Goal: Information Seeking & Learning: Learn about a topic

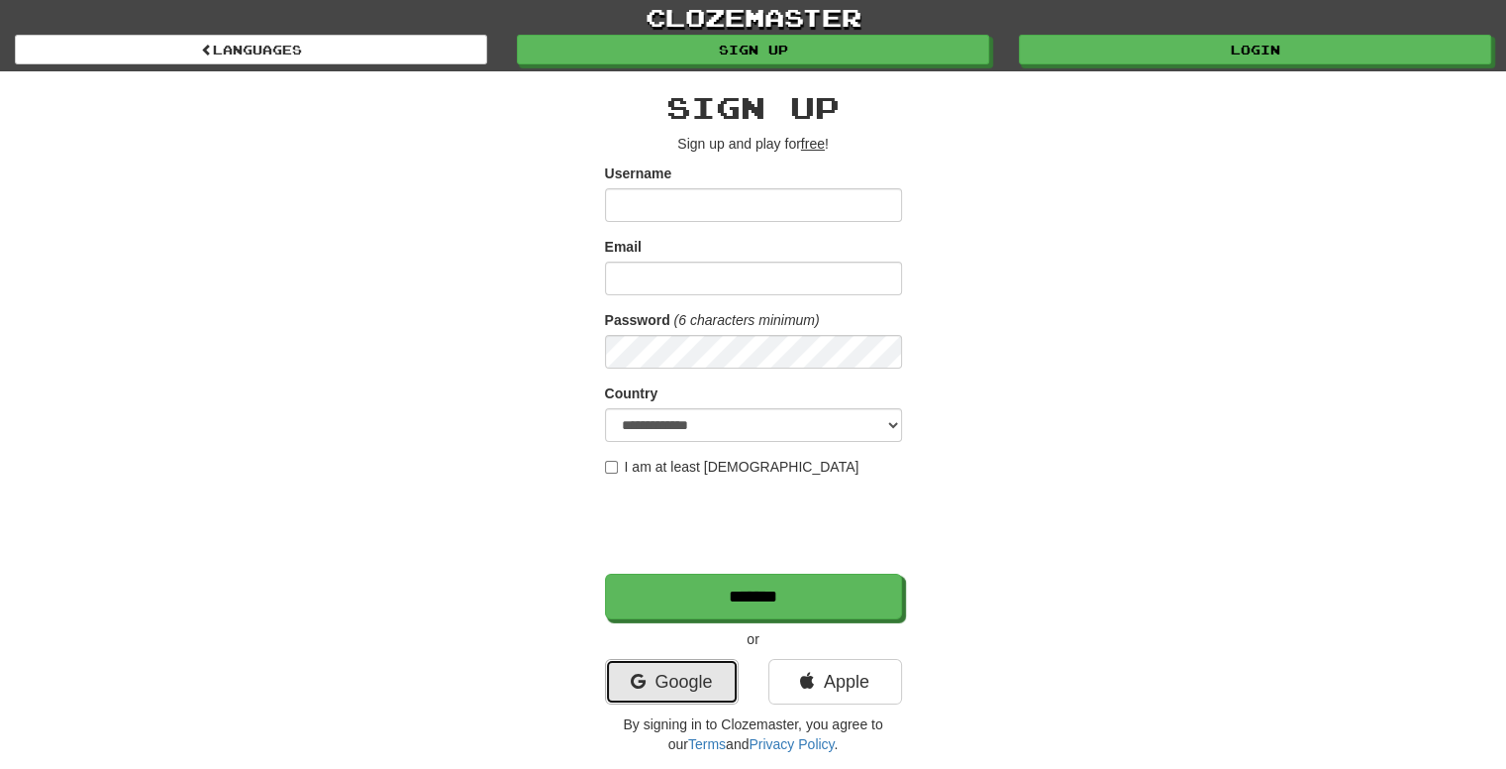
click at [672, 672] on link "Google" at bounding box center [672, 682] width 134 height 46
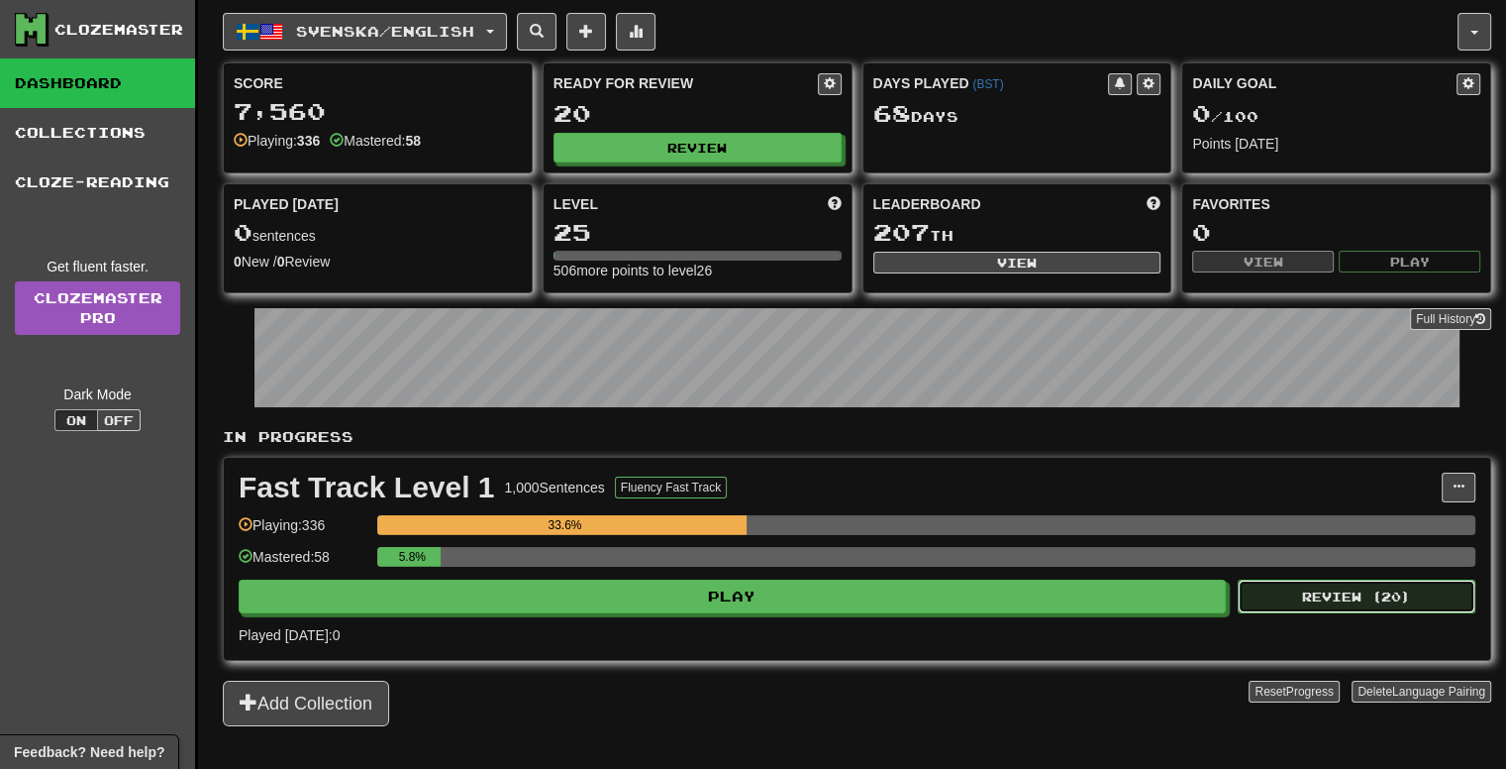
click at [1391, 597] on button "Review ( 20 )" at bounding box center [1357, 596] width 238 height 34
select select "**"
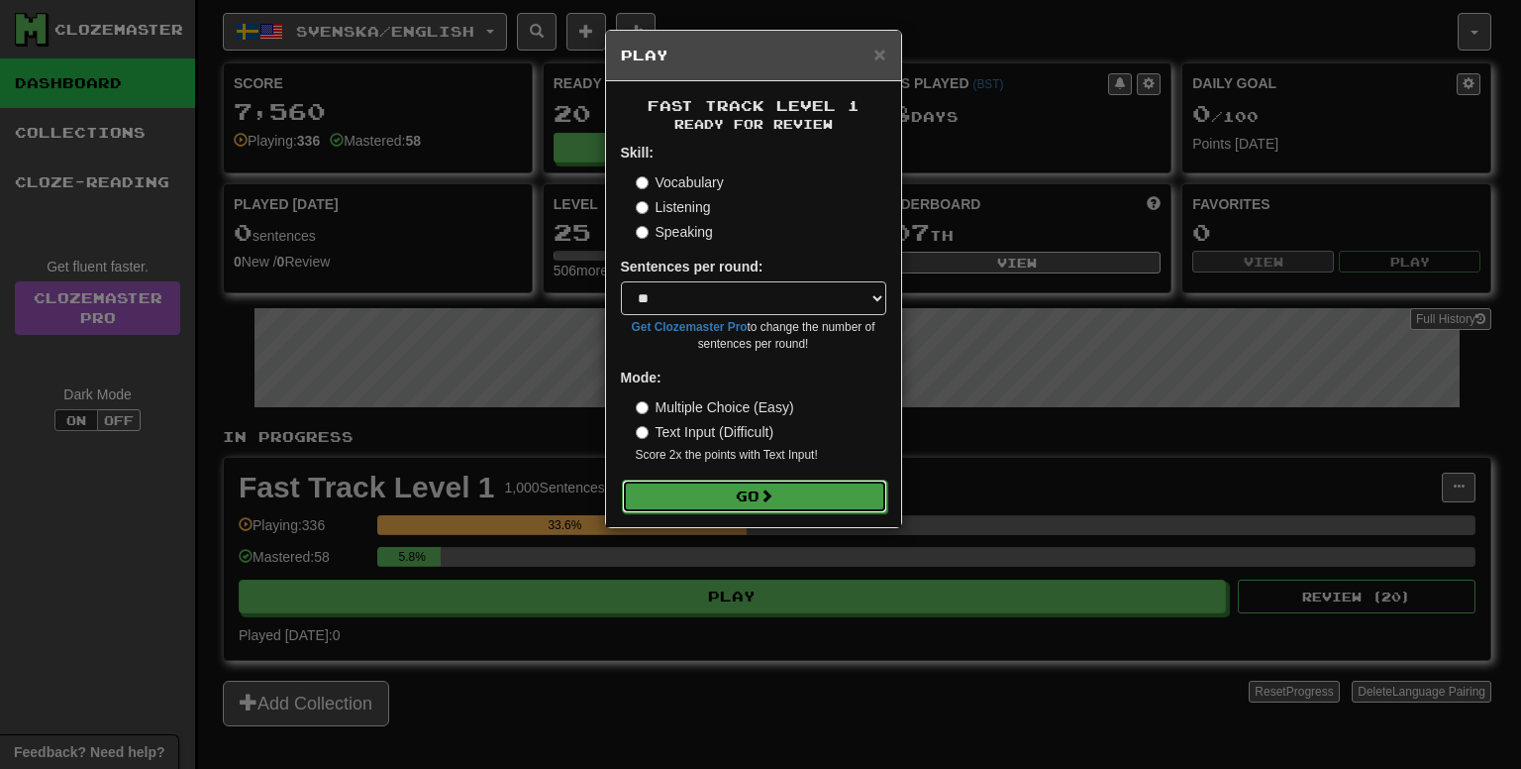
click at [856, 508] on button "Go" at bounding box center [754, 496] width 265 height 34
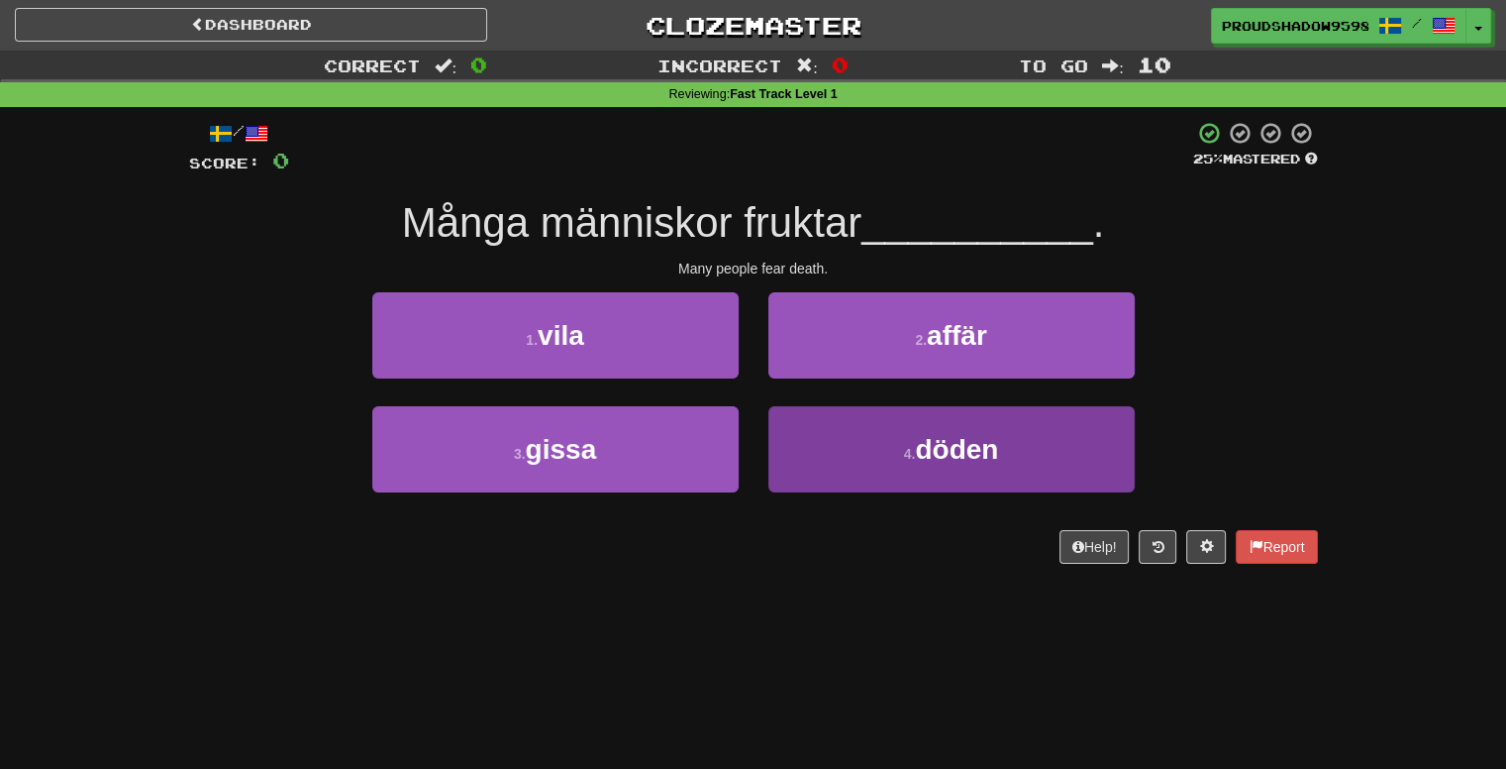
click at [874, 406] on div "1 . vila 2 . affär 3 . gissa 4 . döden" at bounding box center [753, 406] width 1159 height 229
click at [884, 427] on button "4 . döden" at bounding box center [952, 449] width 366 height 86
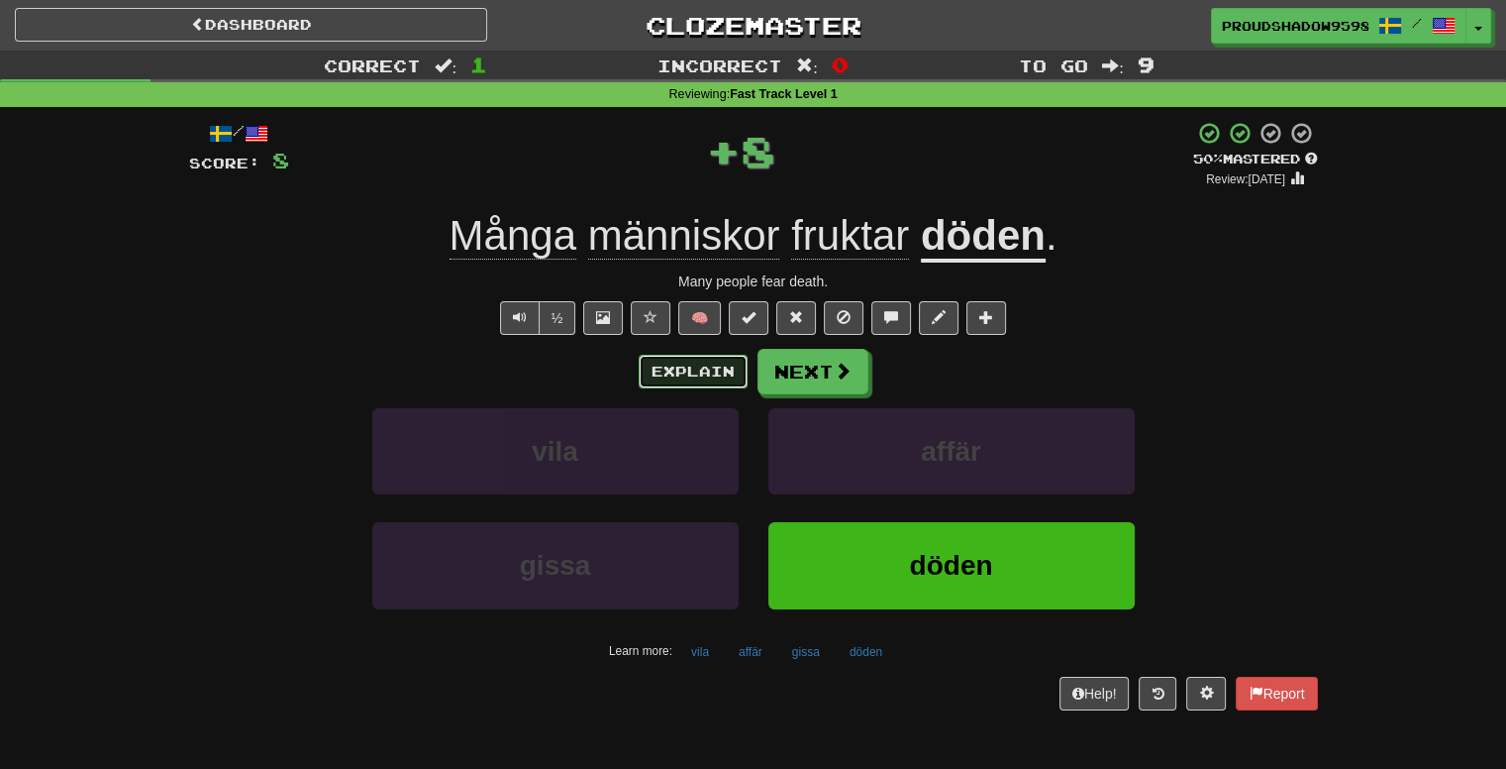
click at [736, 362] on button "Explain" at bounding box center [693, 372] width 109 height 34
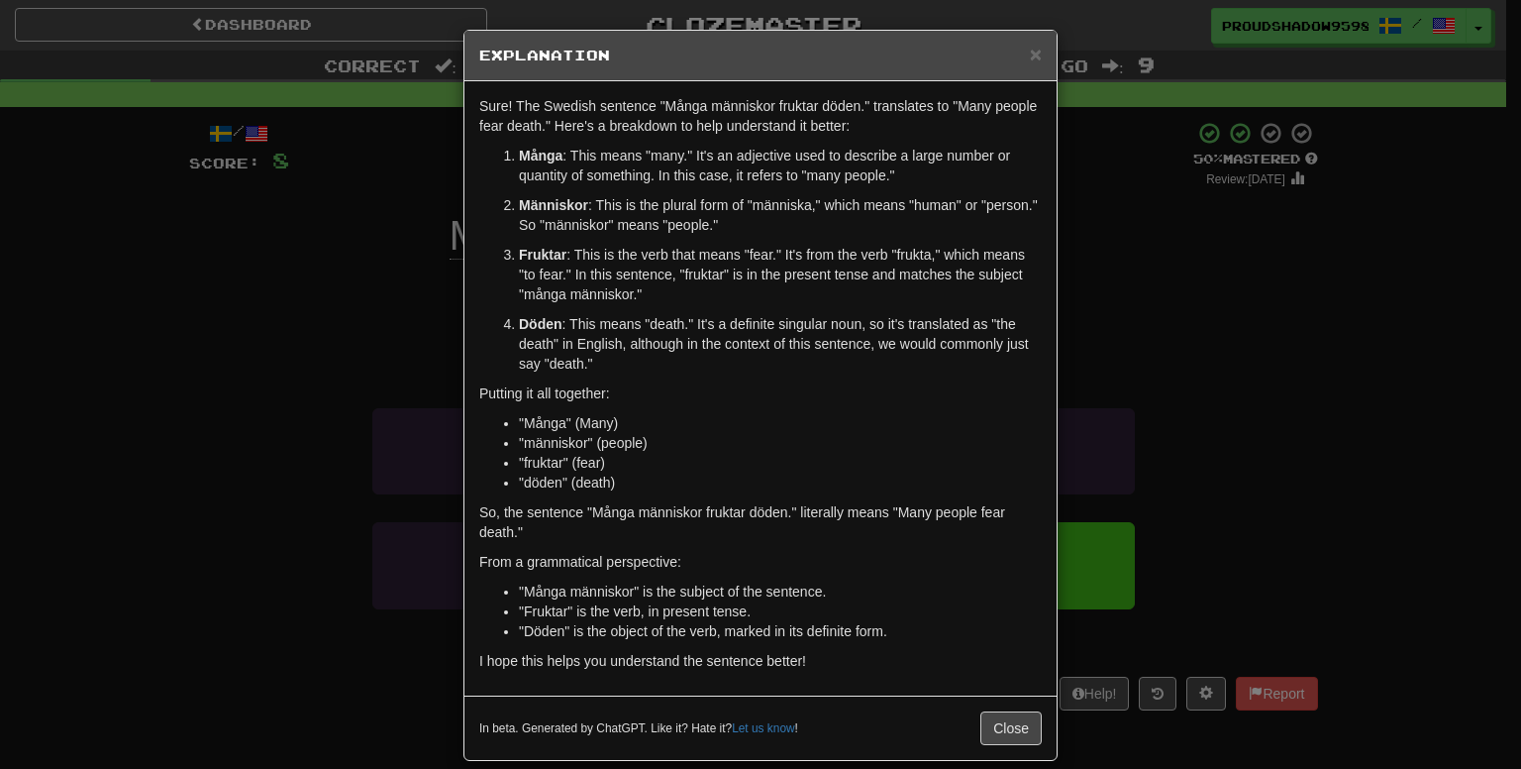
click at [1147, 333] on div "× Explanation Sure! The Swedish sentence "Många människor fruktar döden." trans…" at bounding box center [760, 384] width 1521 height 769
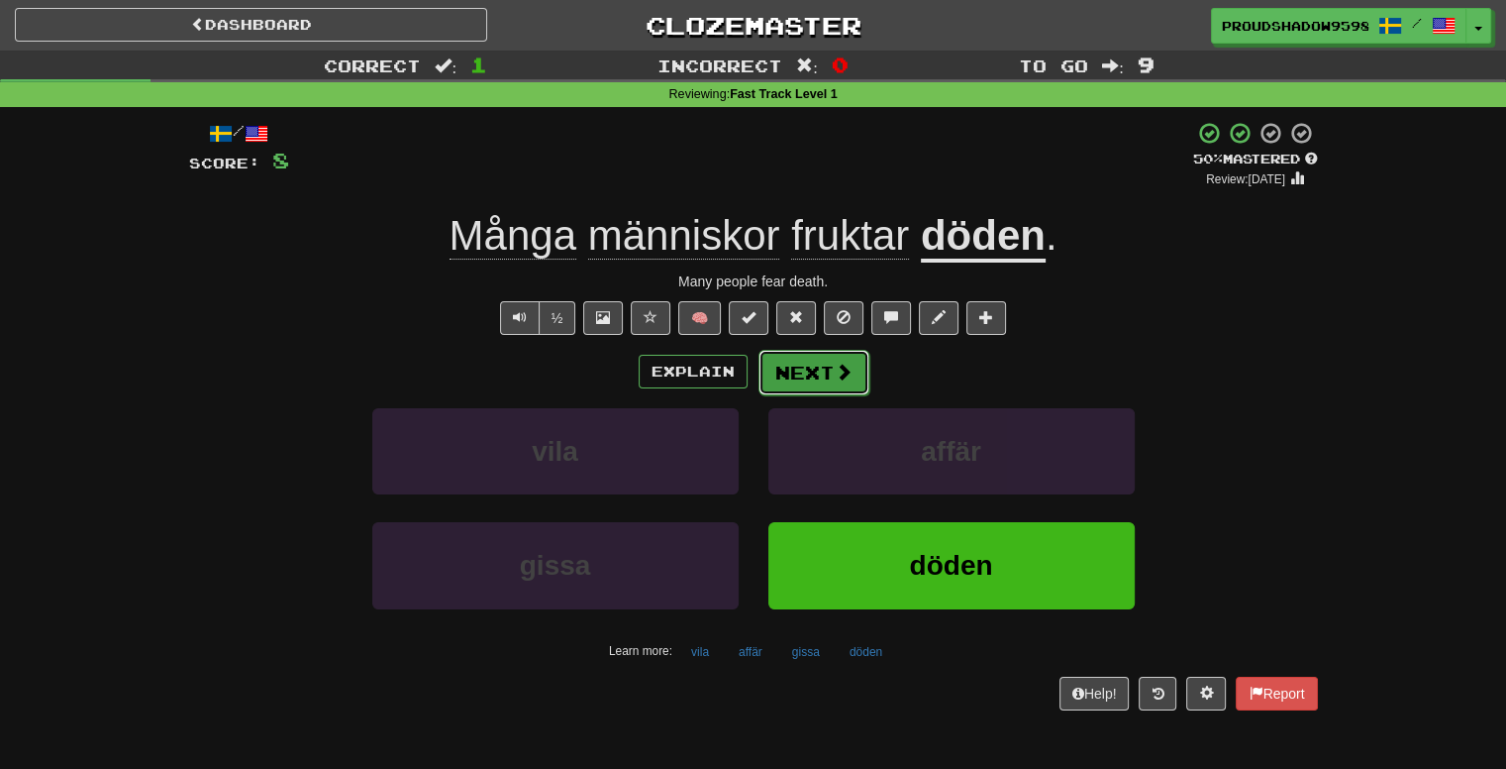
click at [825, 369] on button "Next" at bounding box center [814, 373] width 111 height 46
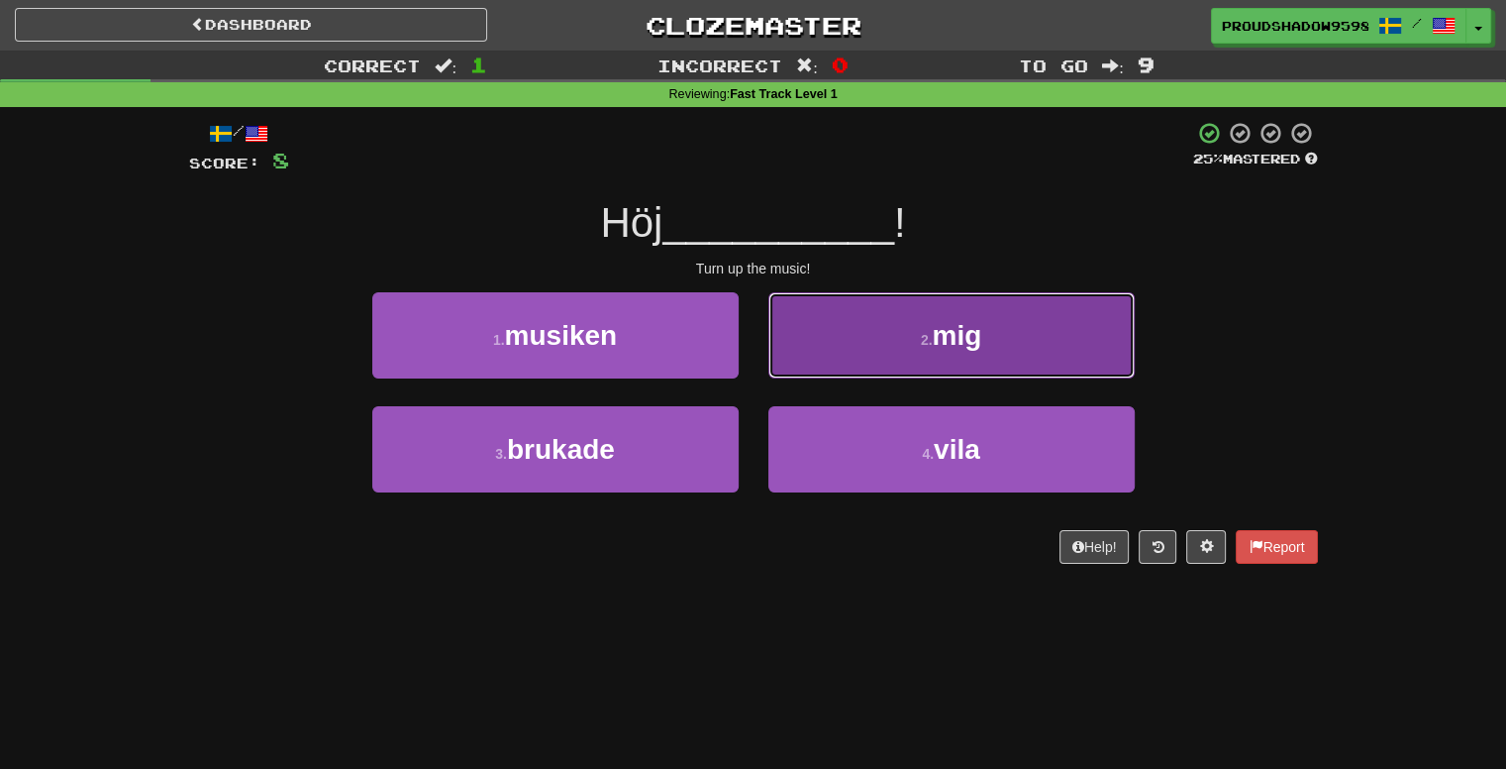
click at [828, 370] on button "2 . mig" at bounding box center [952, 335] width 366 height 86
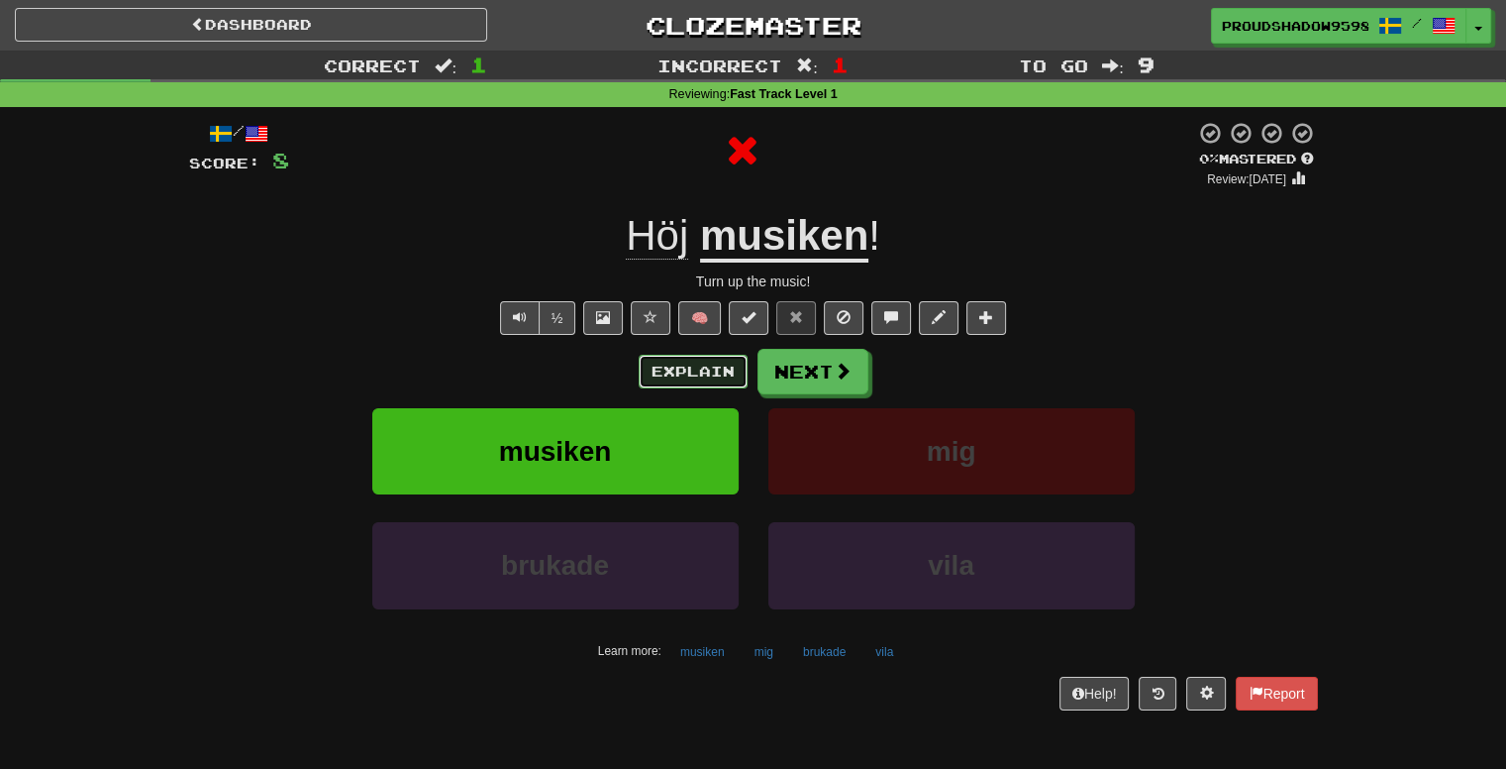
click at [723, 369] on button "Explain" at bounding box center [693, 372] width 109 height 34
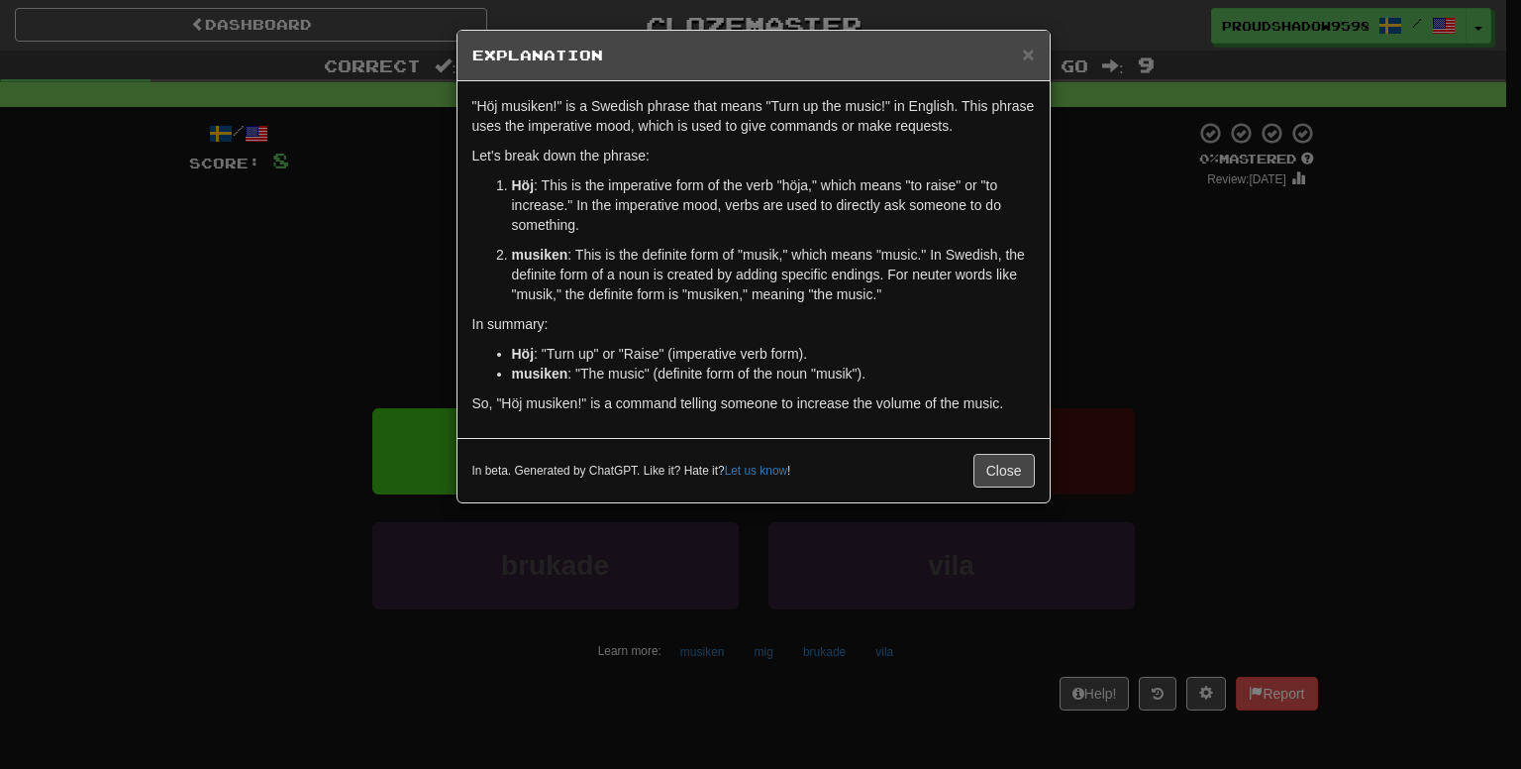
click at [1177, 350] on div "× Explanation "Höj musiken!" is a Swedish phrase that means "Turn up the music!…" at bounding box center [760, 384] width 1521 height 769
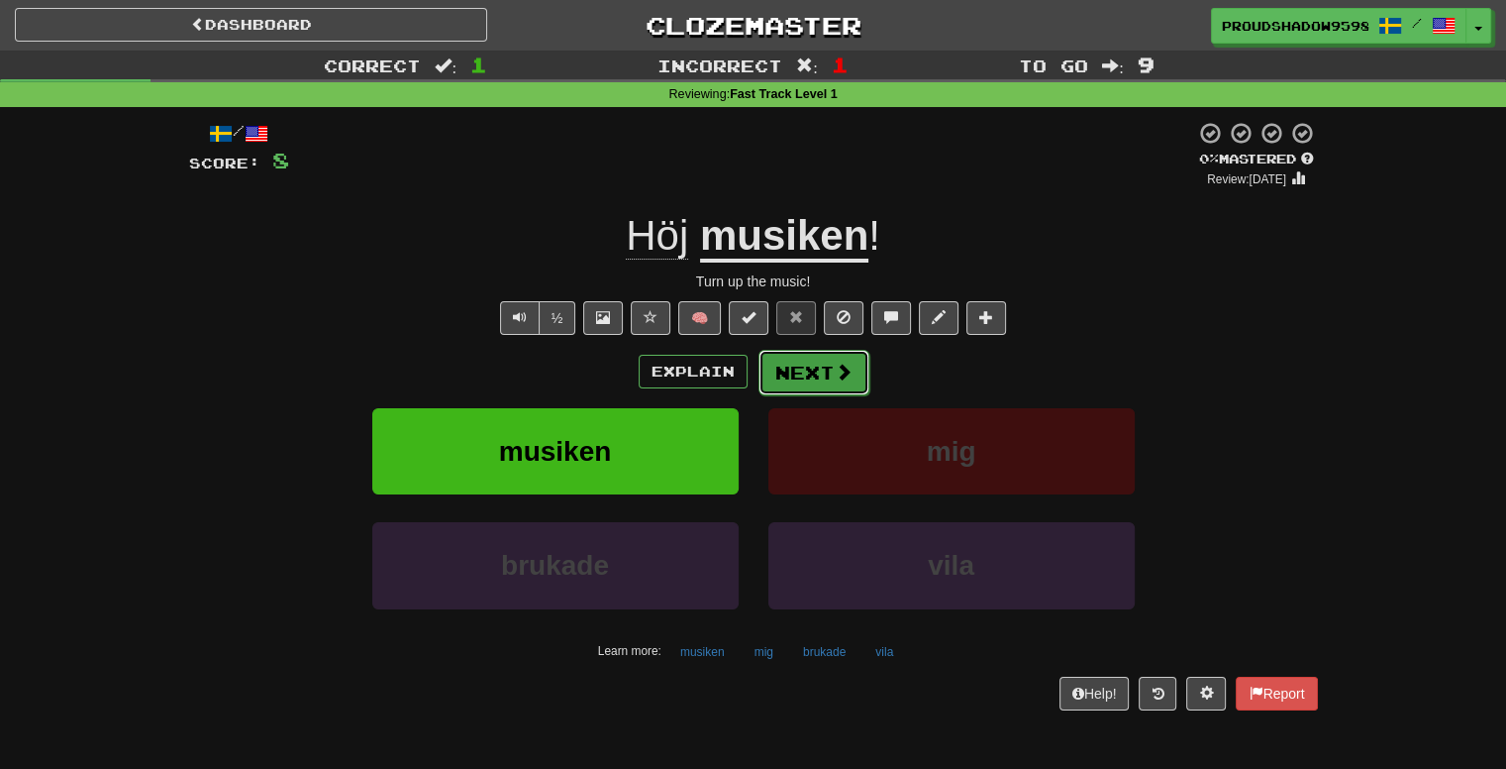
click at [835, 379] on span at bounding box center [844, 371] width 18 height 18
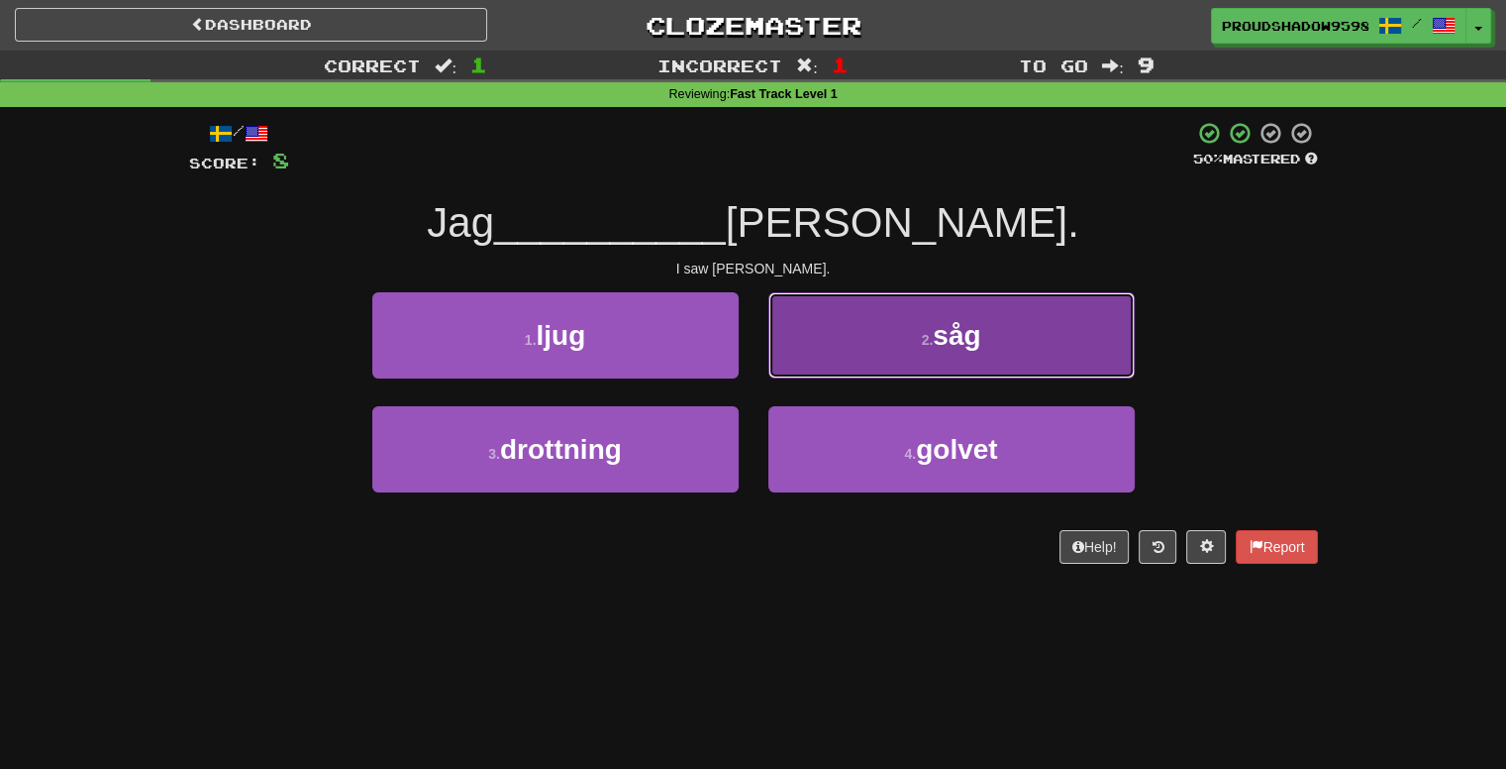
click at [836, 369] on button "2 . såg" at bounding box center [952, 335] width 366 height 86
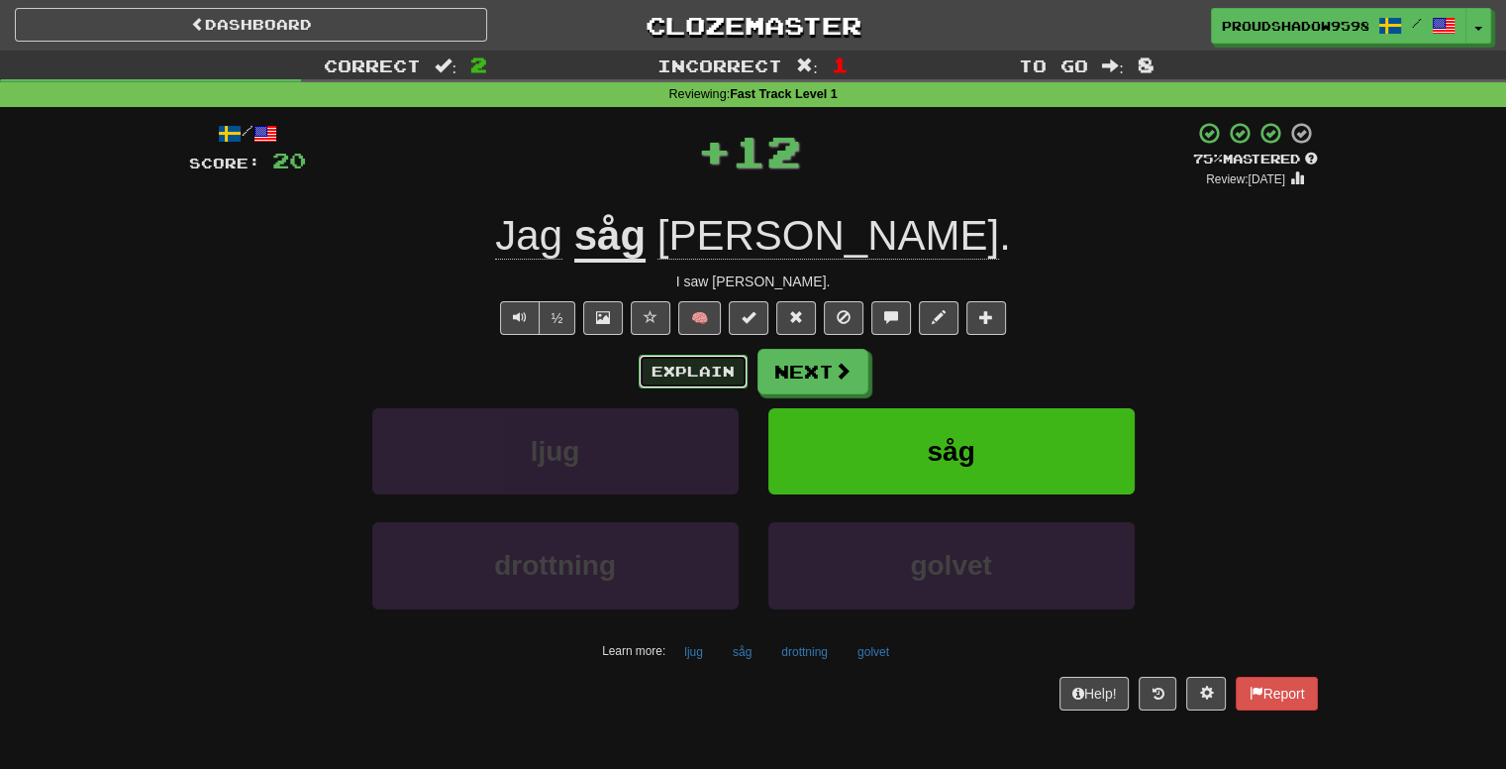
click at [717, 373] on button "Explain" at bounding box center [693, 372] width 109 height 34
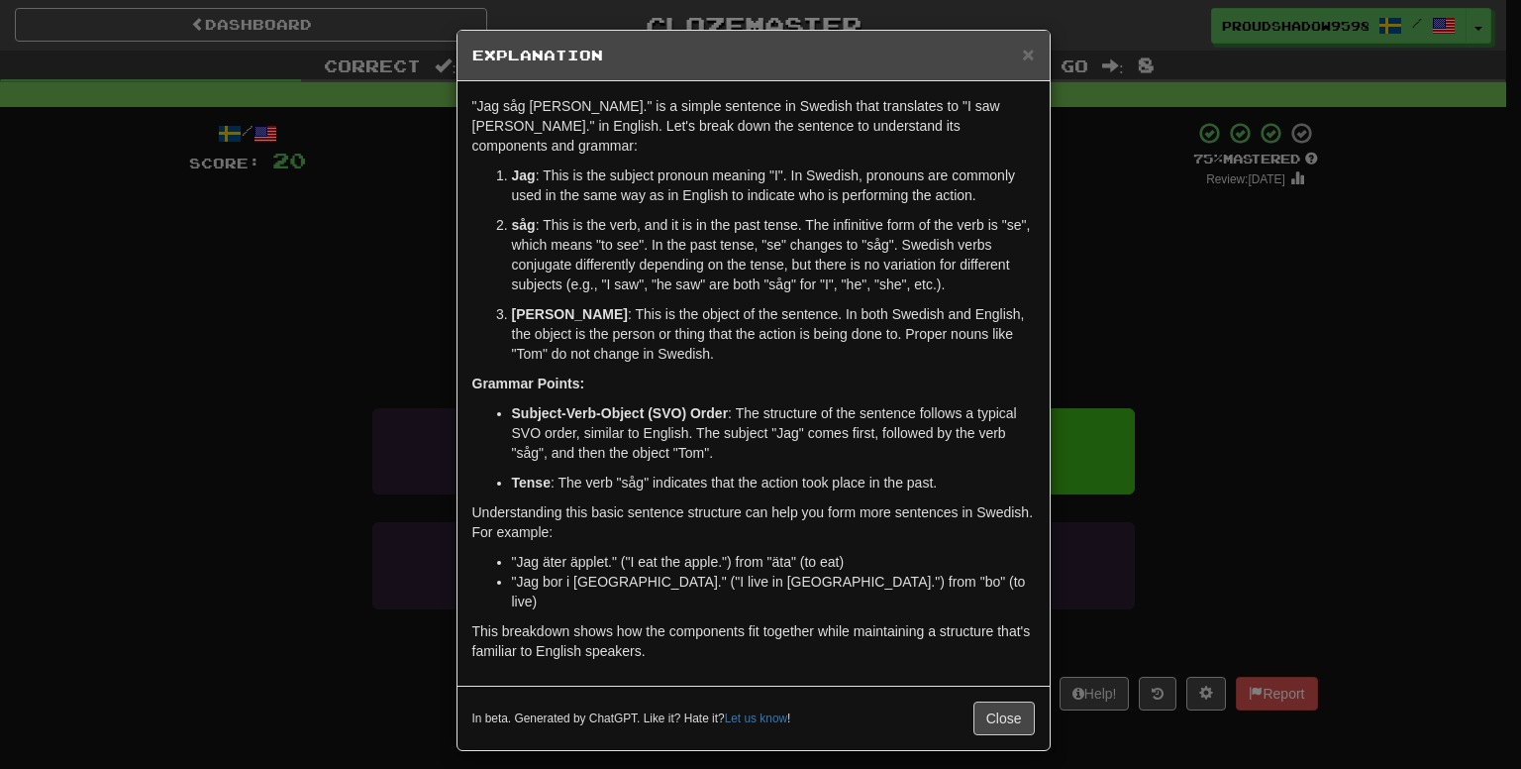
click at [1273, 330] on div "× Explanation "Jag såg Tom." is a simple sentence in Swedish that translates to…" at bounding box center [760, 384] width 1521 height 769
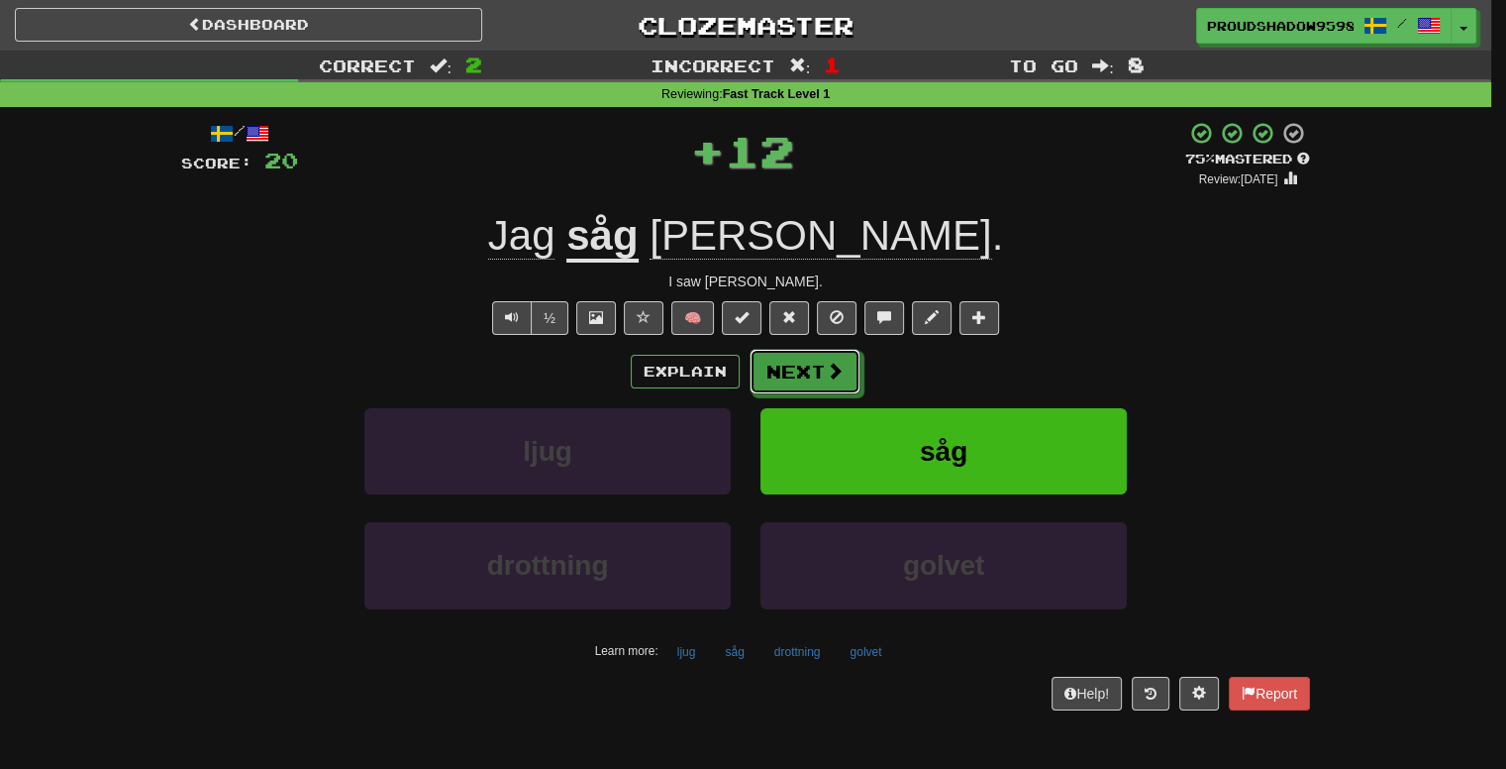
click at [790, 364] on button "Next" at bounding box center [805, 372] width 111 height 46
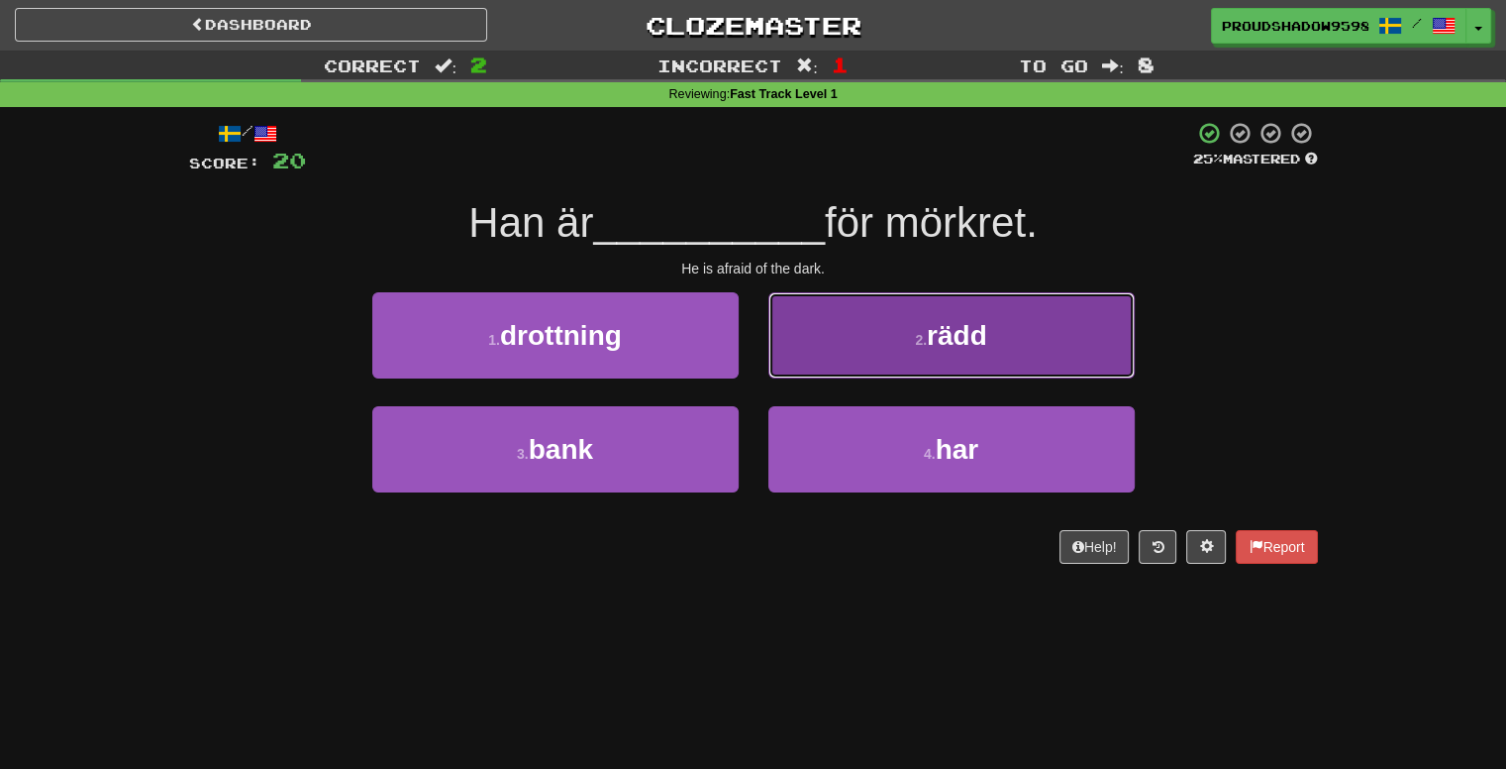
click at [823, 347] on button "2 . rädd" at bounding box center [952, 335] width 366 height 86
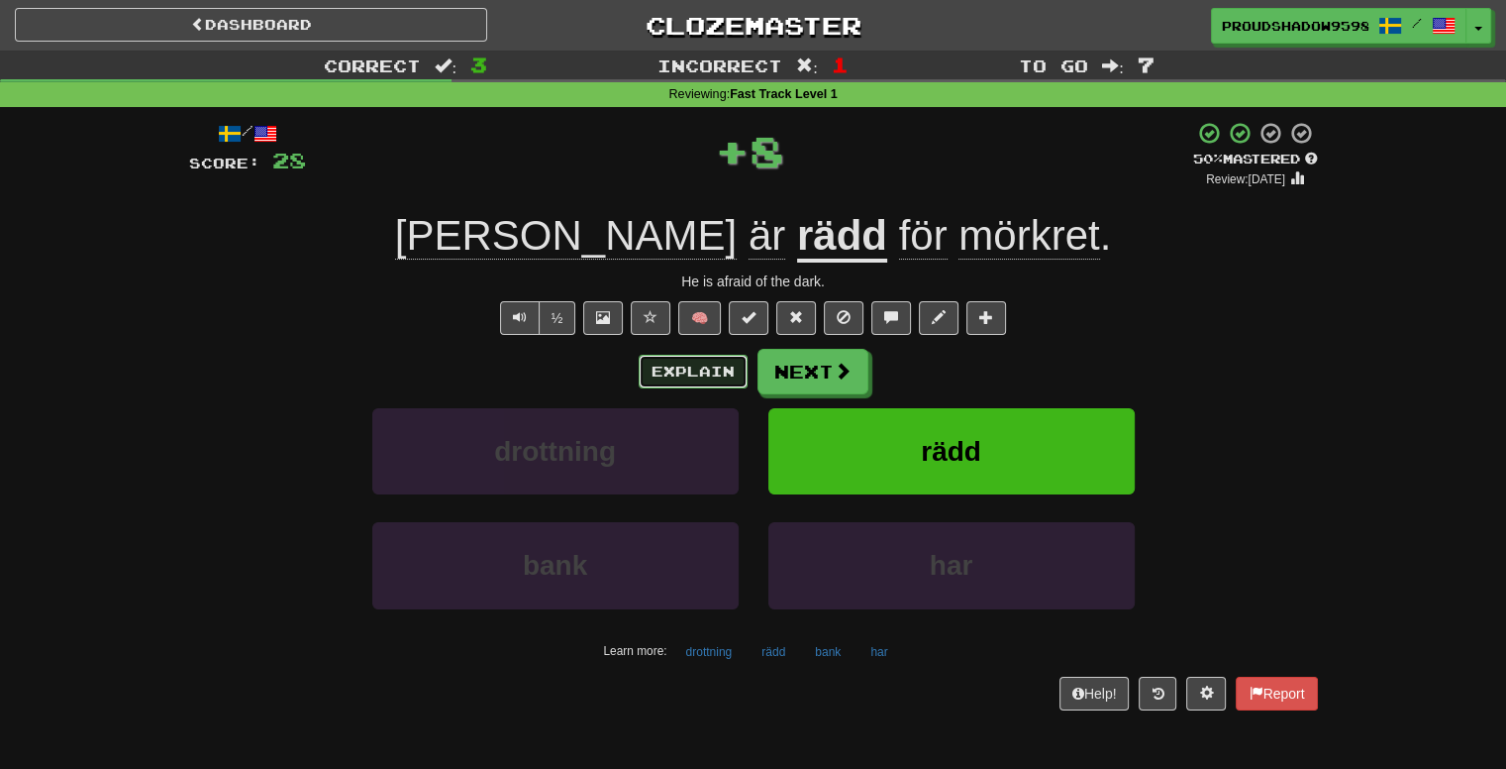
click at [744, 377] on button "Explain" at bounding box center [693, 372] width 109 height 34
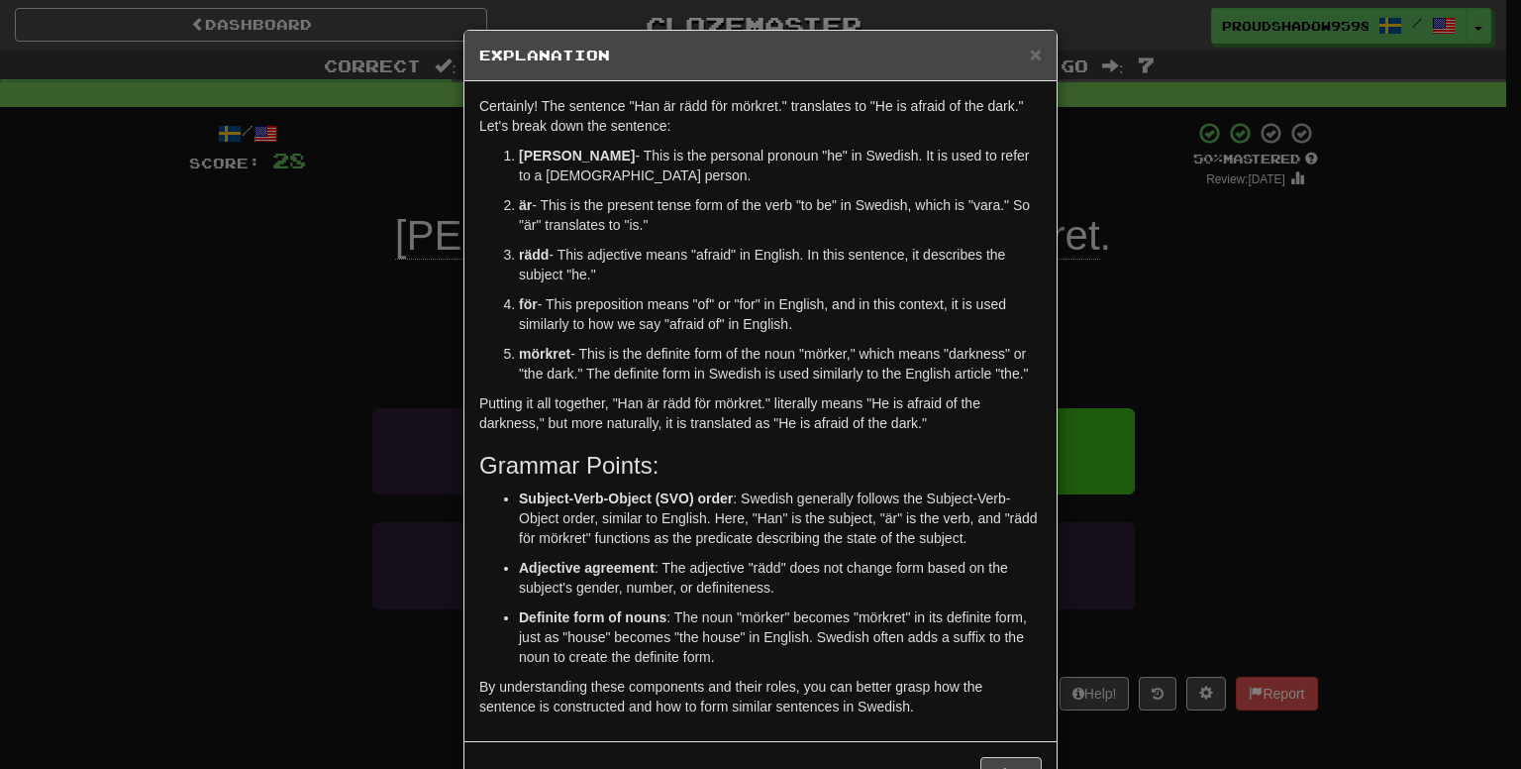
click at [1224, 336] on div "× Explanation Certainly! The sentence "Han är rädd för mörkret." translates to …" at bounding box center [760, 384] width 1521 height 769
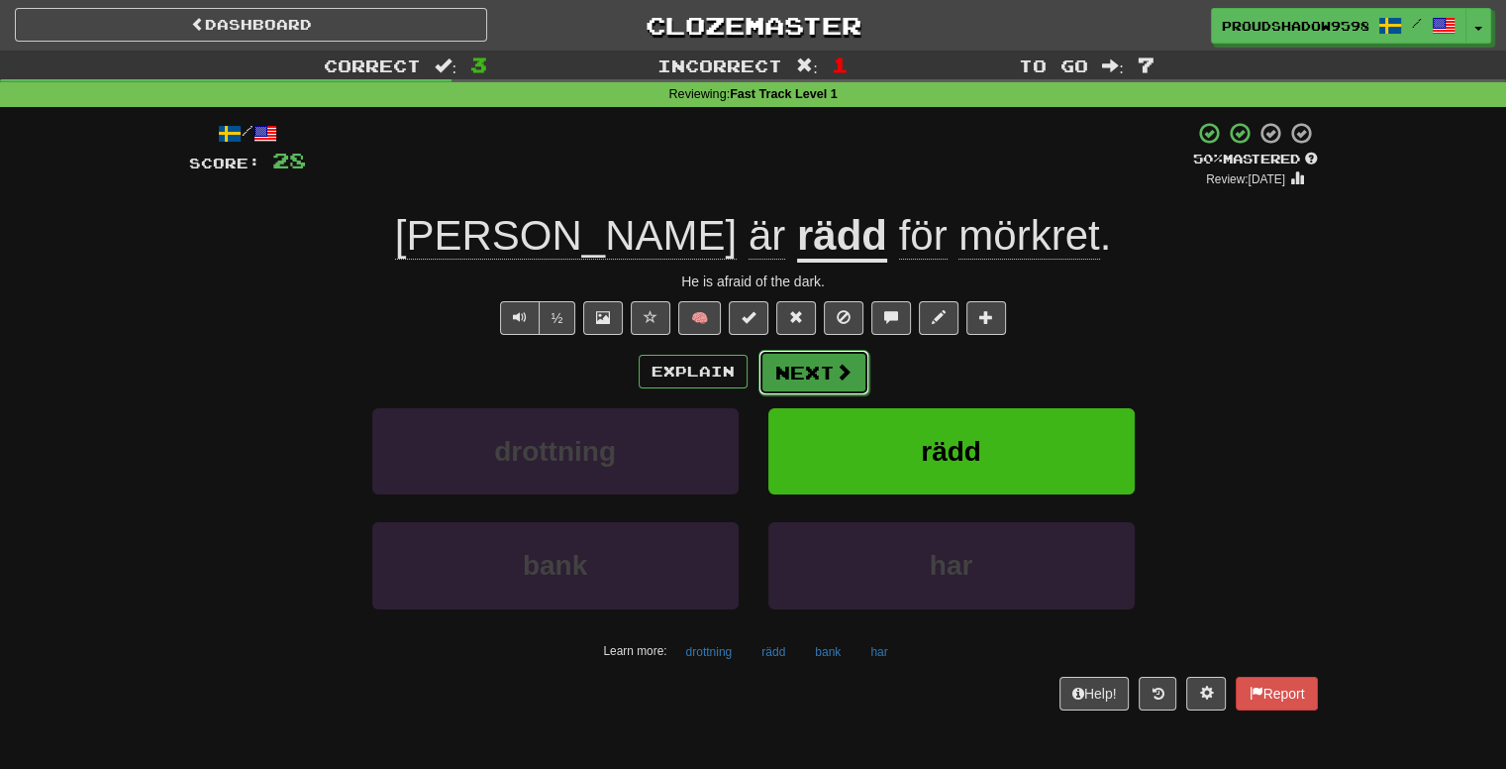
click at [848, 382] on button "Next" at bounding box center [814, 373] width 111 height 46
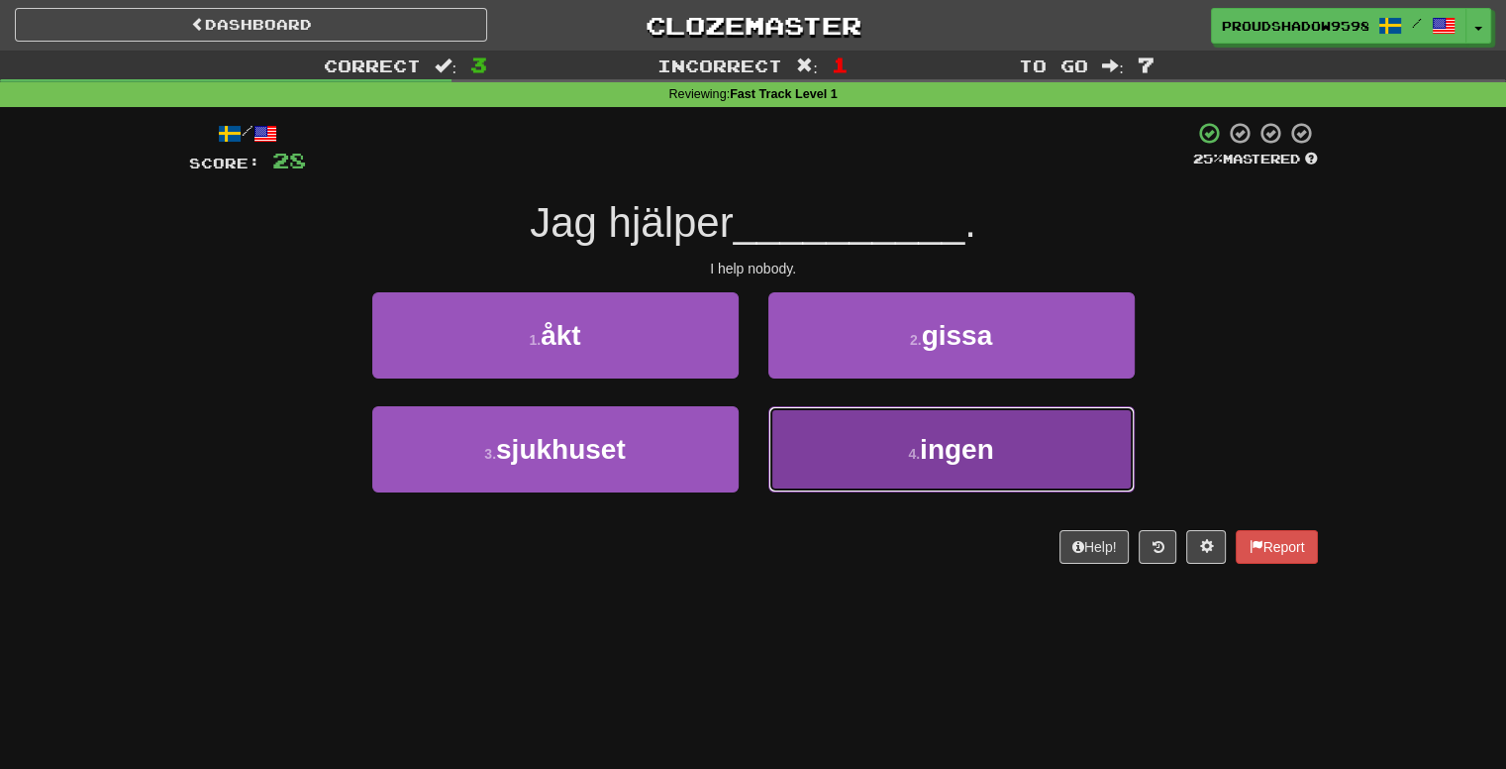
click at [864, 454] on button "4 . ingen" at bounding box center [952, 449] width 366 height 86
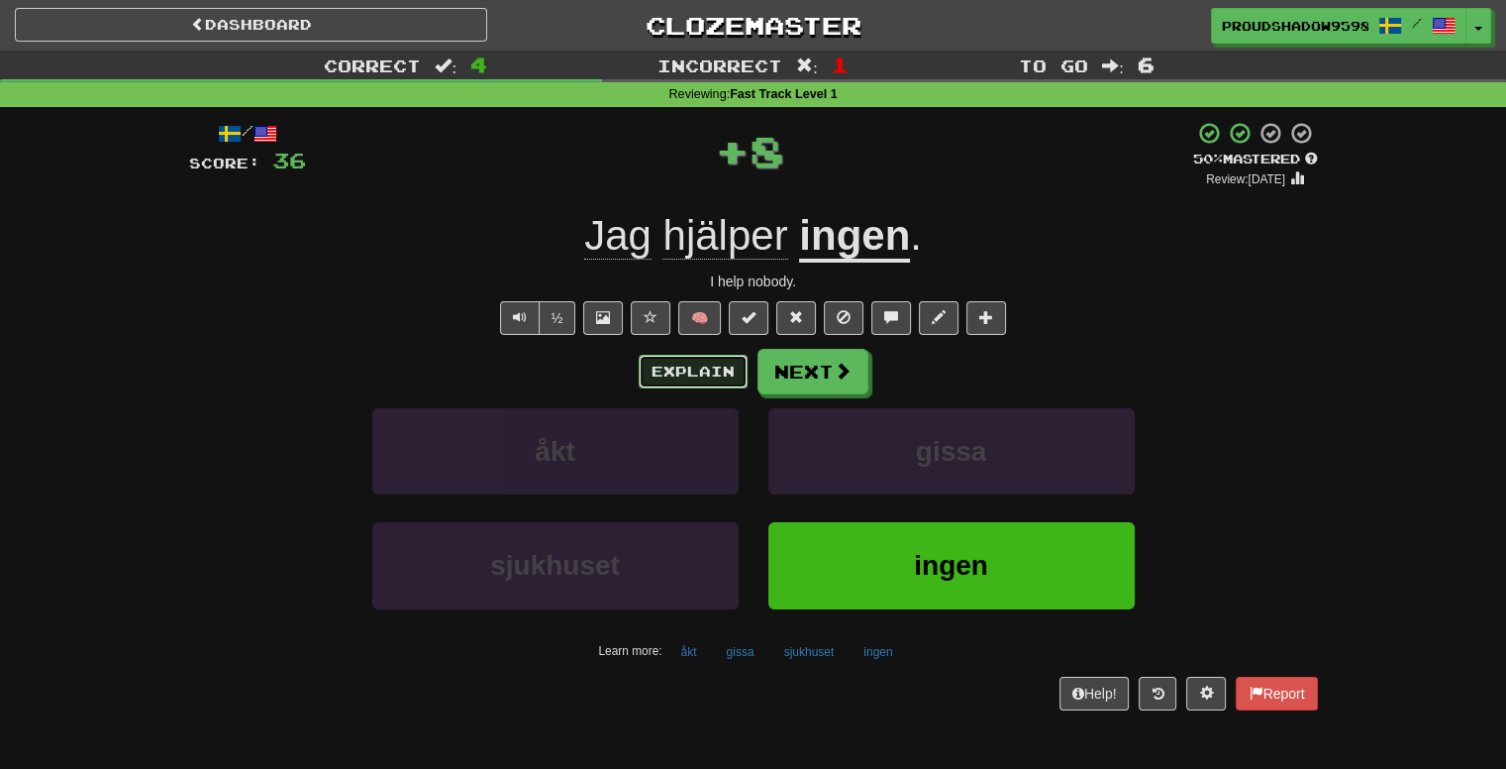
click at [729, 370] on button "Explain" at bounding box center [693, 372] width 109 height 34
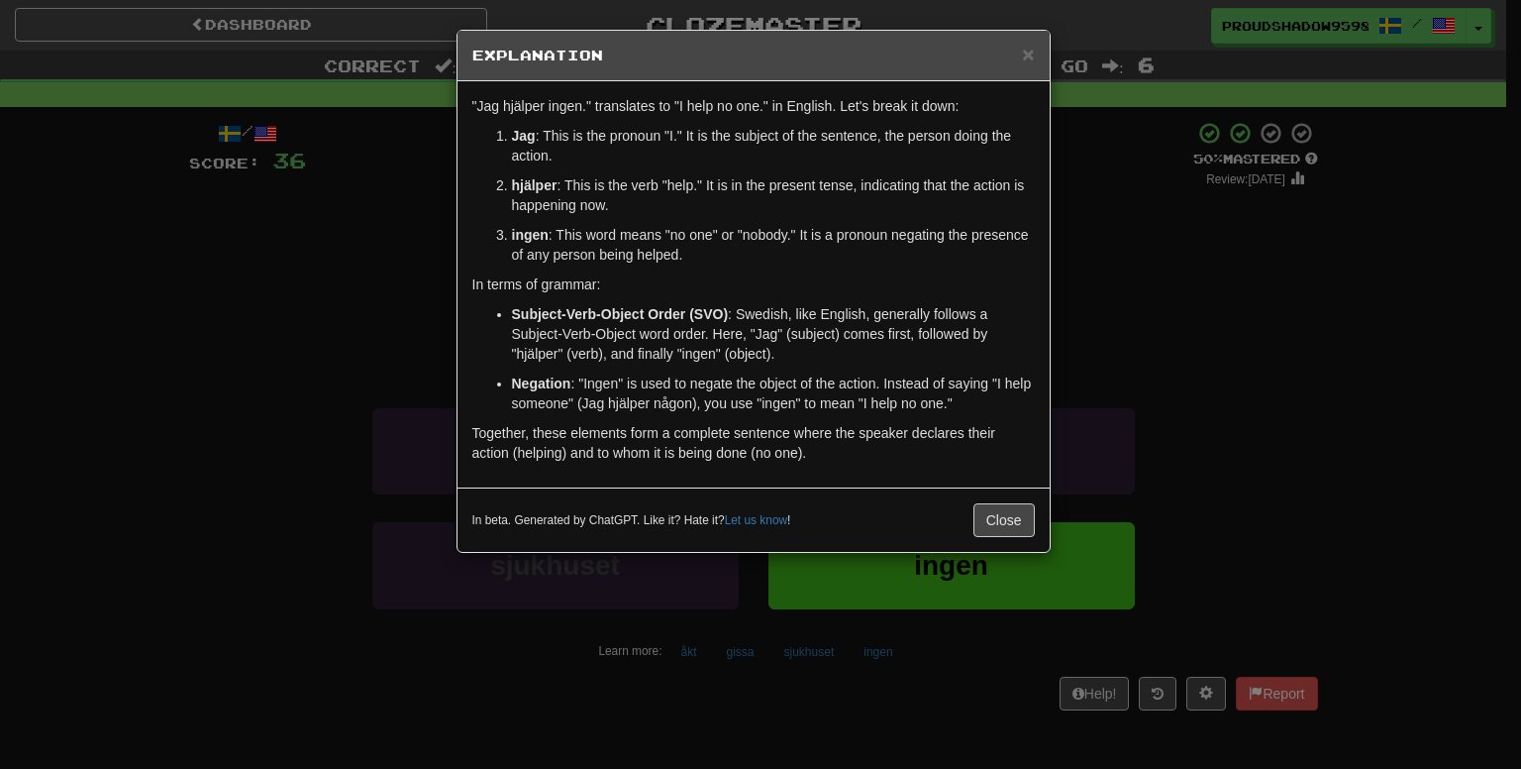
click at [1193, 315] on div "× Explanation "Jag hjälper ingen." translates to "I help no one." in English. L…" at bounding box center [760, 384] width 1521 height 769
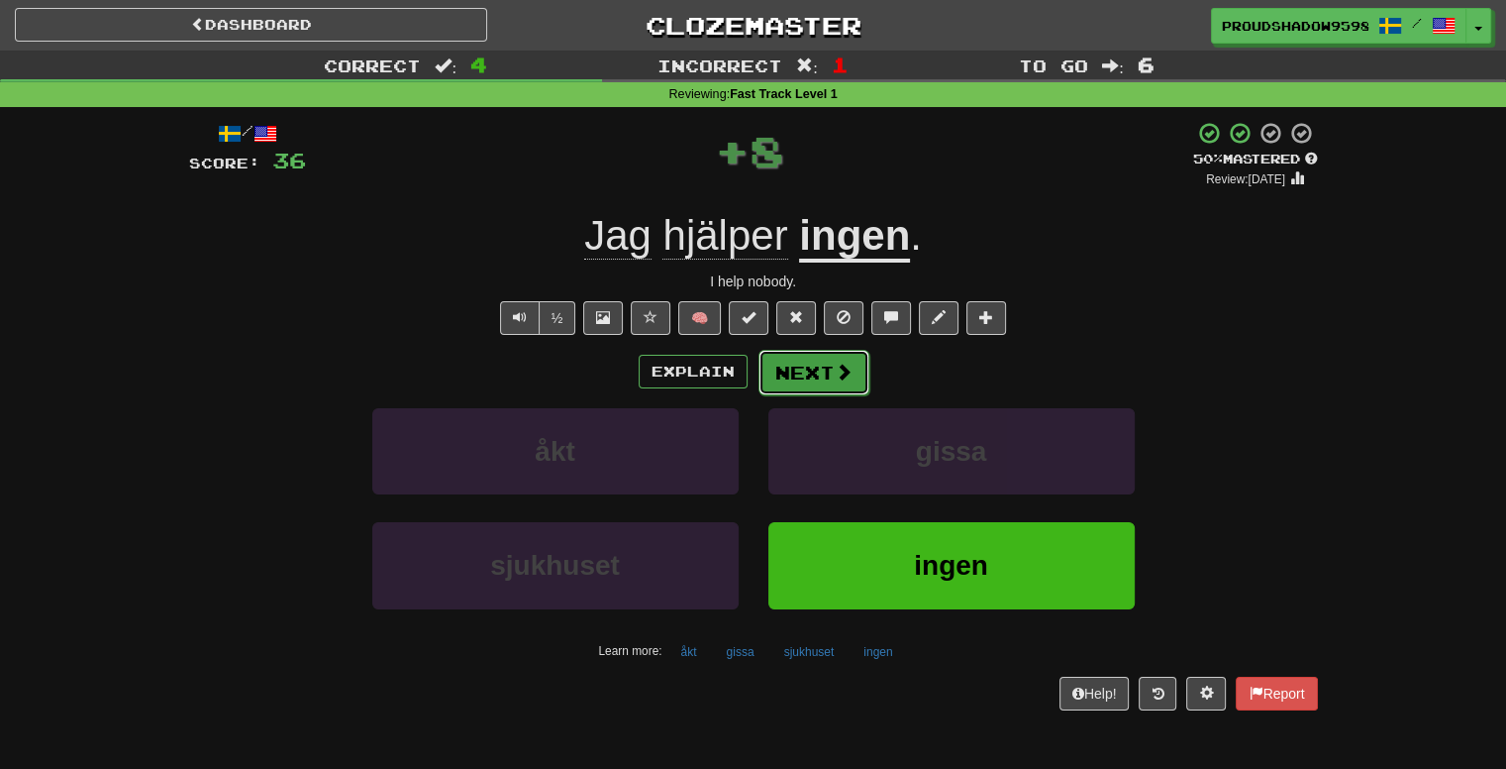
click at [810, 370] on button "Next" at bounding box center [814, 373] width 111 height 46
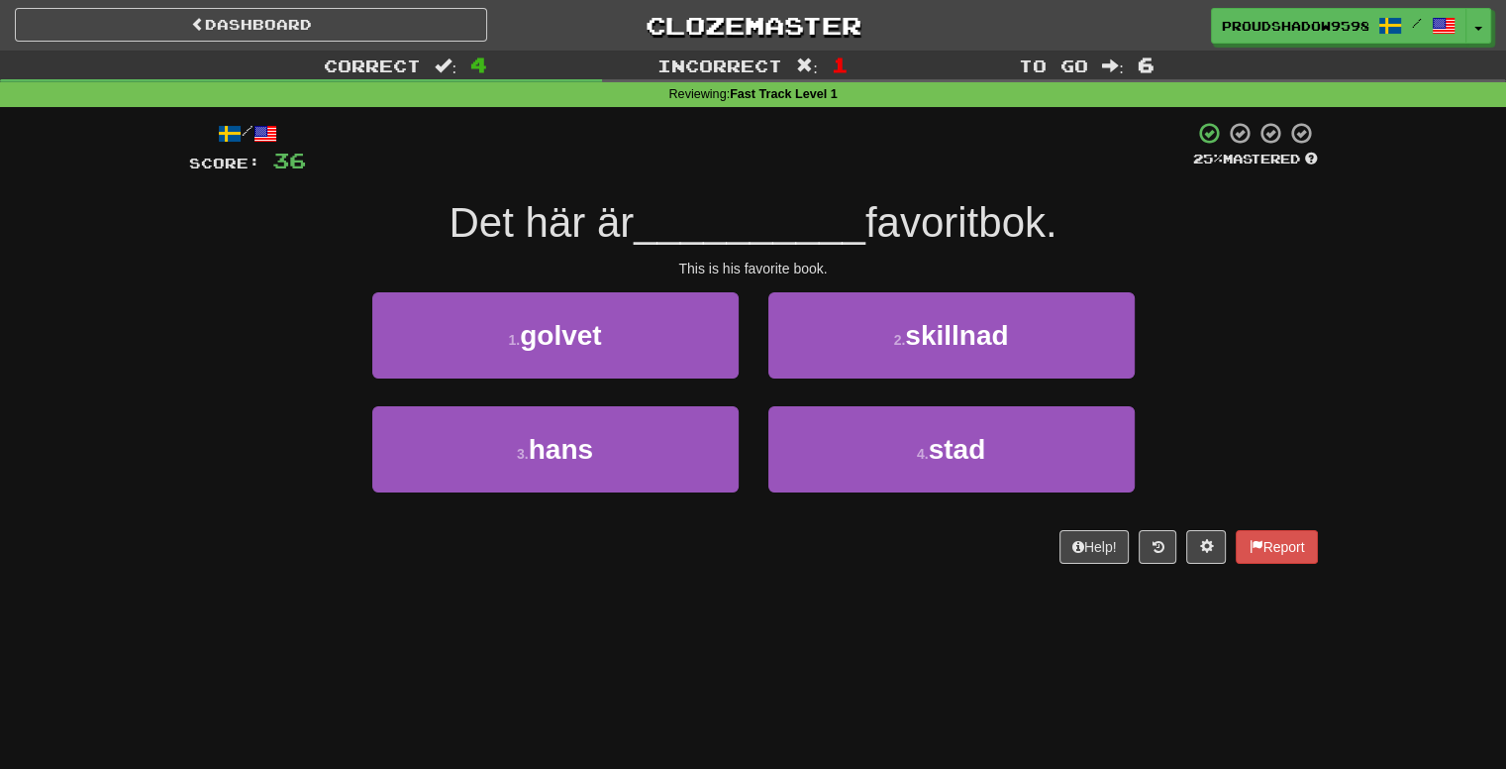
click at [740, 447] on div "3 . hans" at bounding box center [556, 463] width 396 height 114
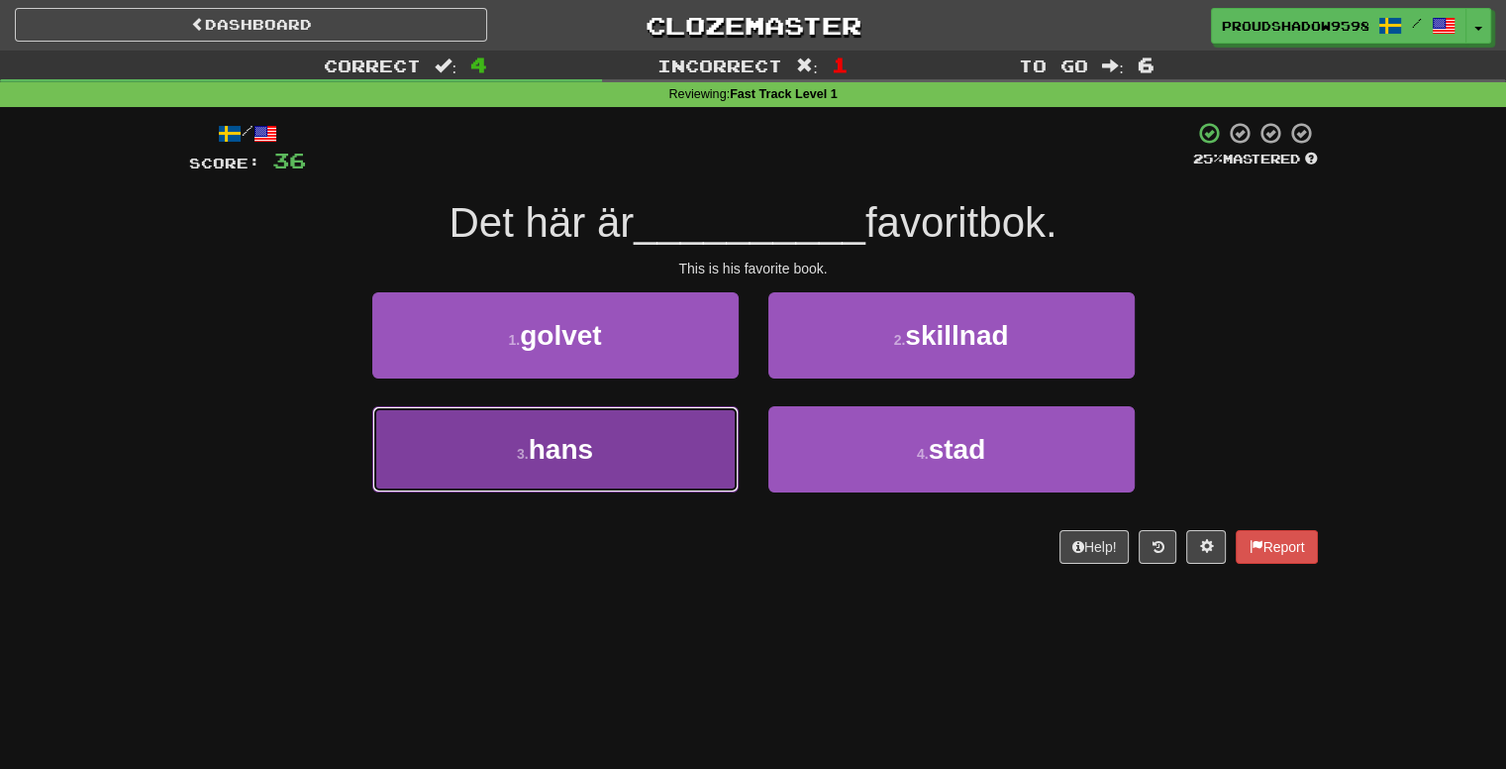
click at [724, 444] on button "3 . hans" at bounding box center [555, 449] width 366 height 86
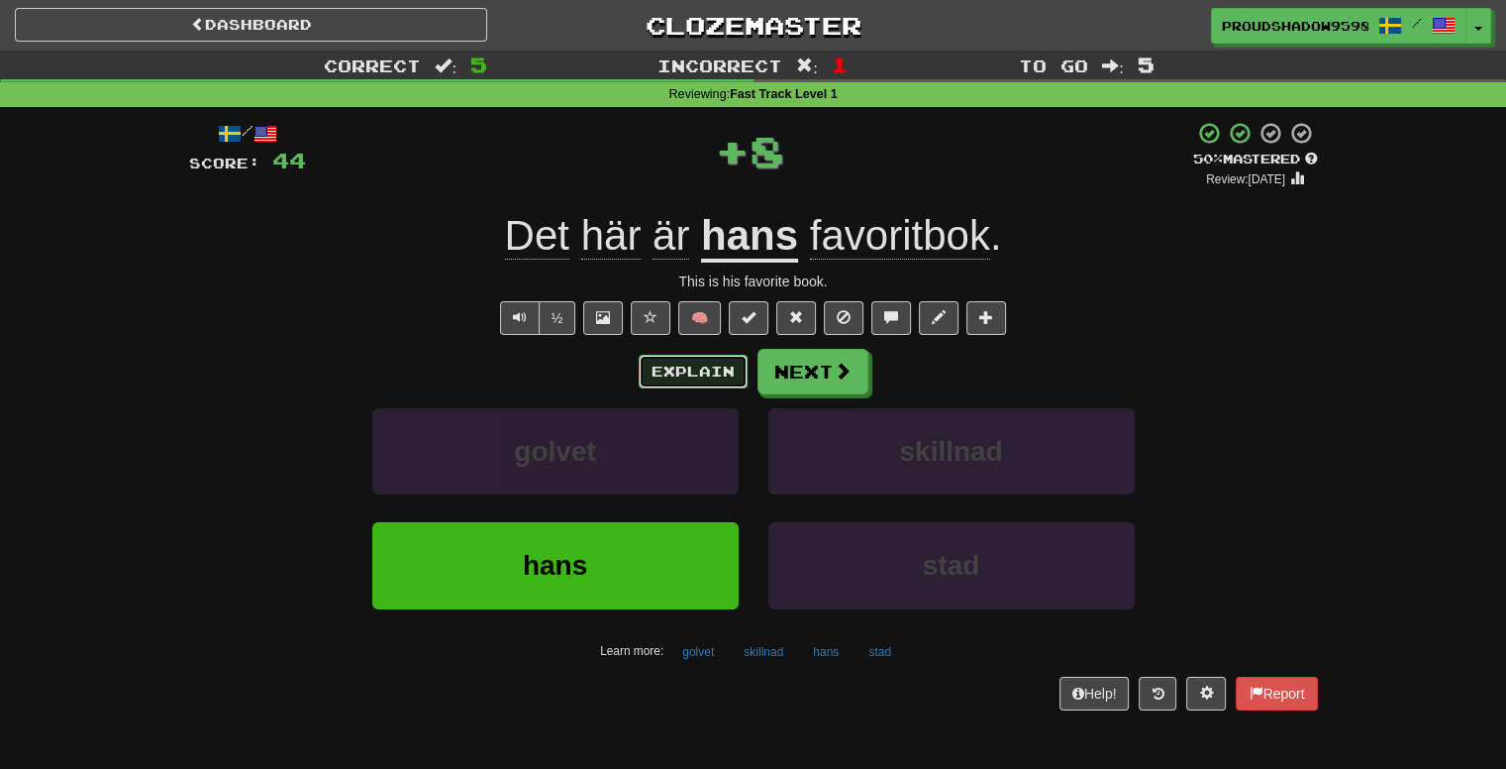
click at [720, 385] on button "Explain" at bounding box center [693, 372] width 109 height 34
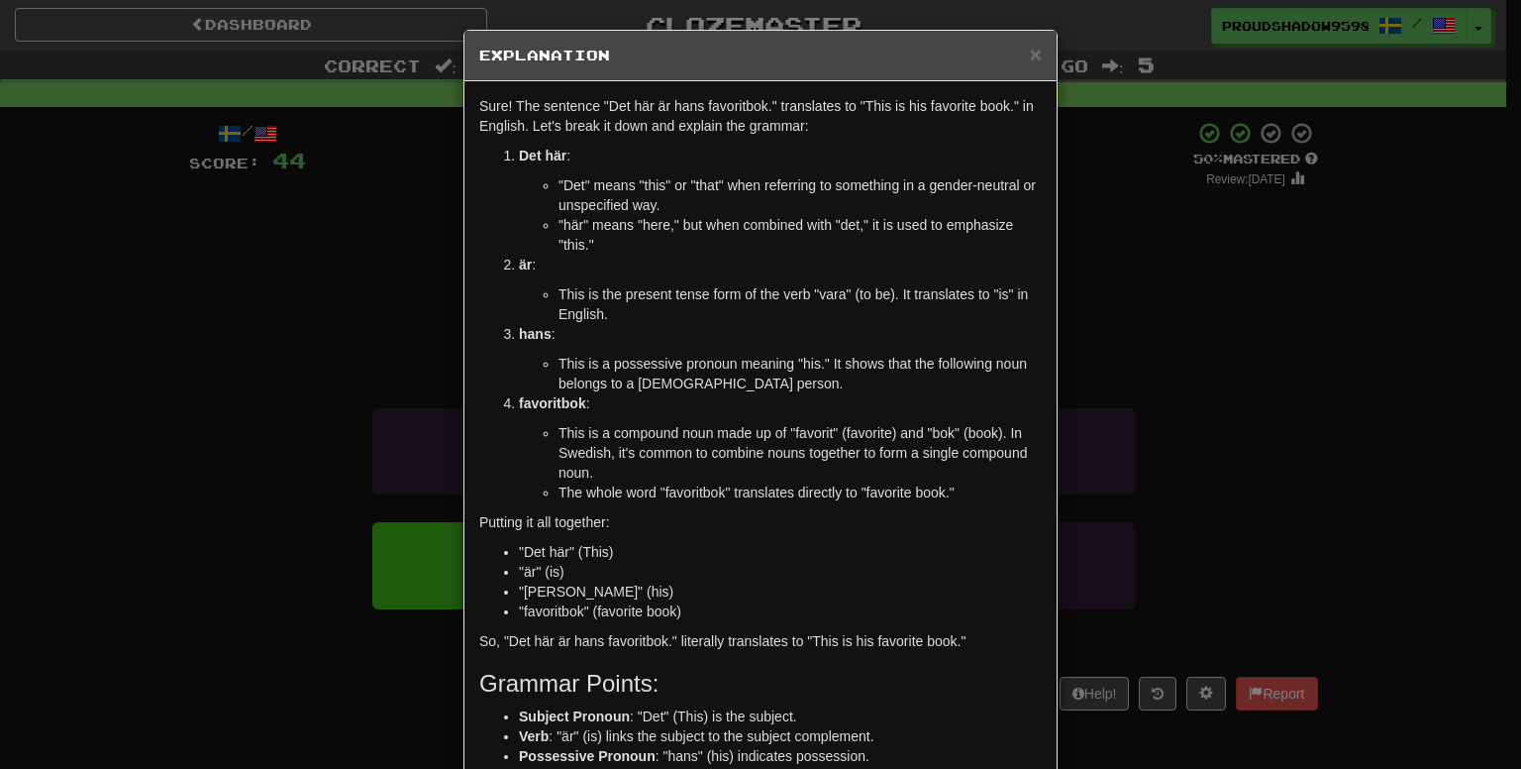
drag, startPoint x: 1131, startPoint y: 306, endPoint x: 1054, endPoint y: 309, distance: 77.3
click at [1129, 307] on div "× Explanation Sure! The sentence "Det här är hans favoritbok." translates to "T…" at bounding box center [760, 384] width 1521 height 769
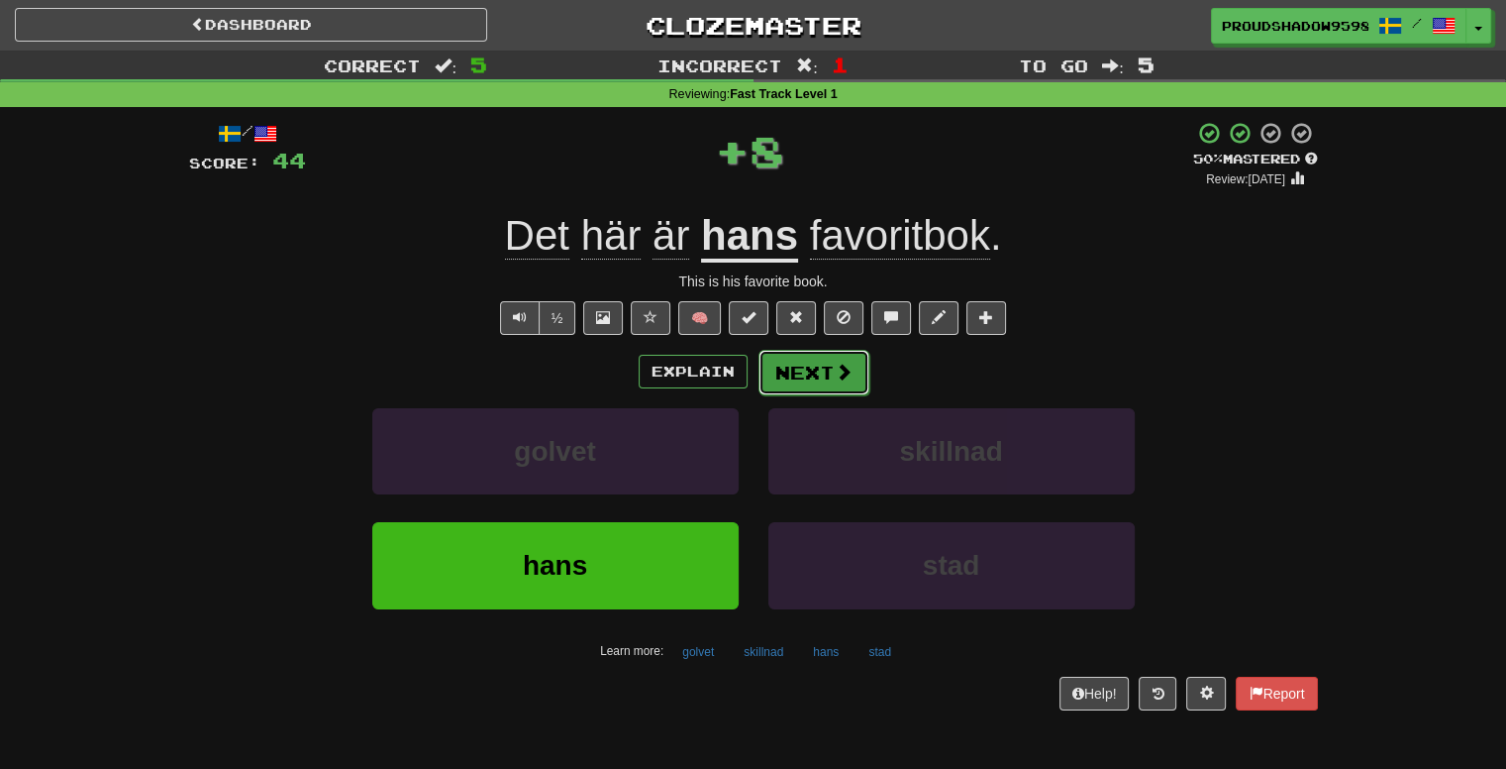
click at [848, 362] on span at bounding box center [844, 371] width 18 height 18
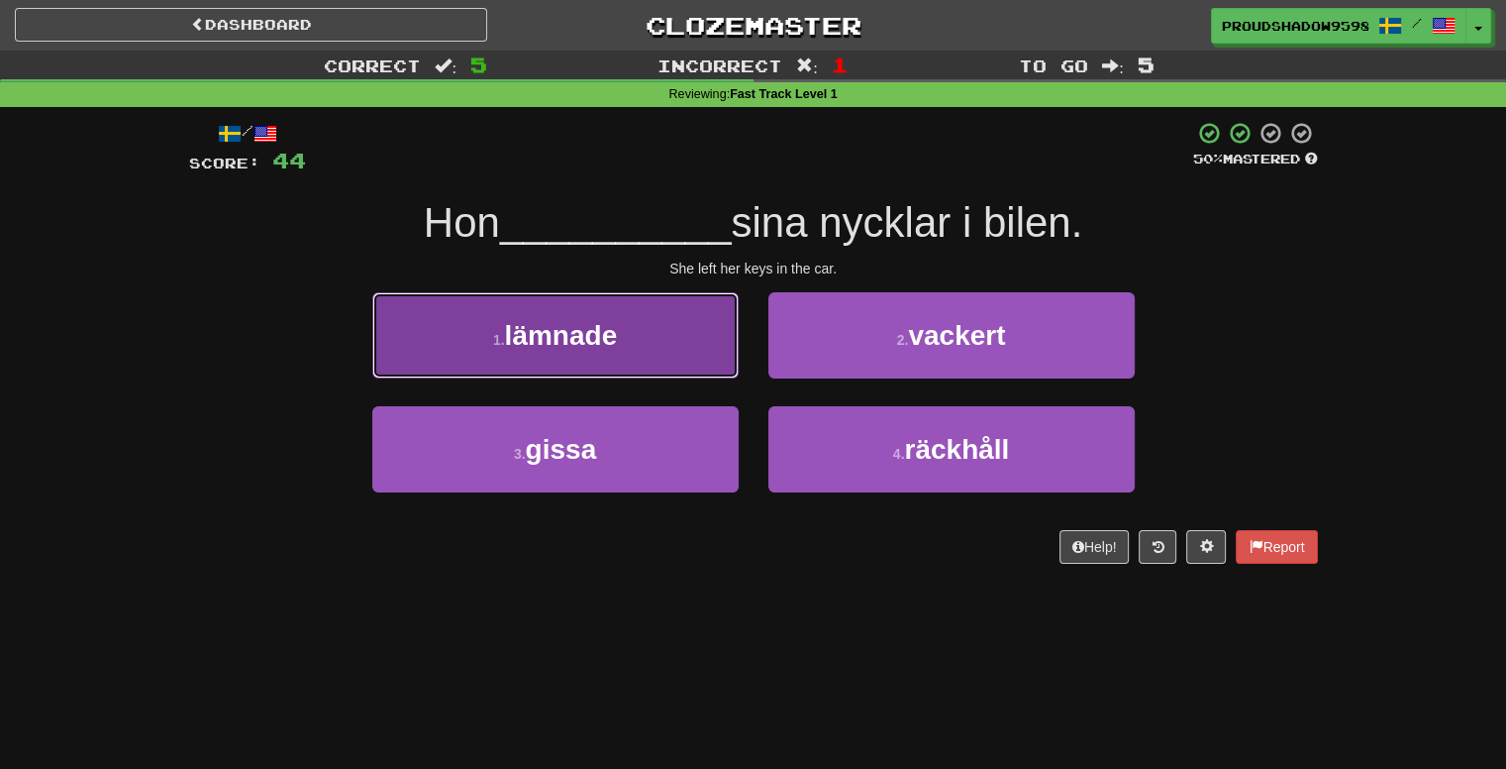
click at [690, 348] on button "1 . lämnade" at bounding box center [555, 335] width 366 height 86
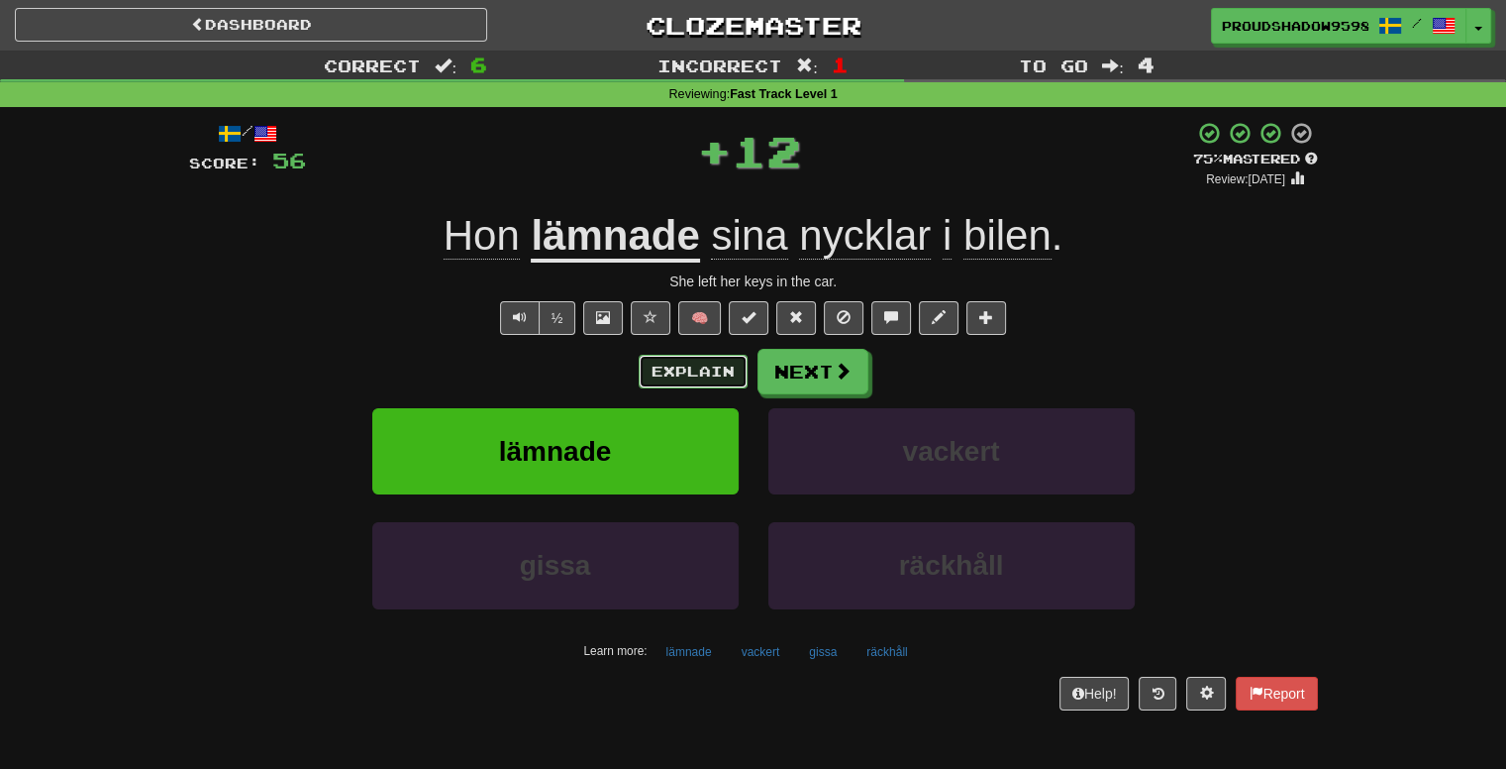
click at [697, 361] on button "Explain" at bounding box center [693, 372] width 109 height 34
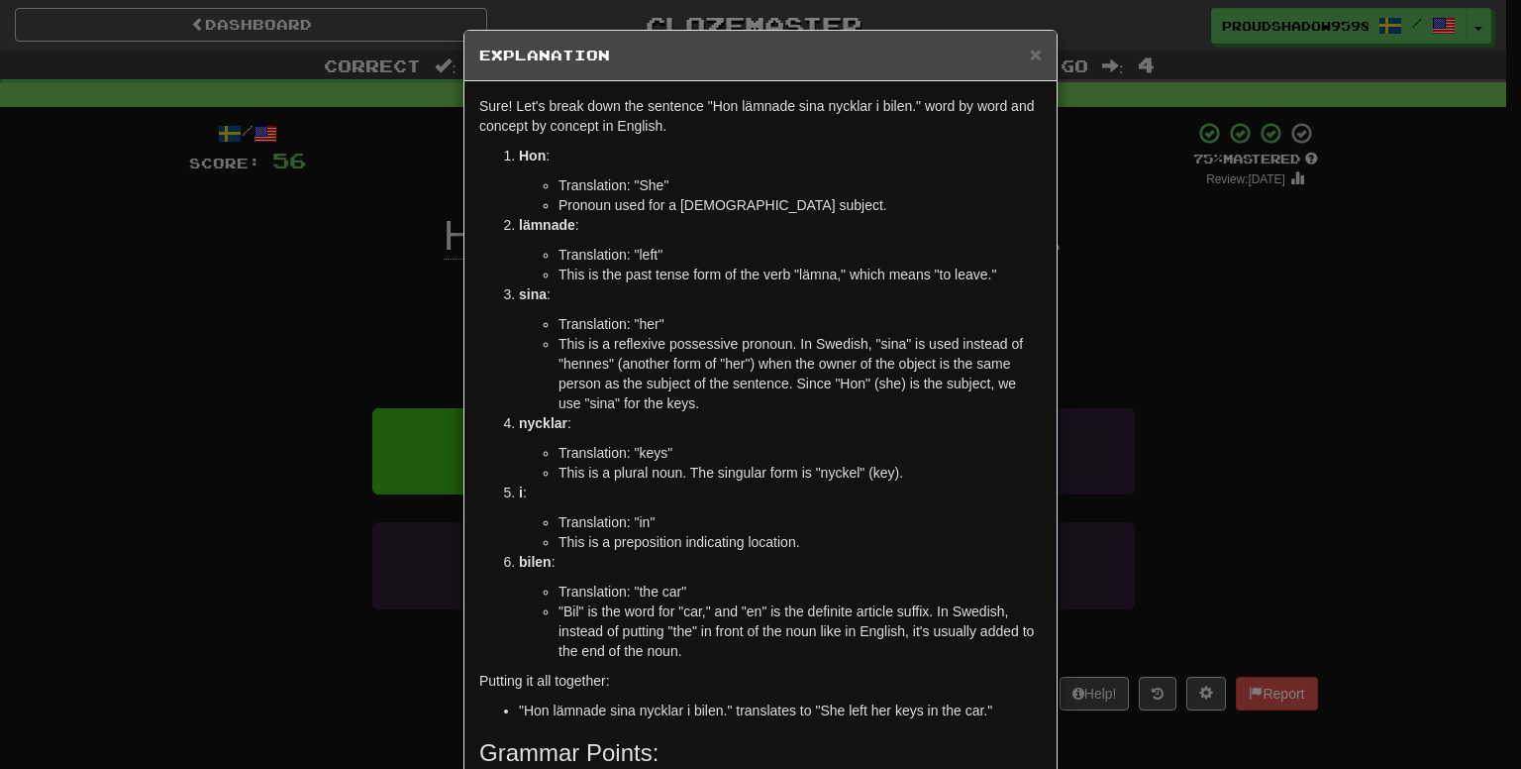
drag, startPoint x: 1169, startPoint y: 373, endPoint x: 1161, endPoint y: 384, distance: 13.5
click at [1172, 382] on div "× Explanation Sure! Let's break down the sentence "Hon lämnade sina nycklar i b…" at bounding box center [760, 384] width 1521 height 769
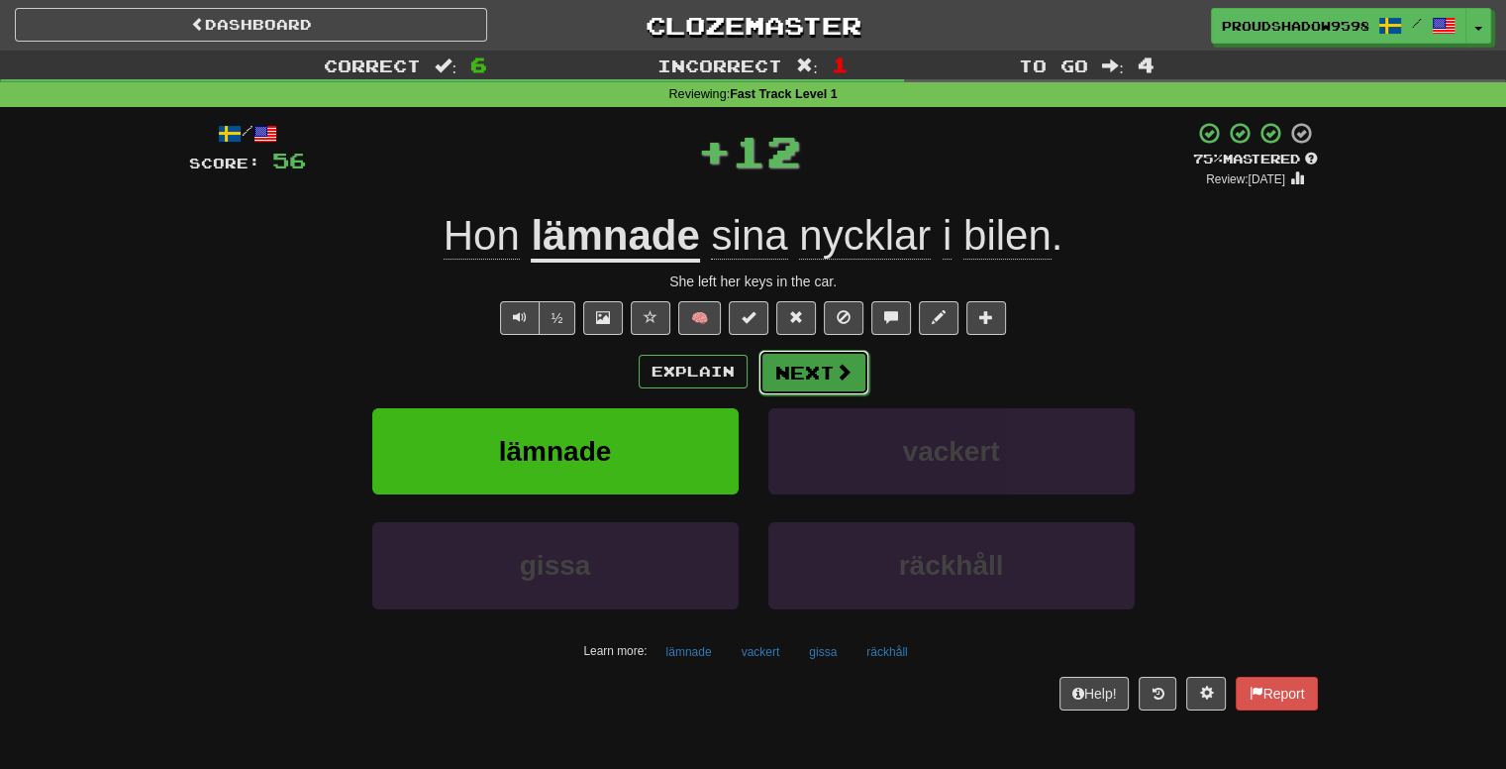
click at [804, 381] on button "Next" at bounding box center [814, 373] width 111 height 46
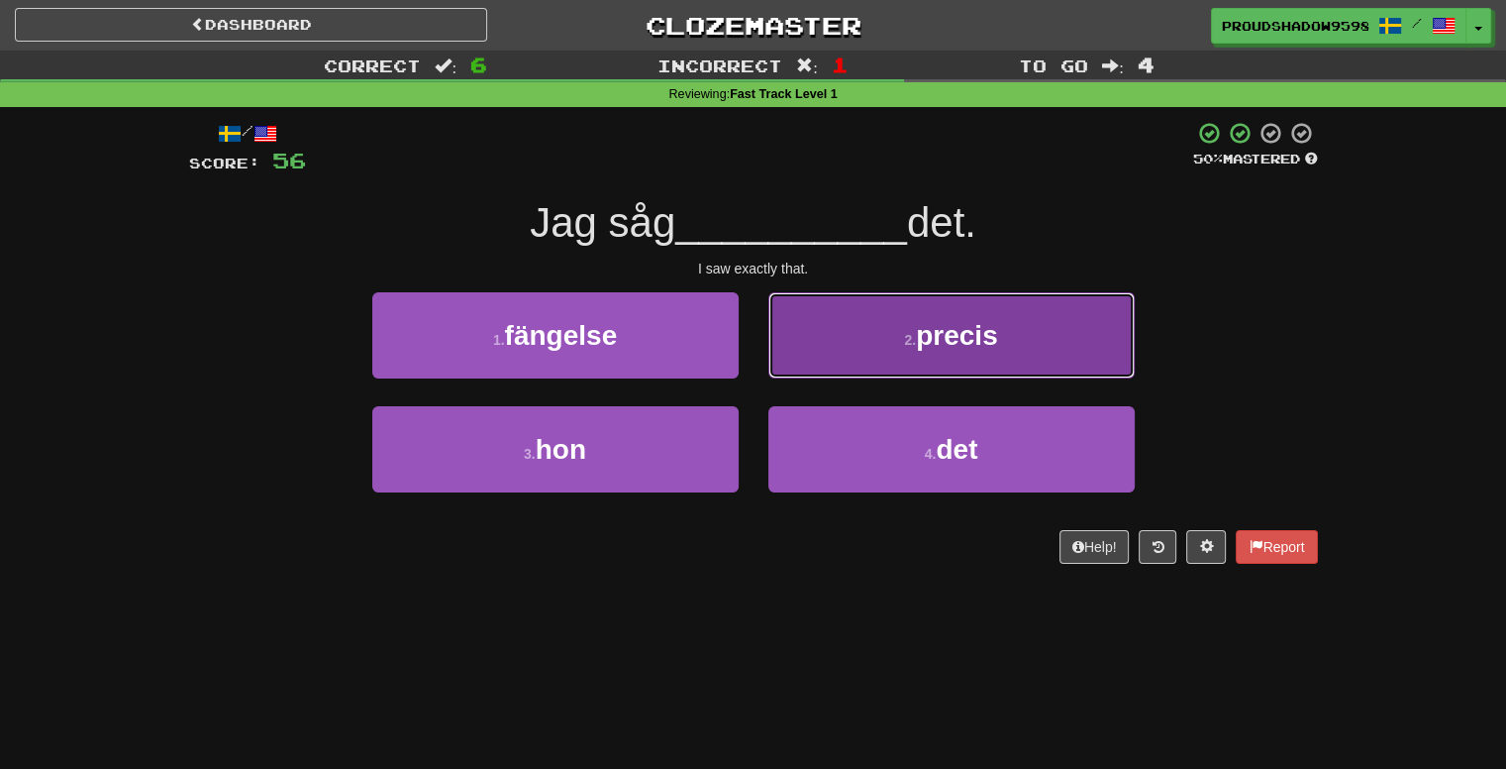
click at [806, 373] on button "2 . precis" at bounding box center [952, 335] width 366 height 86
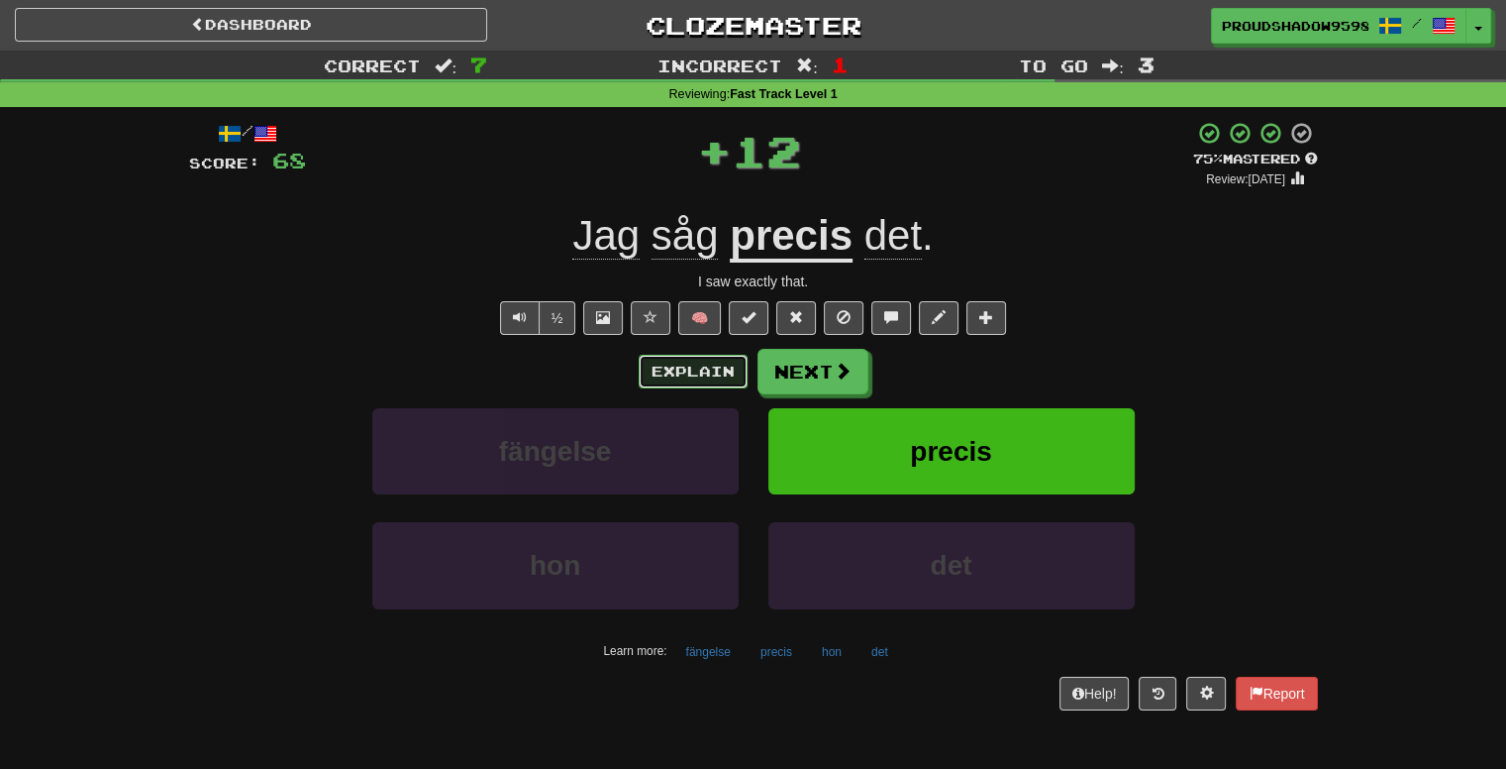
click at [724, 373] on button "Explain" at bounding box center [693, 372] width 109 height 34
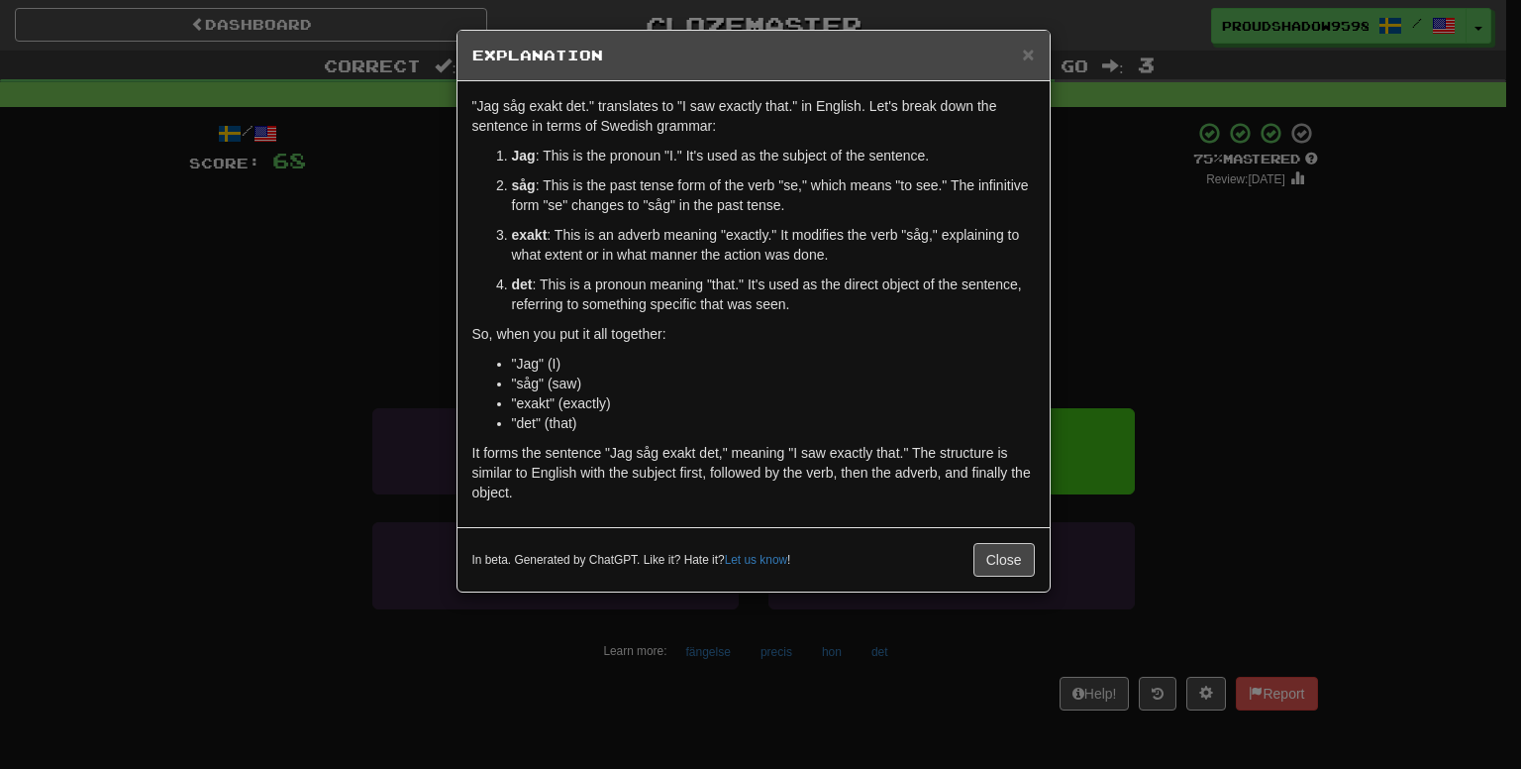
click at [1084, 281] on div "× Explanation "Jag såg exakt det." translates to "I saw exactly that." in Engli…" at bounding box center [760, 384] width 1521 height 769
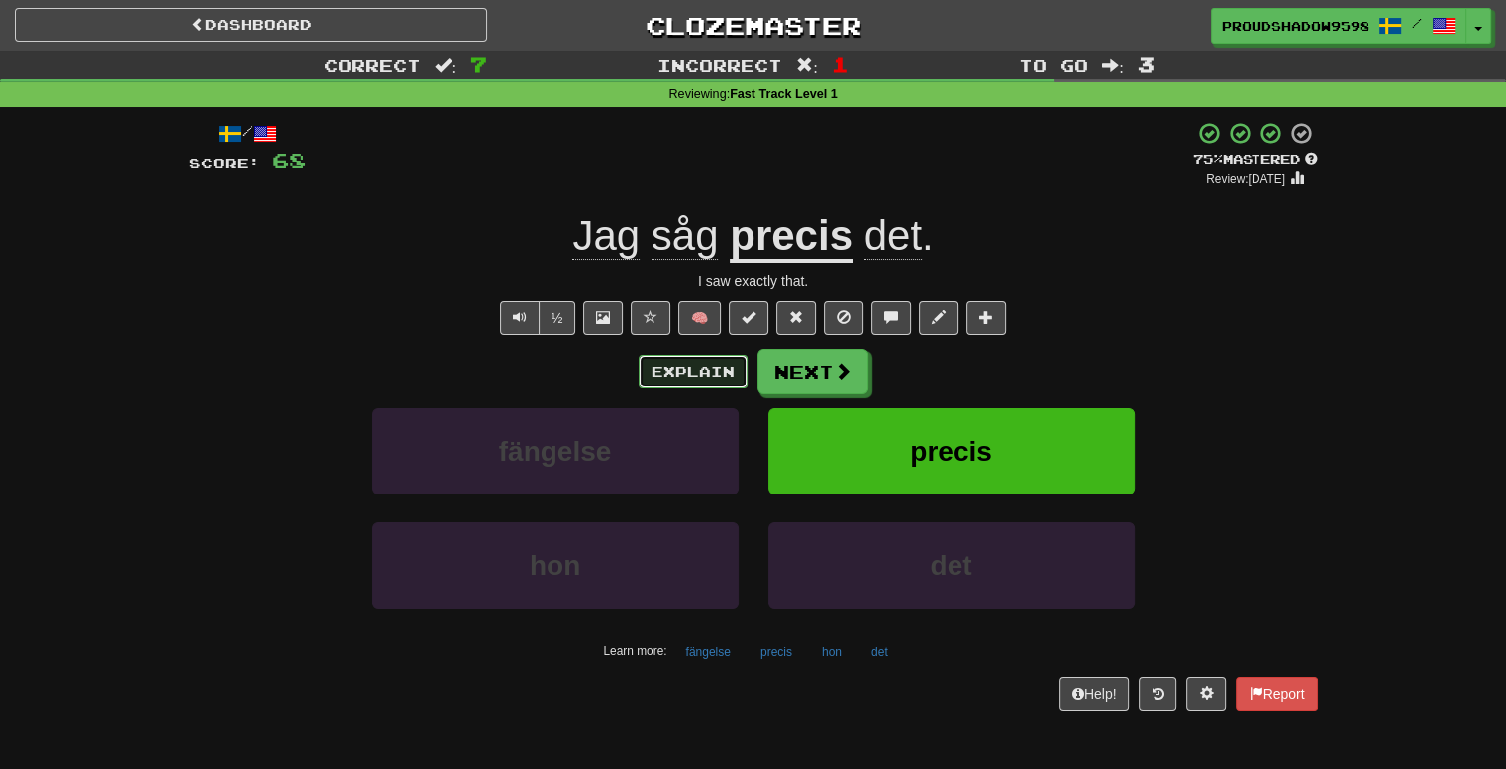
click at [733, 363] on button "Explain" at bounding box center [693, 372] width 109 height 34
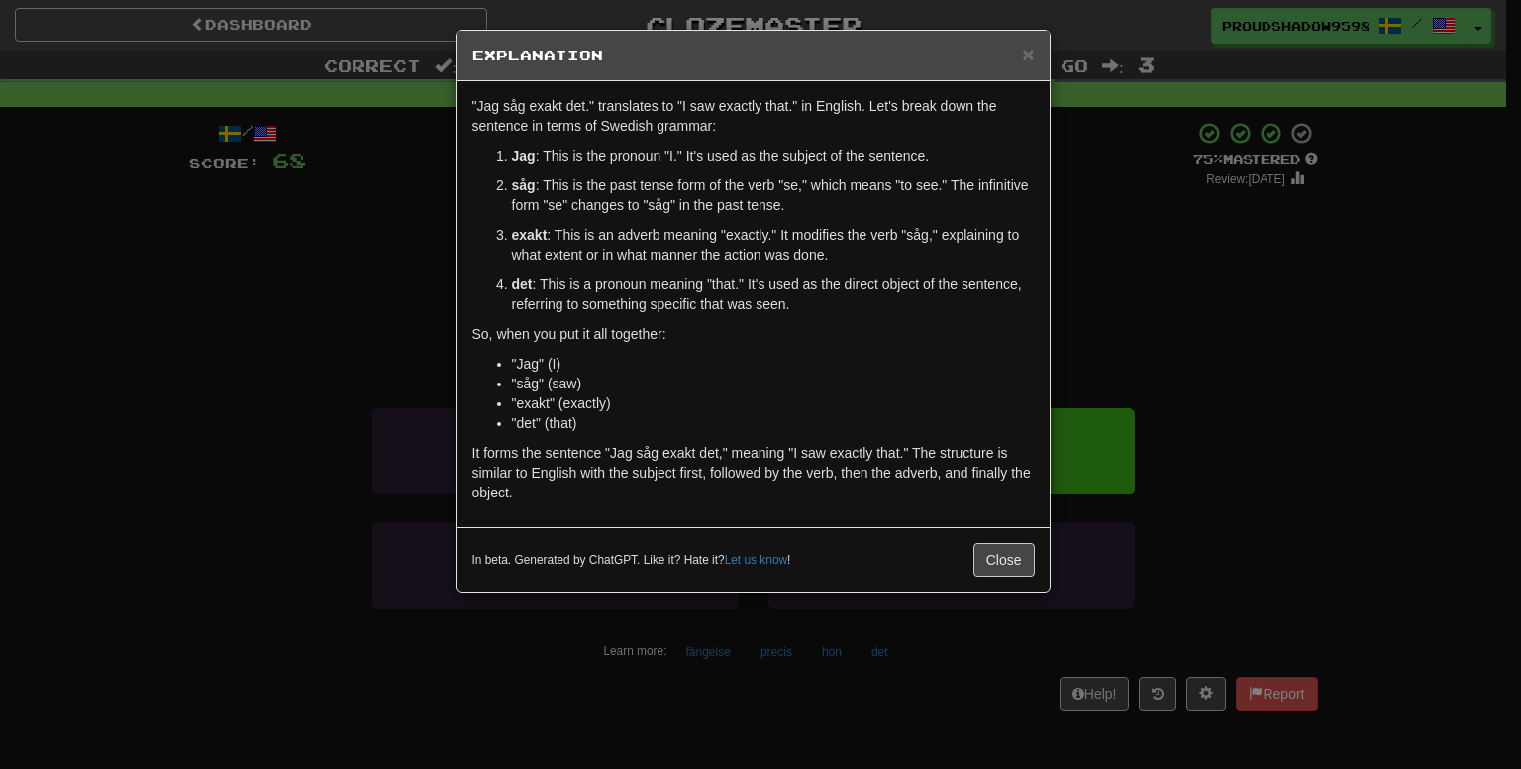
click at [1097, 297] on div "× Explanation "Jag såg exakt det." translates to "I saw exactly that." in Engli…" at bounding box center [760, 384] width 1521 height 769
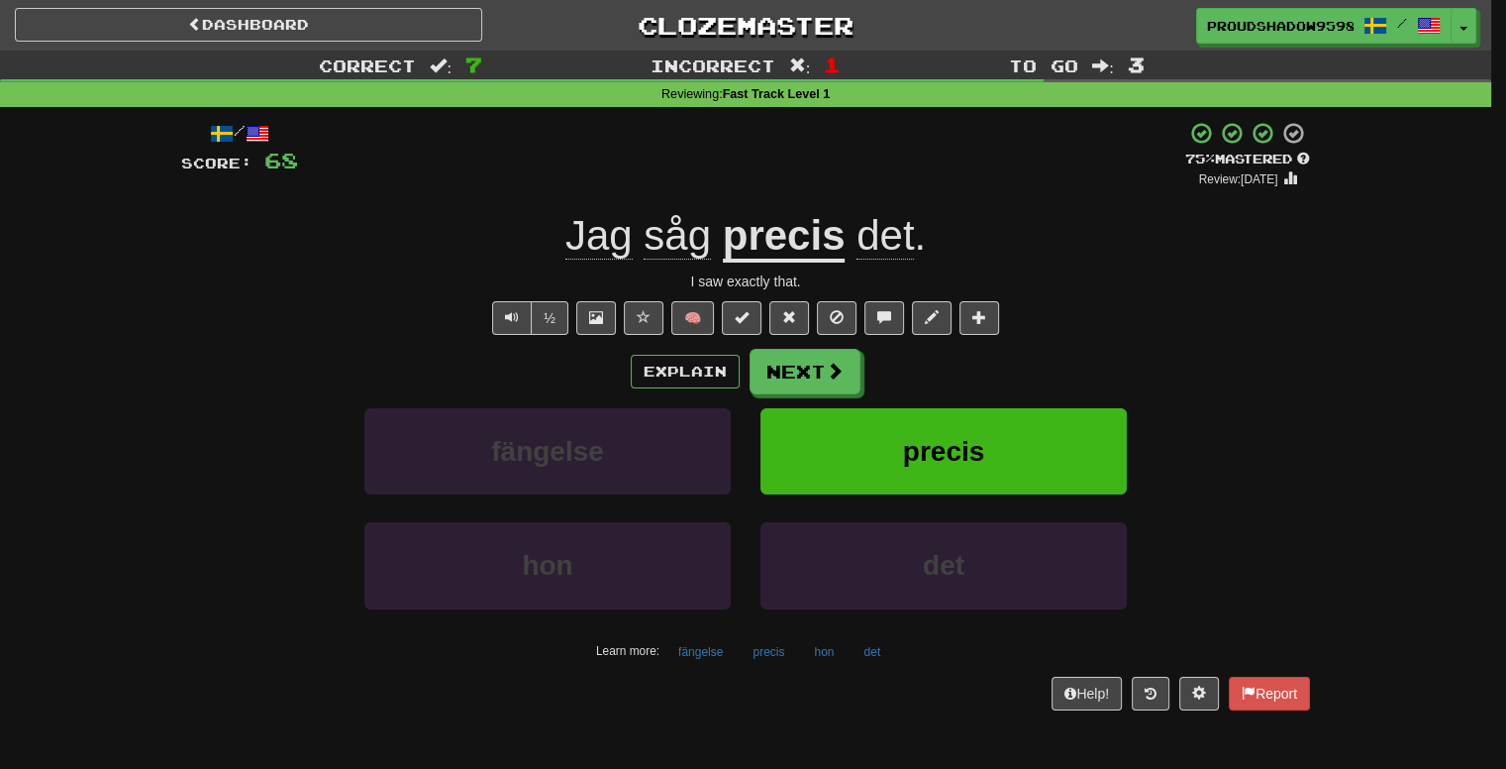
click at [900, 372] on div "Explain Next" at bounding box center [745, 372] width 1129 height 46
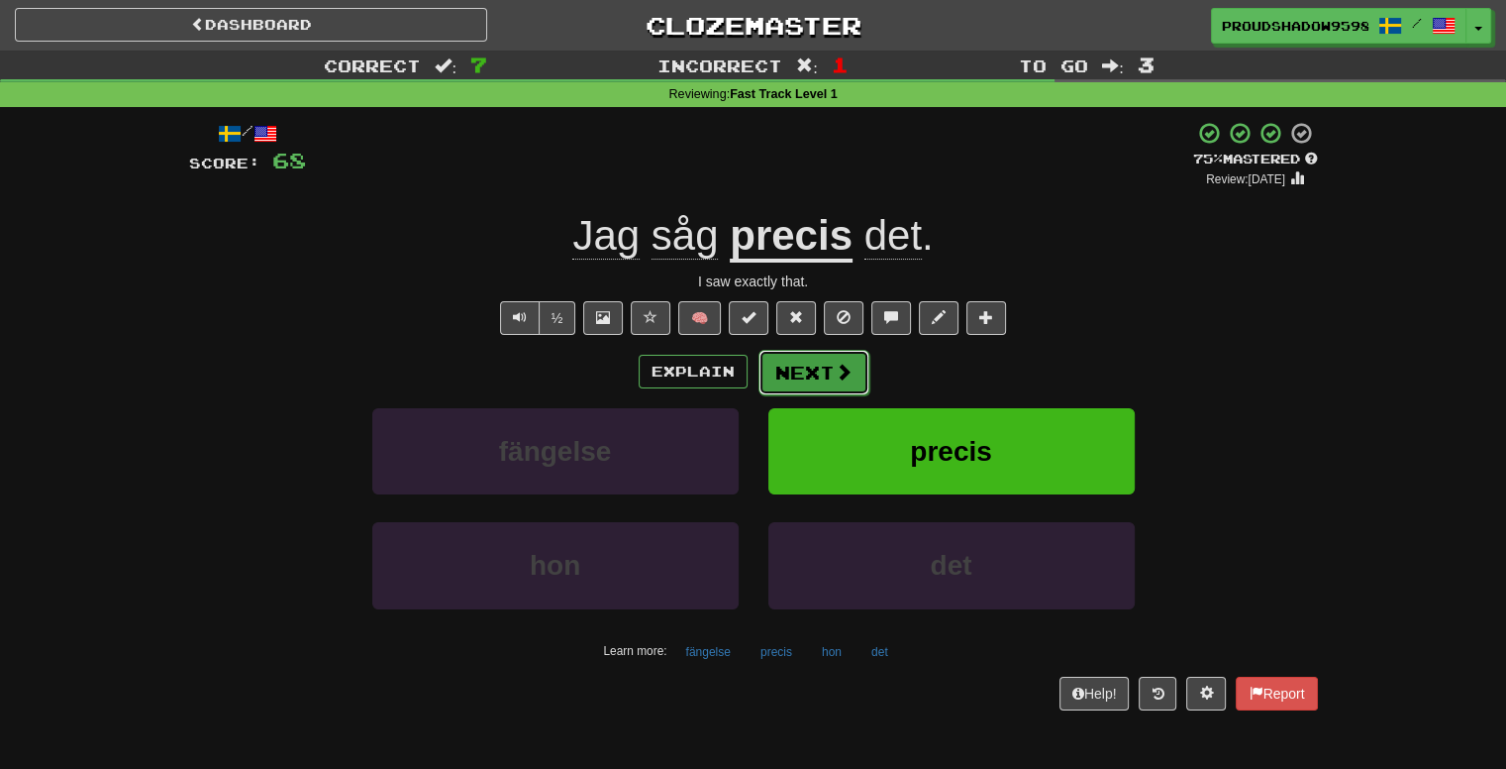
click at [846, 370] on span at bounding box center [844, 371] width 18 height 18
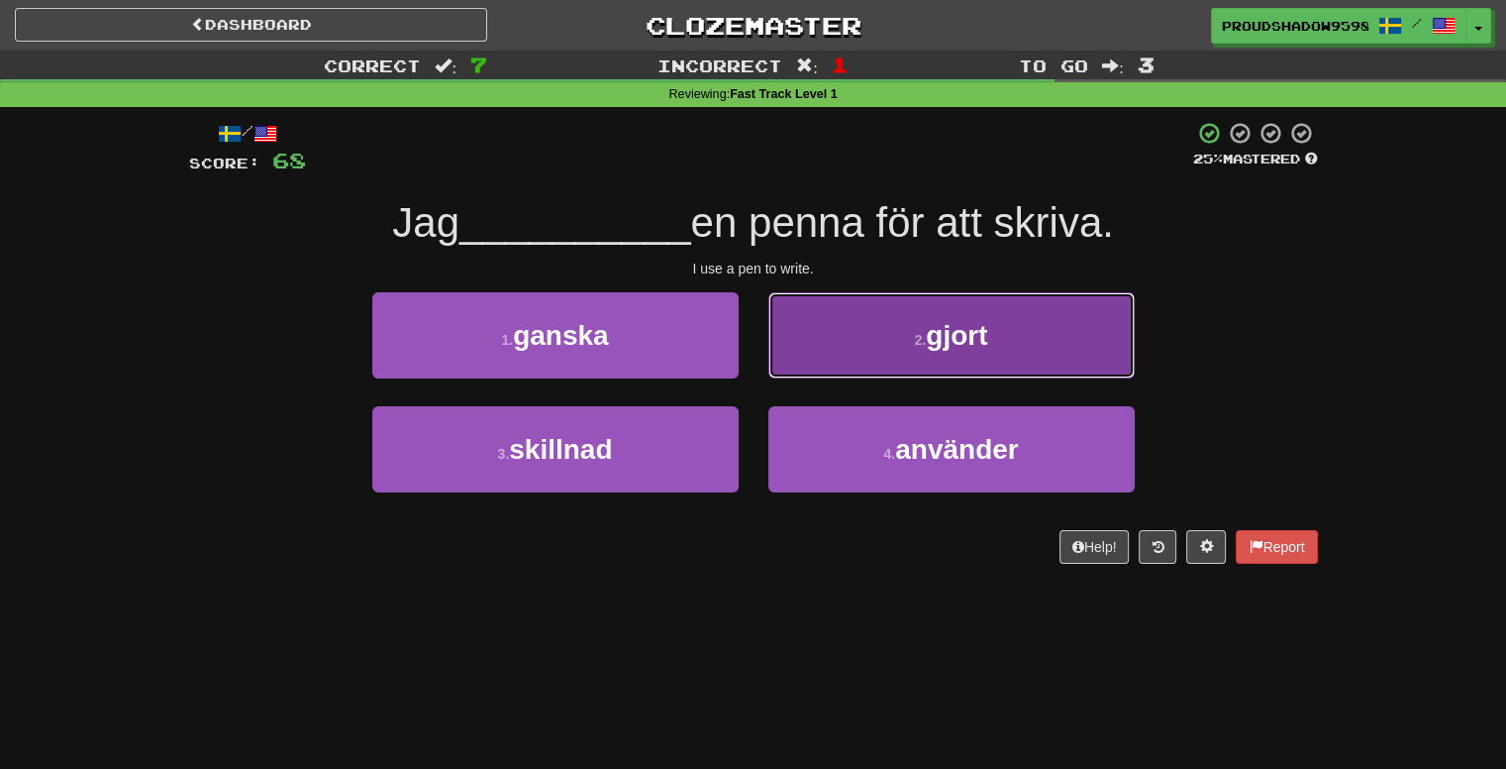
click at [816, 349] on button "2 . gjort" at bounding box center [952, 335] width 366 height 86
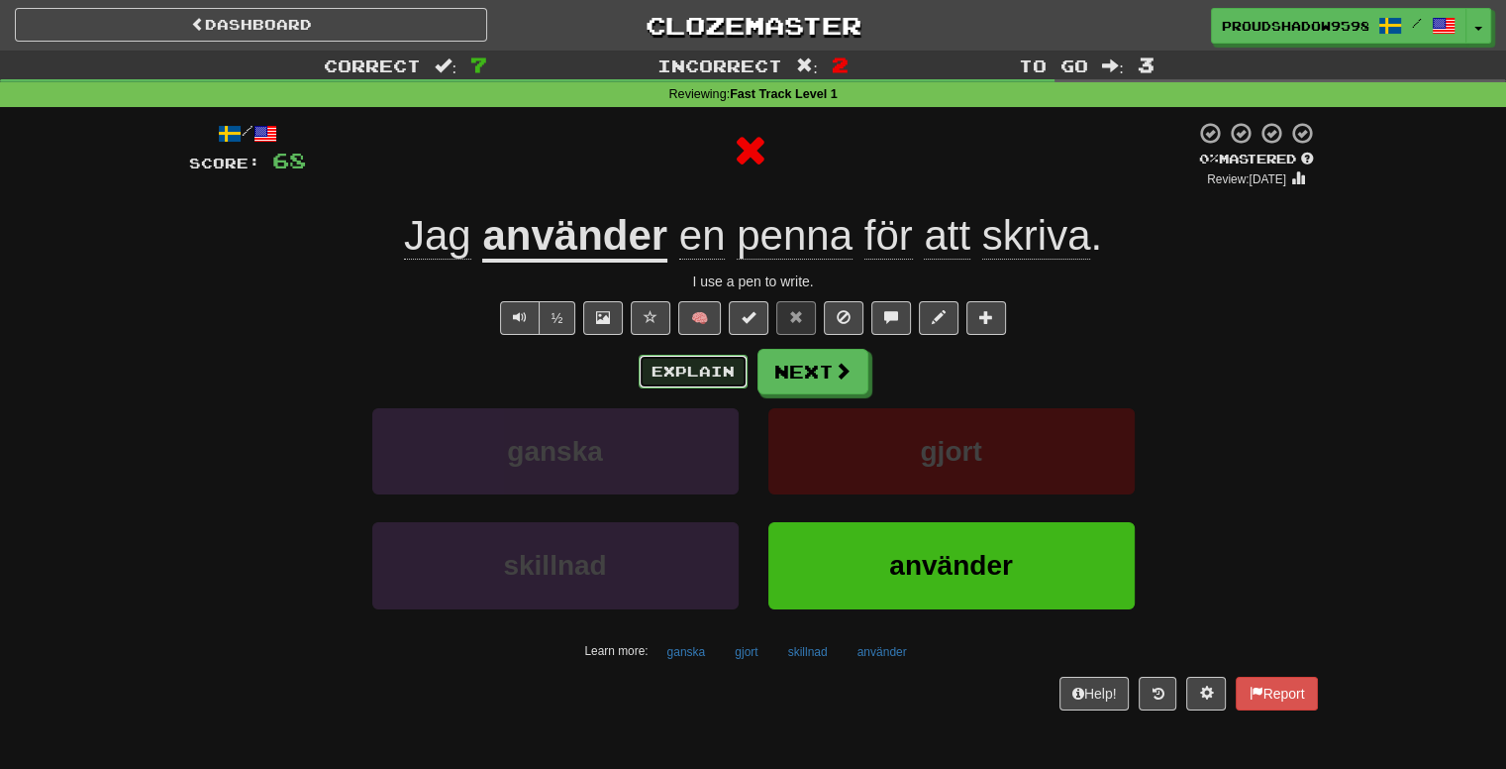
click at [731, 377] on button "Explain" at bounding box center [693, 372] width 109 height 34
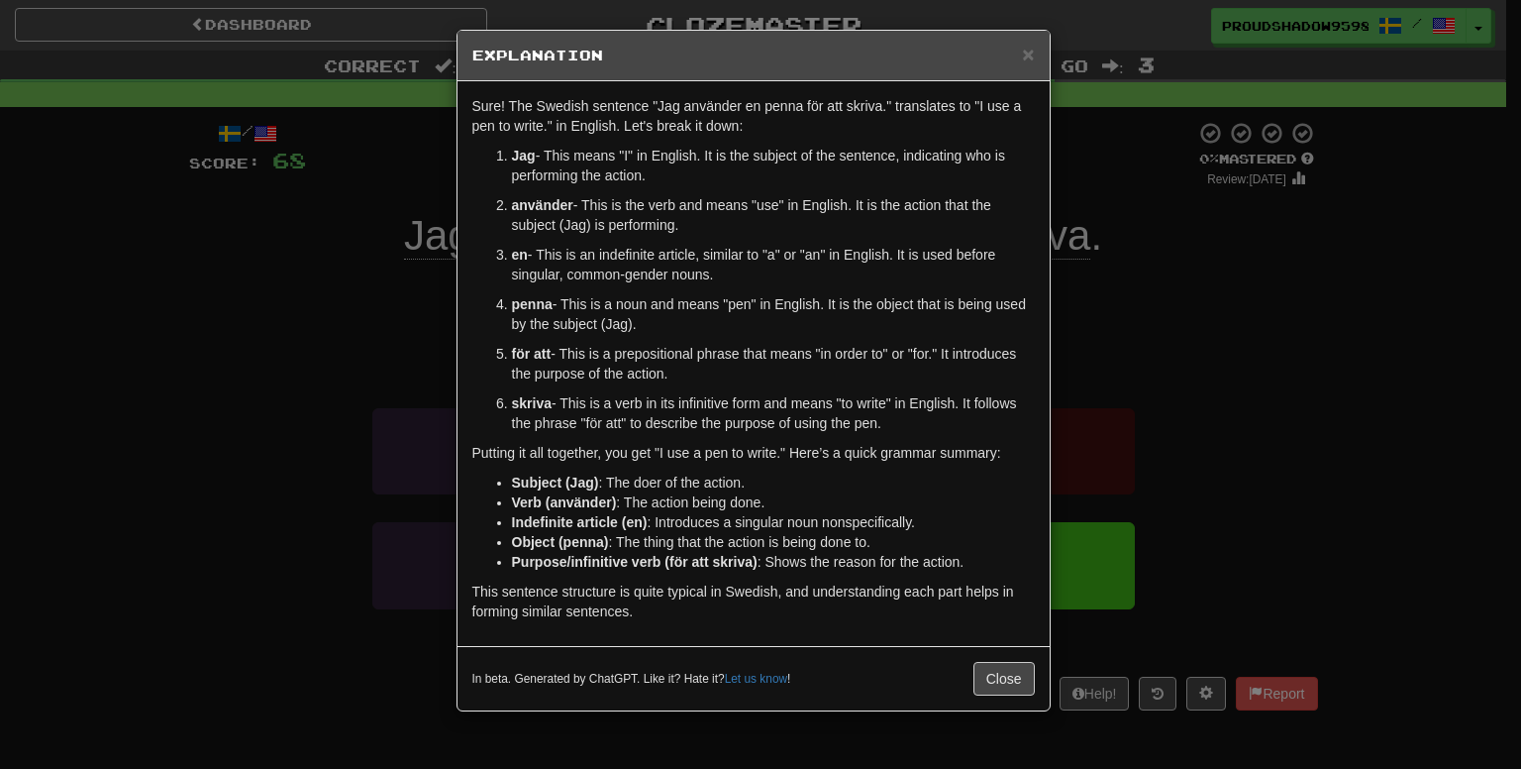
click at [1056, 309] on div "× Explanation Sure! The Swedish sentence "Jag använder en penna för att skriva.…" at bounding box center [760, 384] width 1521 height 769
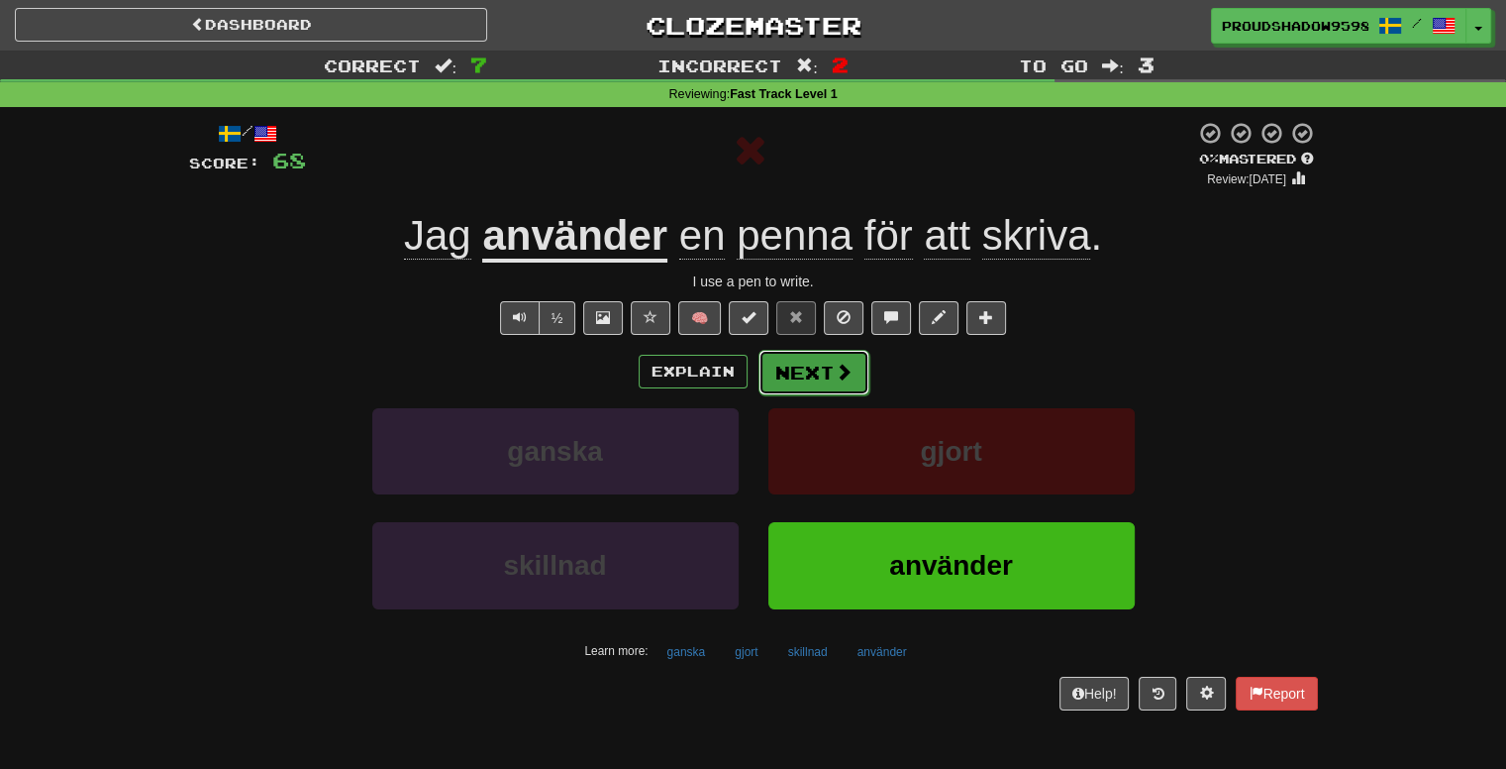
click at [829, 385] on button "Next" at bounding box center [814, 373] width 111 height 46
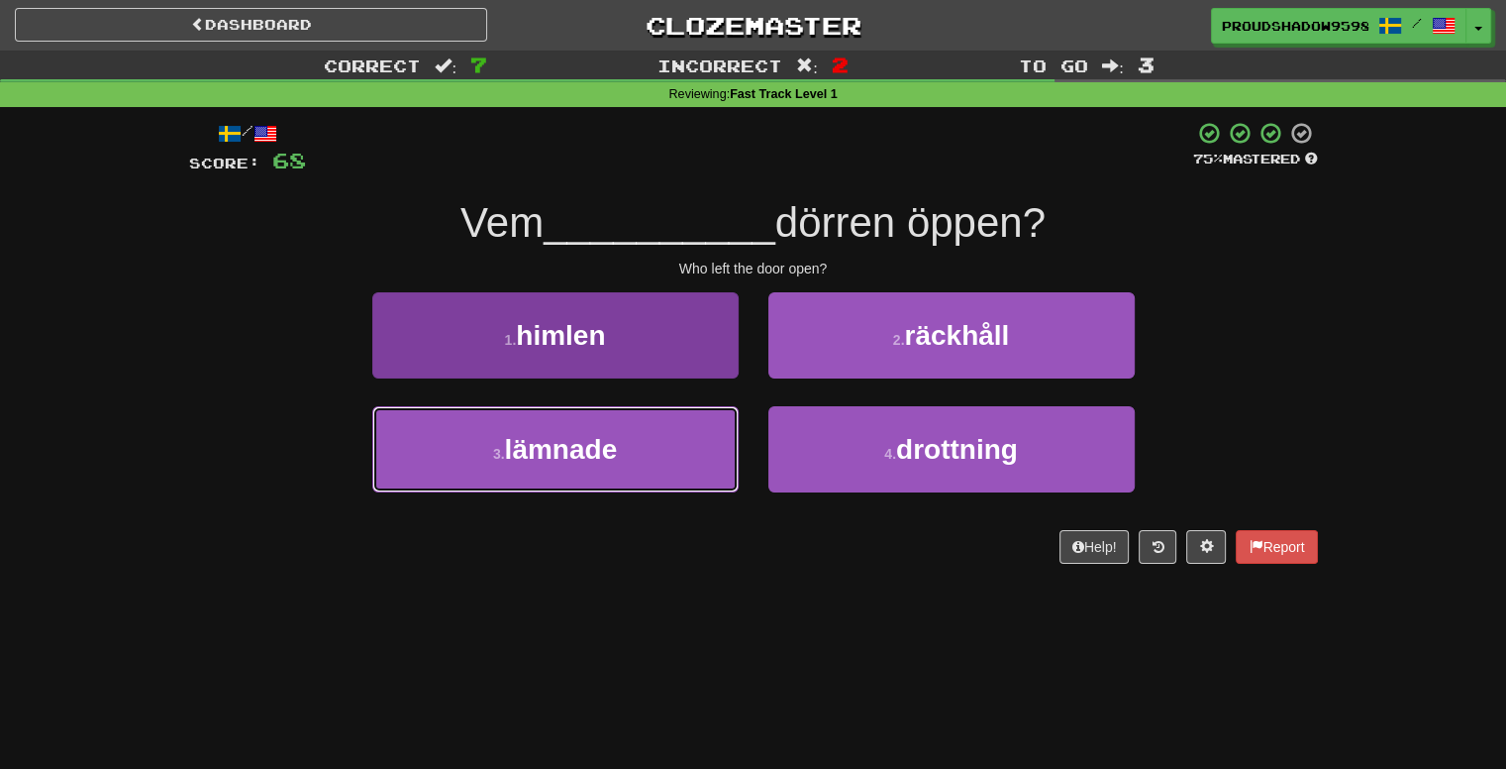
click at [680, 467] on button "3 . lämnade" at bounding box center [555, 449] width 366 height 86
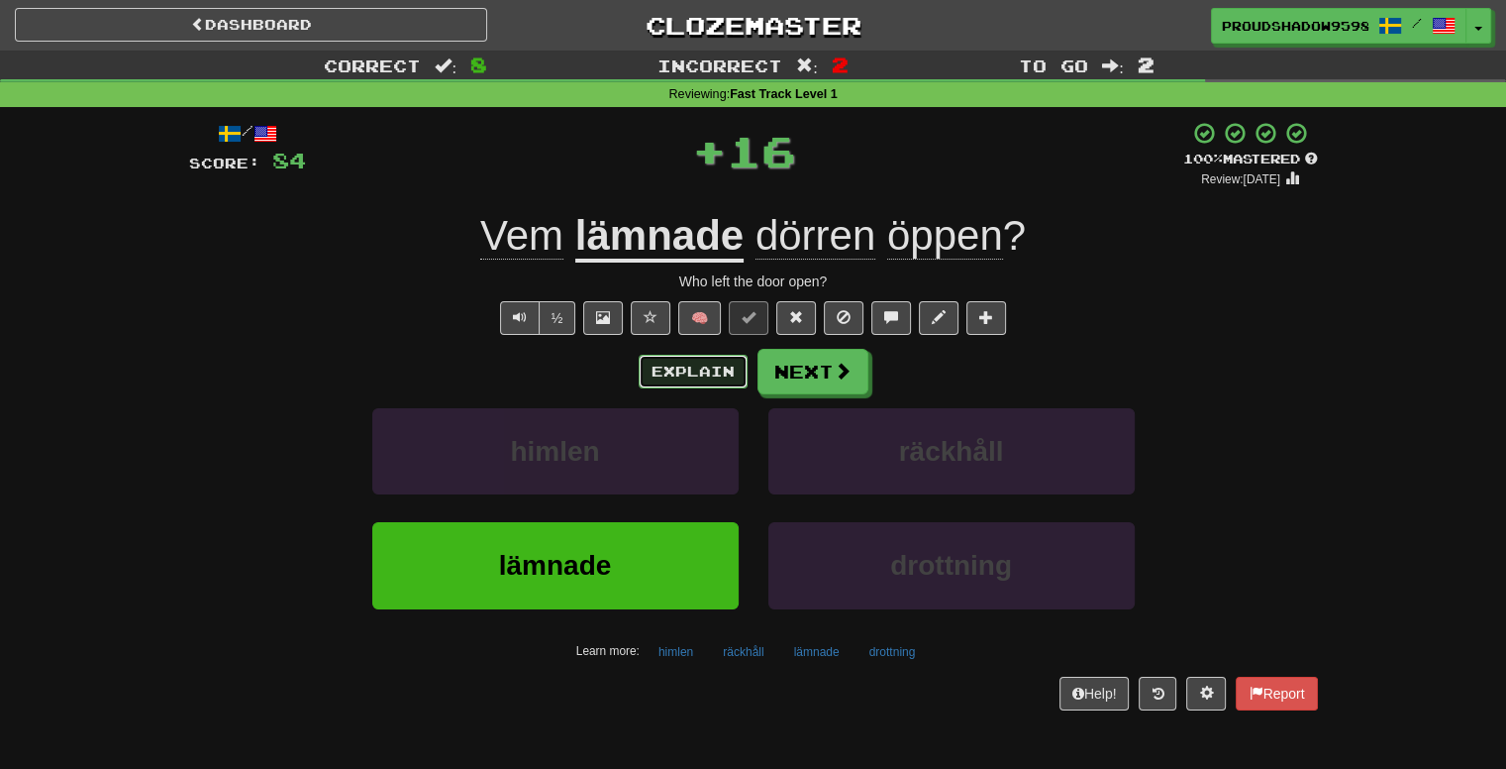
click at [723, 381] on button "Explain" at bounding box center [693, 372] width 109 height 34
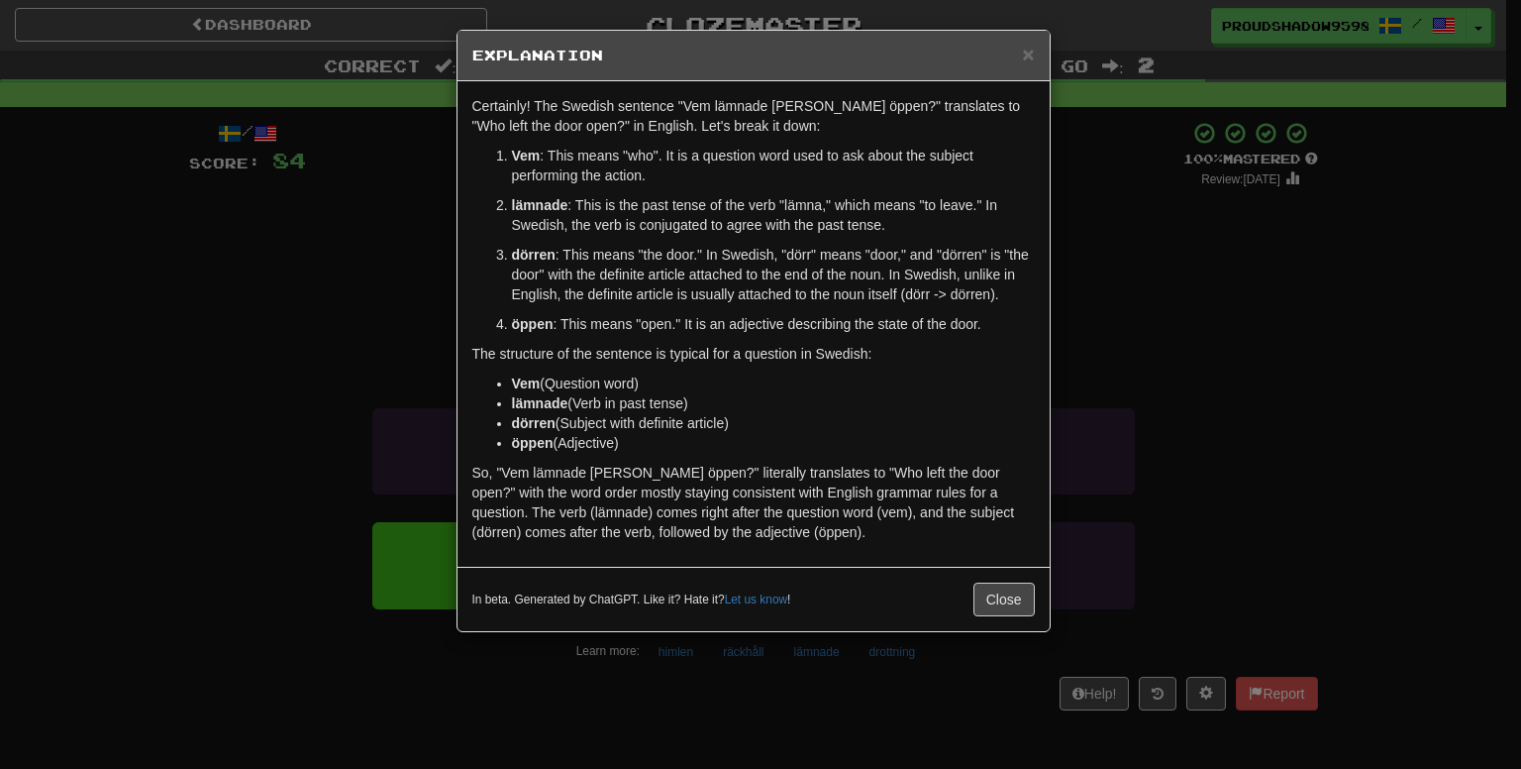
click at [1078, 310] on div "× Explanation Certainly! The Swedish sentence "Vem lämnade dörren öppen?" trans…" at bounding box center [760, 384] width 1521 height 769
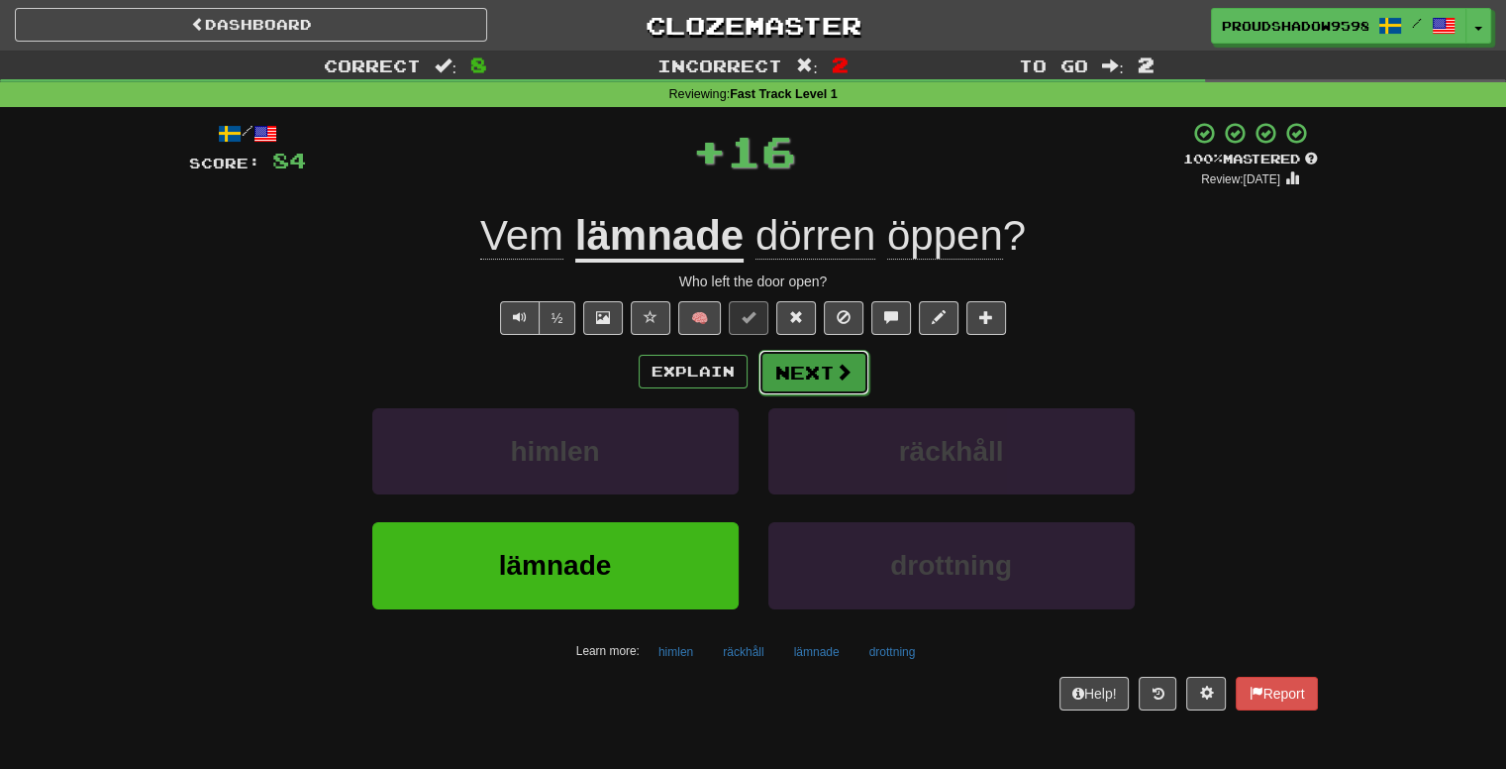
click at [850, 377] on span at bounding box center [844, 371] width 18 height 18
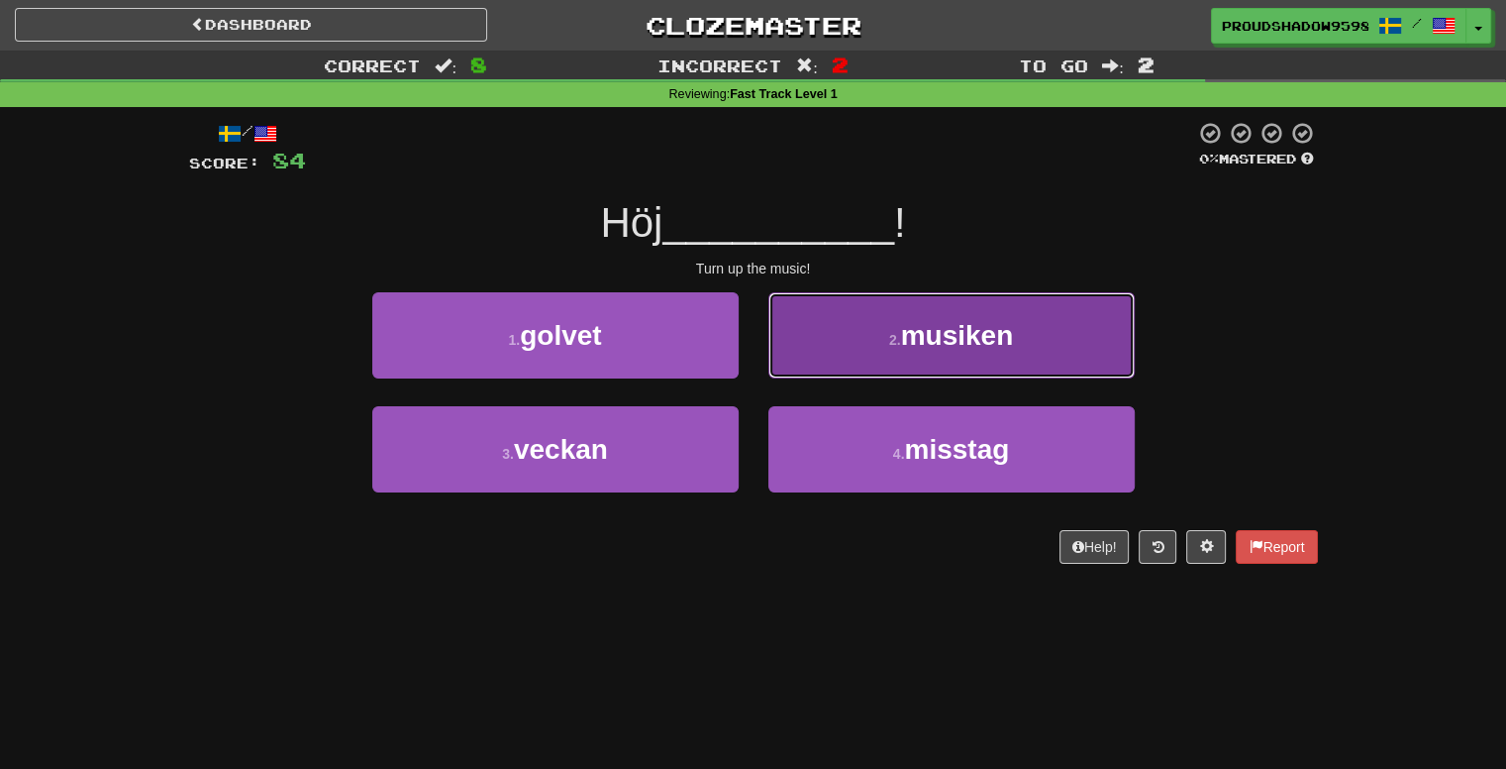
click at [839, 363] on button "2 . musiken" at bounding box center [952, 335] width 366 height 86
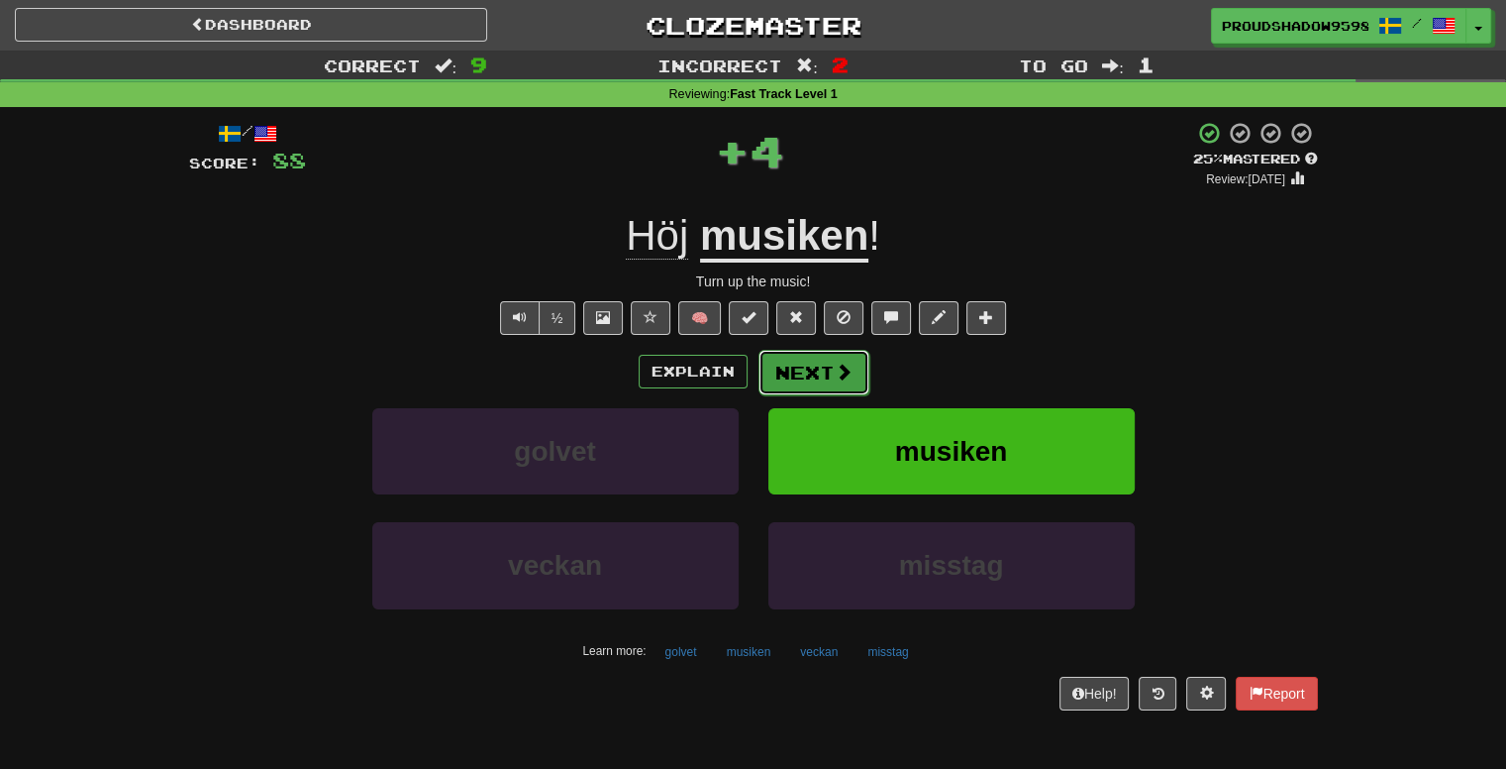
click at [799, 370] on button "Next" at bounding box center [814, 373] width 111 height 46
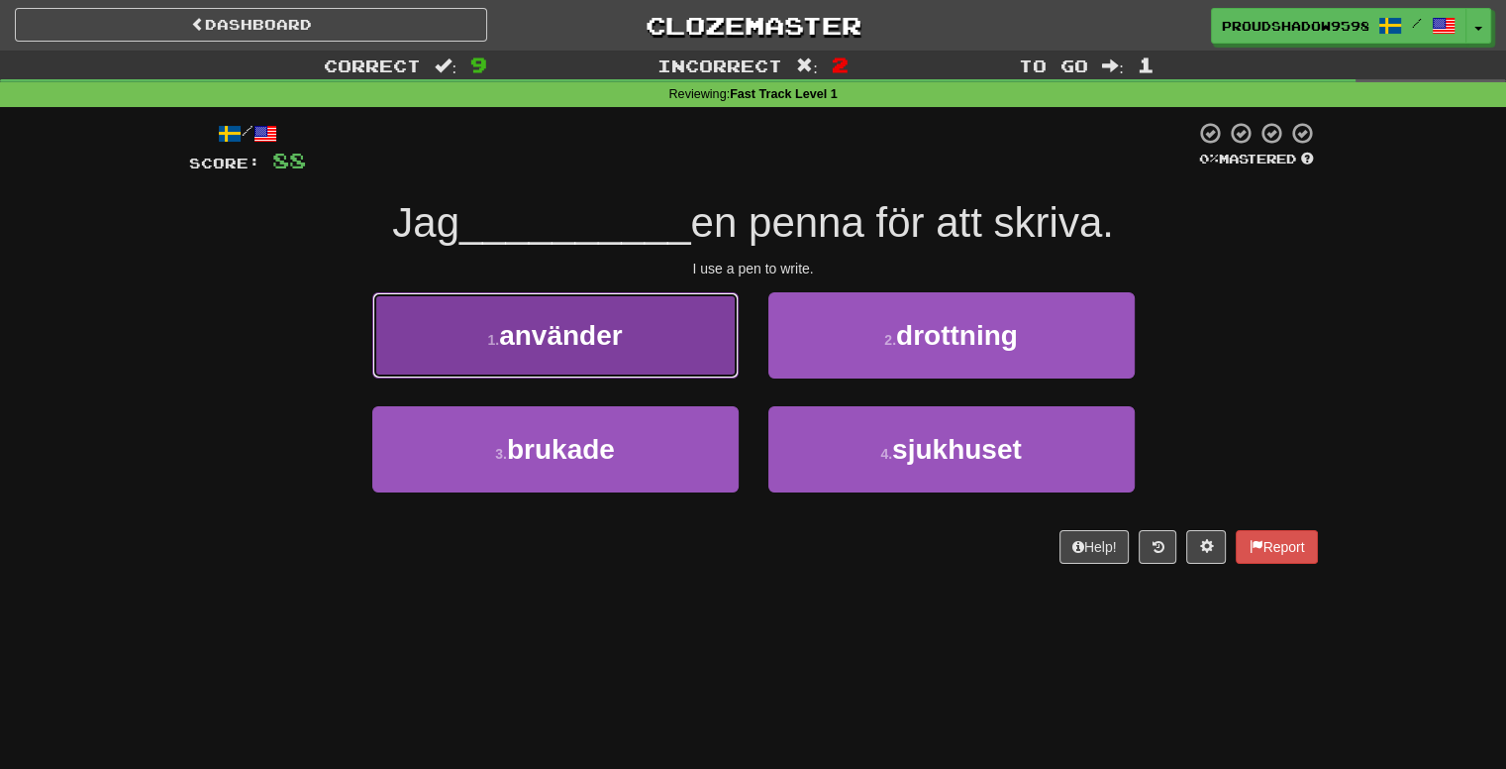
click at [689, 362] on button "1 . använder" at bounding box center [555, 335] width 366 height 86
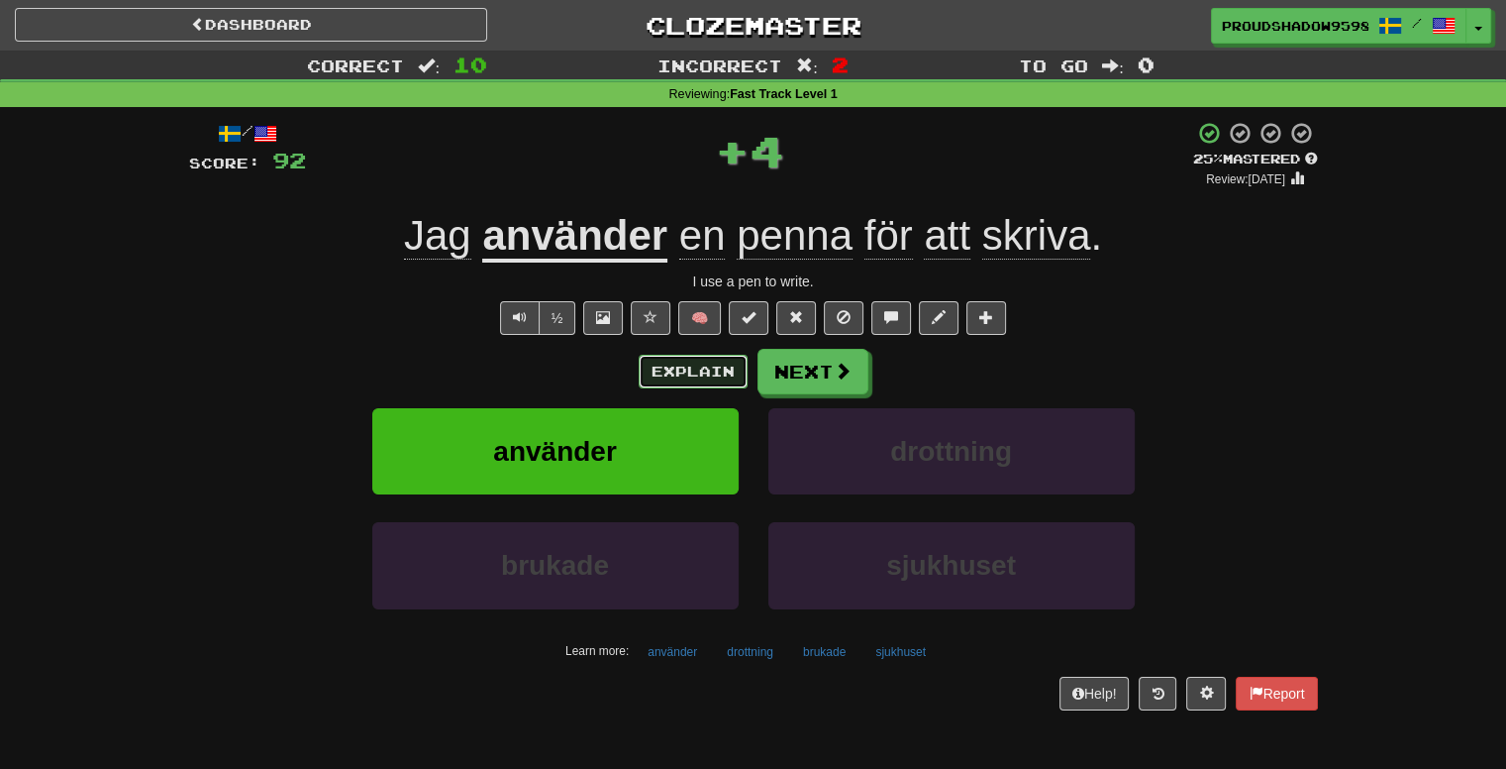
click at [717, 369] on button "Explain" at bounding box center [693, 372] width 109 height 34
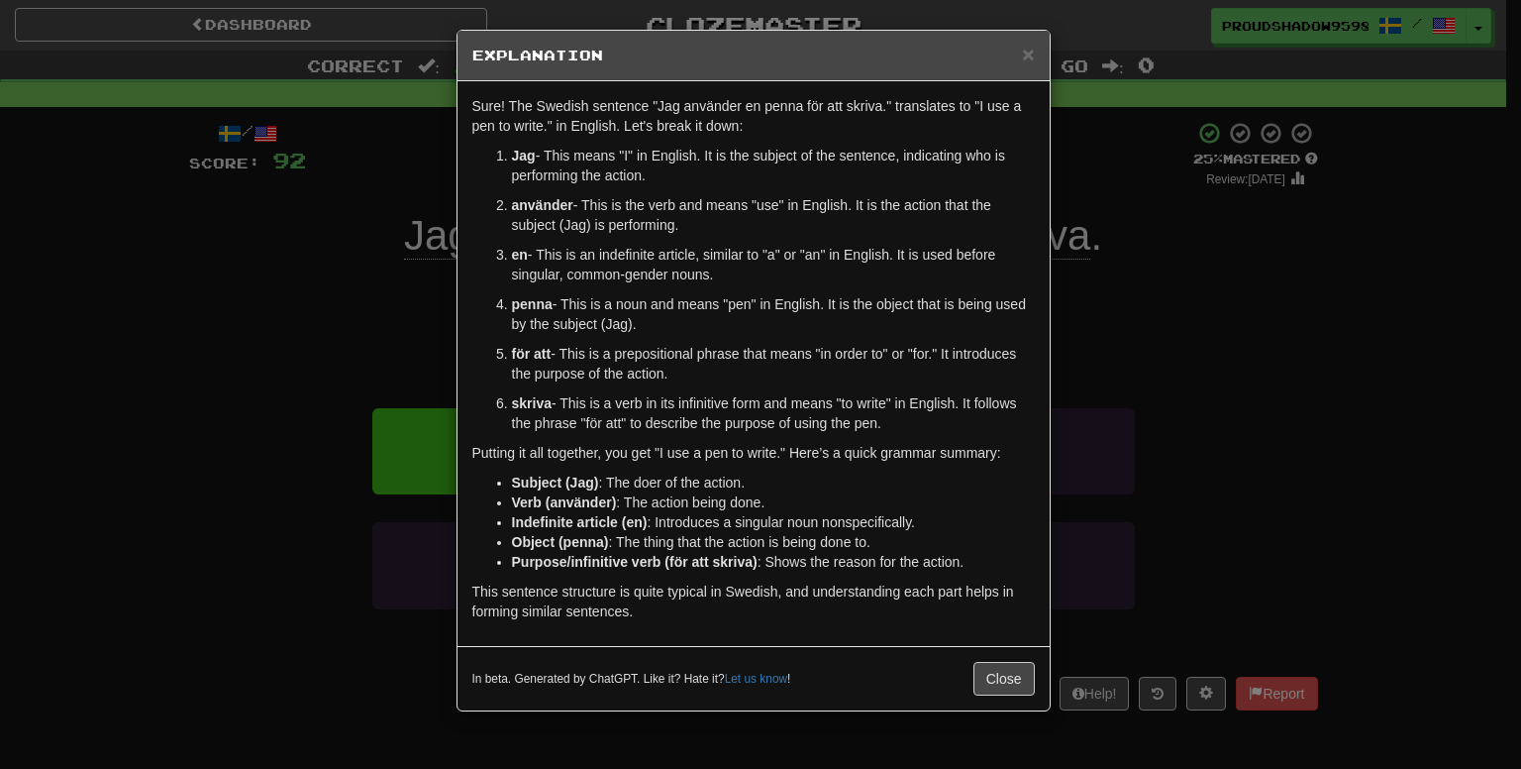
click at [1228, 251] on div "× Explanation Sure! The Swedish sentence "Jag använder en penna för att skriva.…" at bounding box center [760, 384] width 1521 height 769
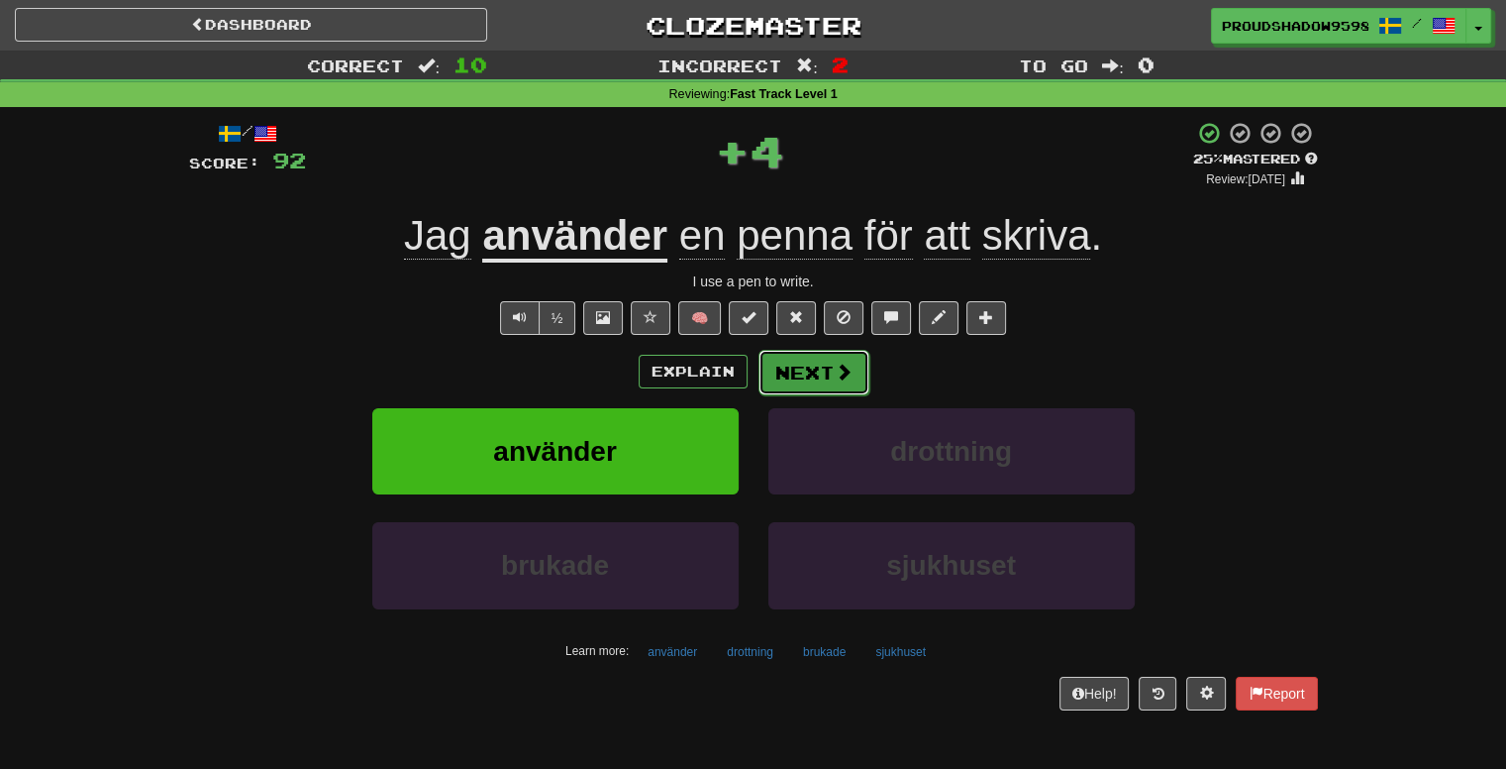
click at [789, 374] on button "Next" at bounding box center [814, 373] width 111 height 46
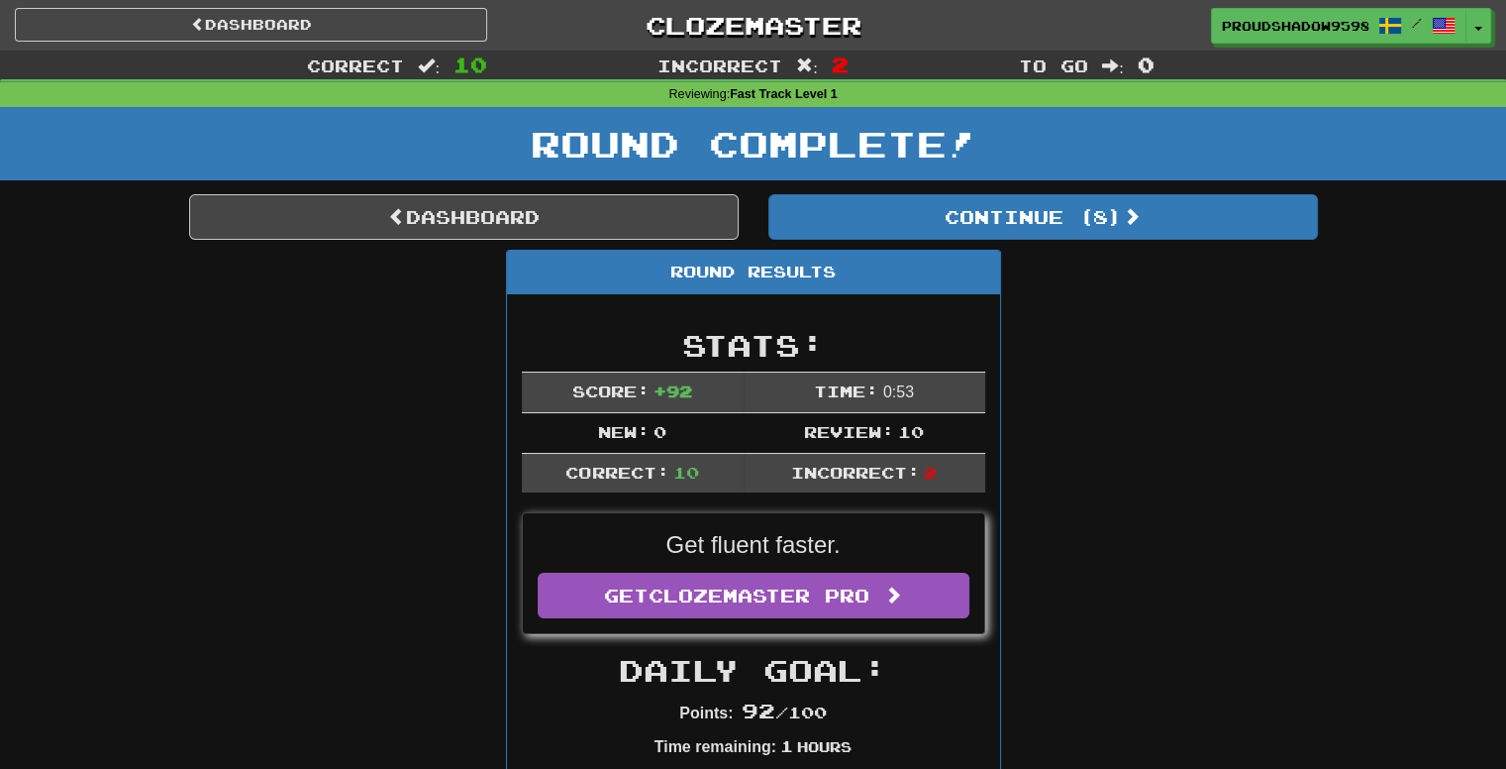
click at [673, 211] on link "Dashboard" at bounding box center [464, 217] width 550 height 46
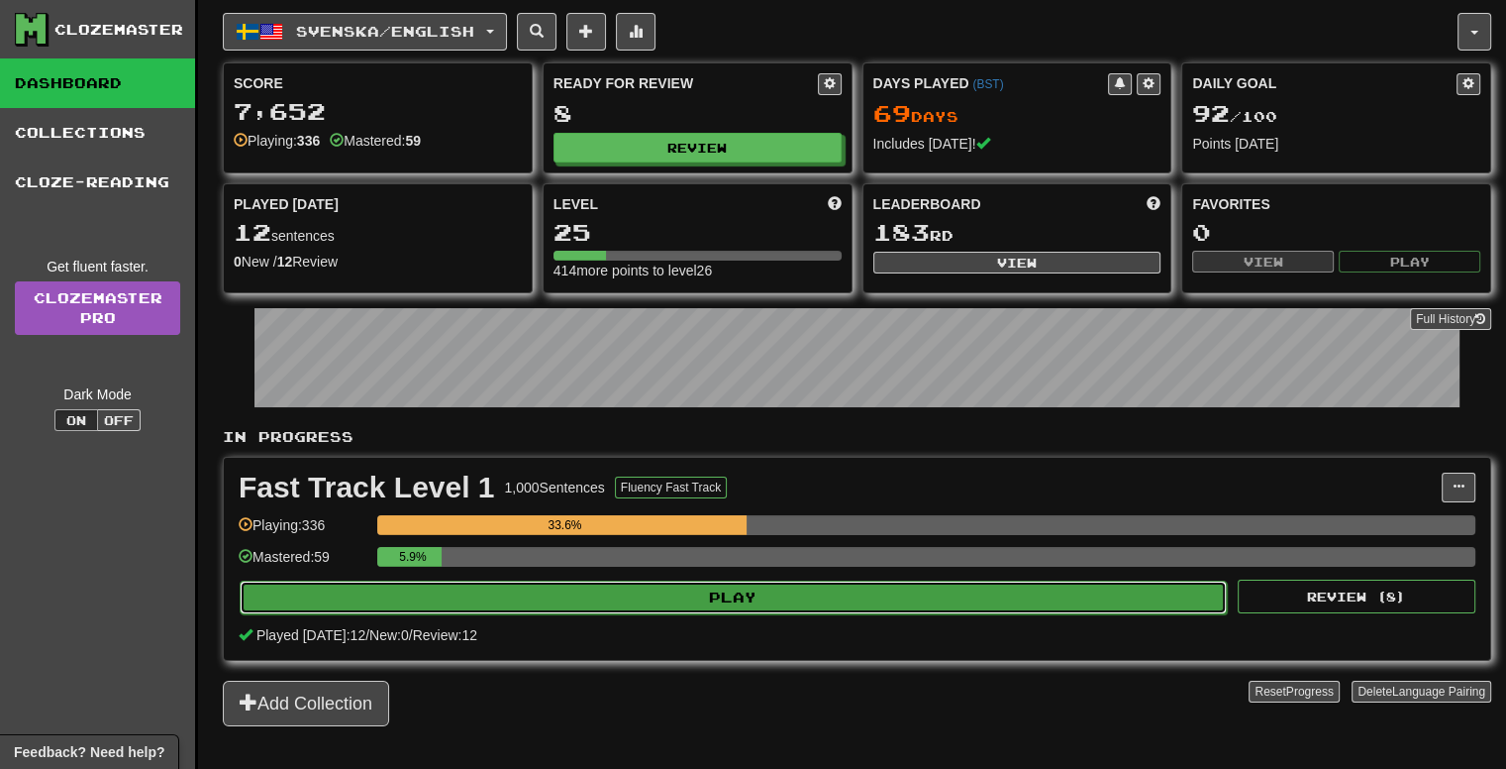
click at [833, 588] on button "Play" at bounding box center [733, 597] width 987 height 34
select select "**"
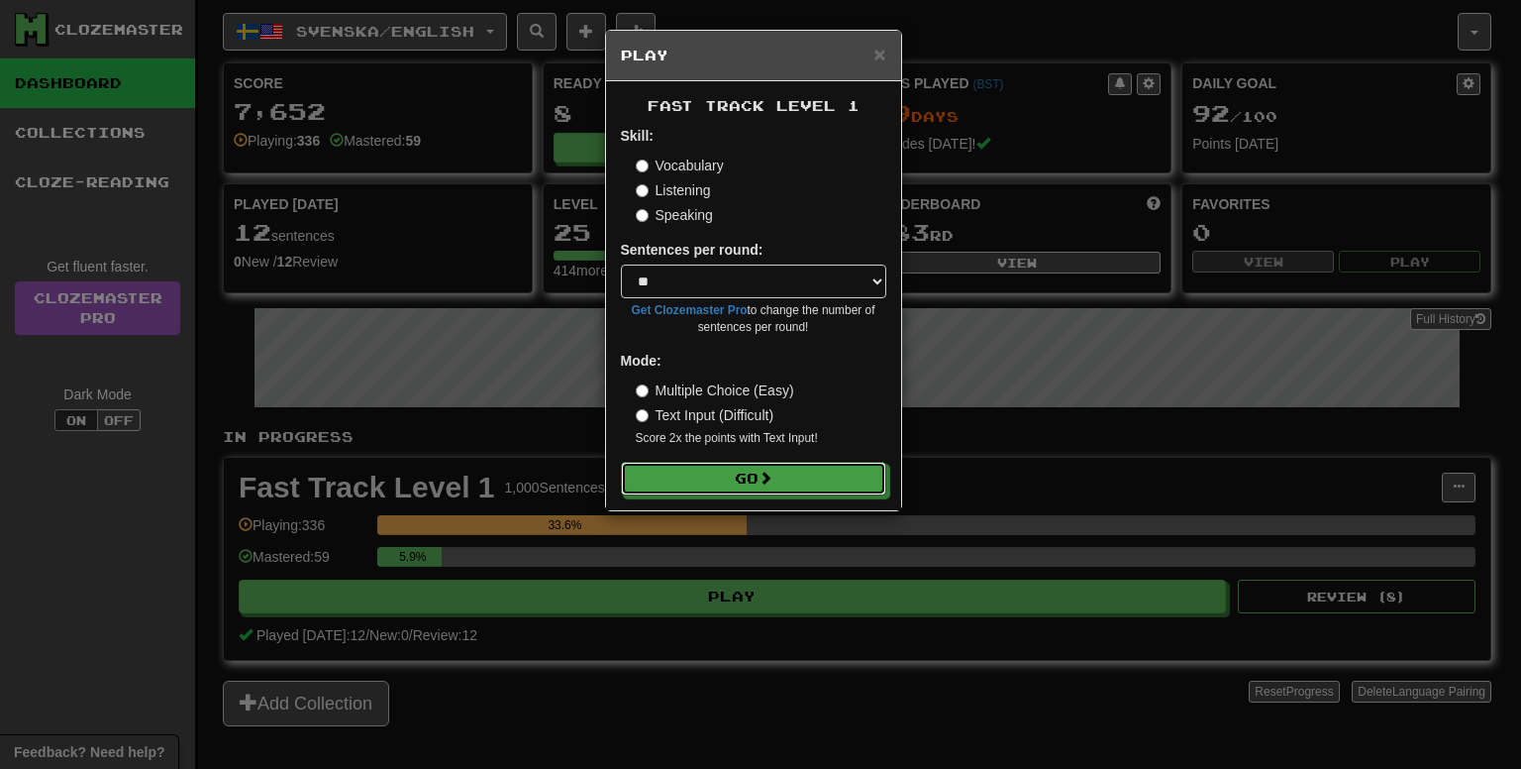
click at [761, 462] on form "Skill: Vocabulary Listening Speaking Sentences per round: * ** ** ** ** ** *** …" at bounding box center [753, 310] width 265 height 369
click at [765, 472] on span at bounding box center [767, 478] width 14 height 14
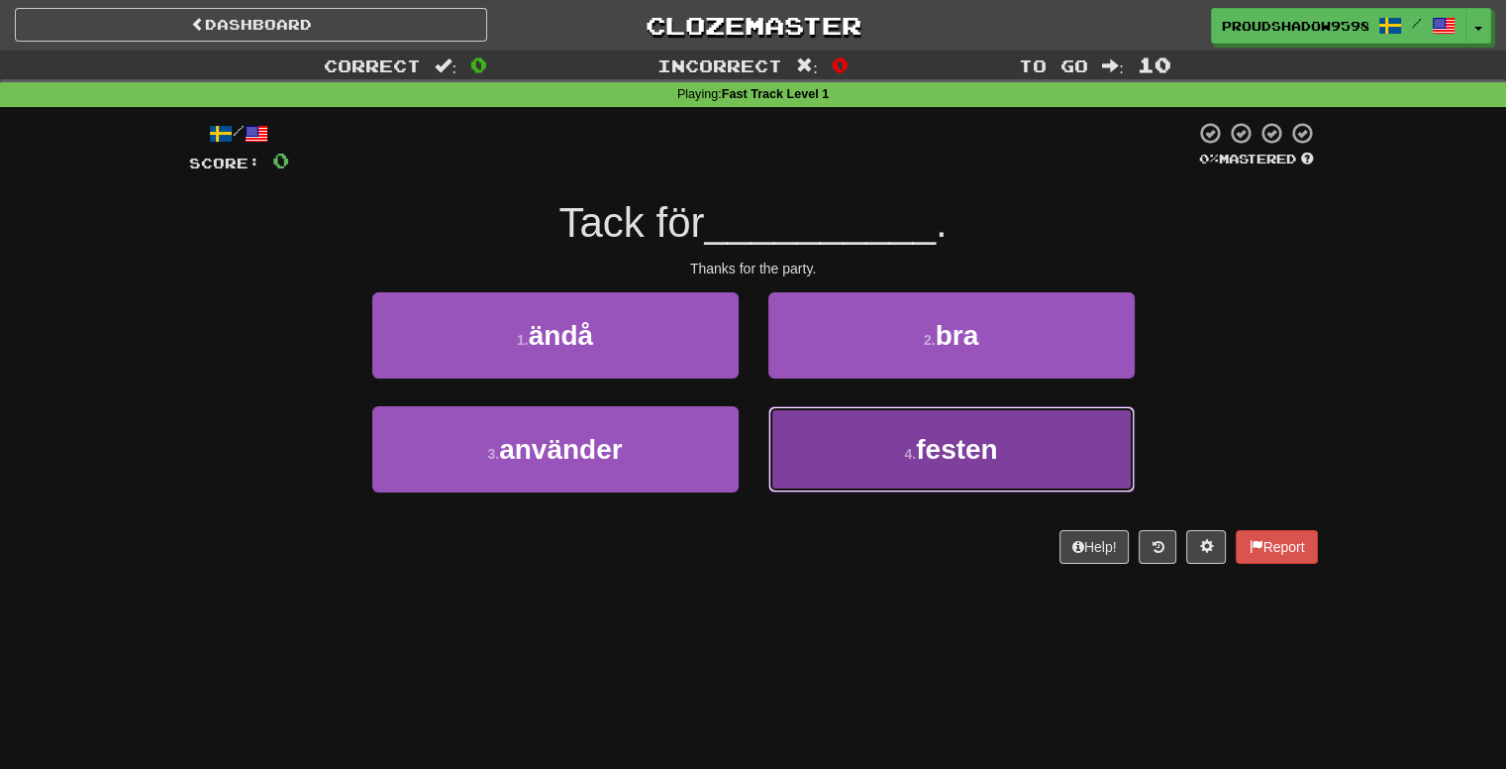
click at [852, 433] on button "4 . festen" at bounding box center [952, 449] width 366 height 86
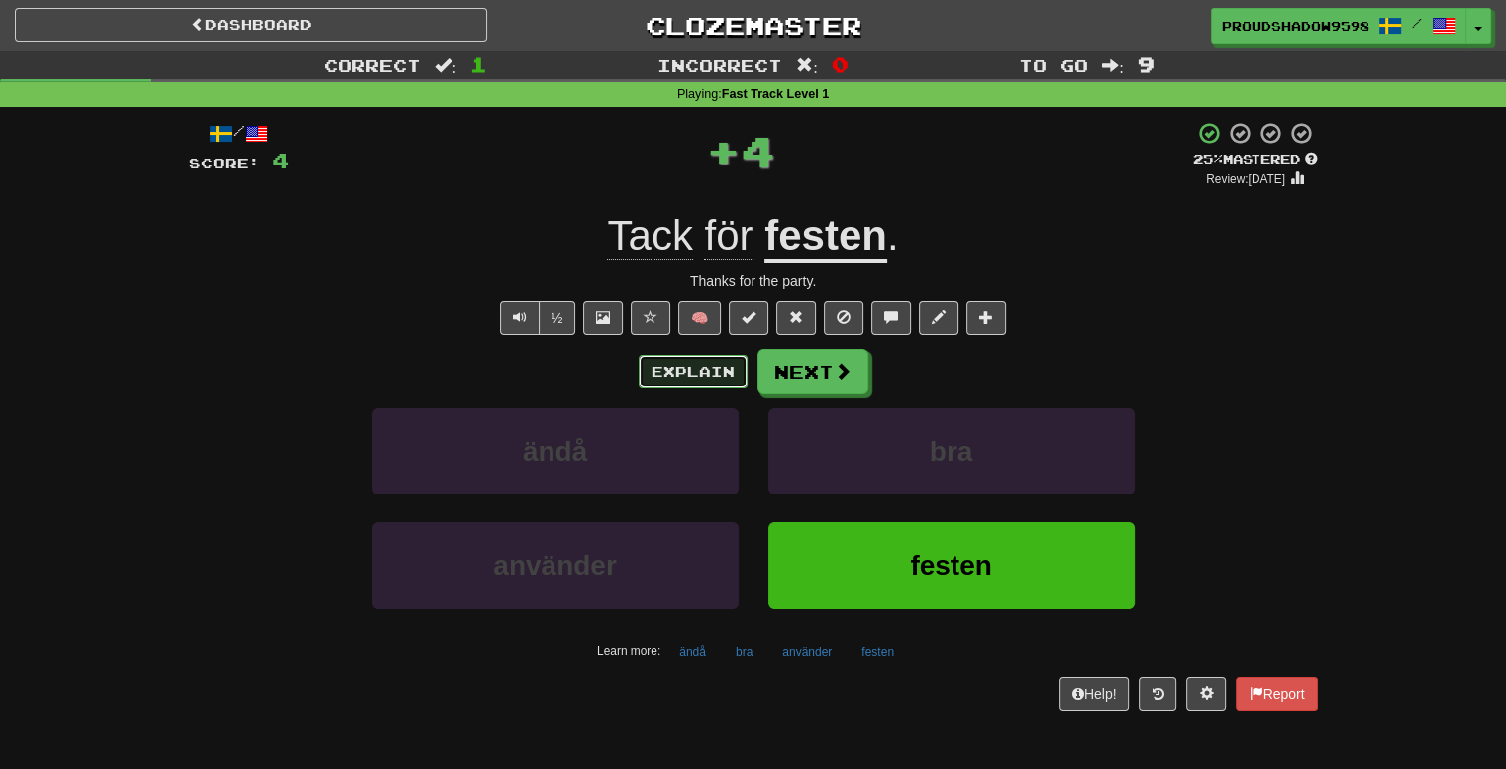
click at [734, 381] on button "Explain" at bounding box center [693, 372] width 109 height 34
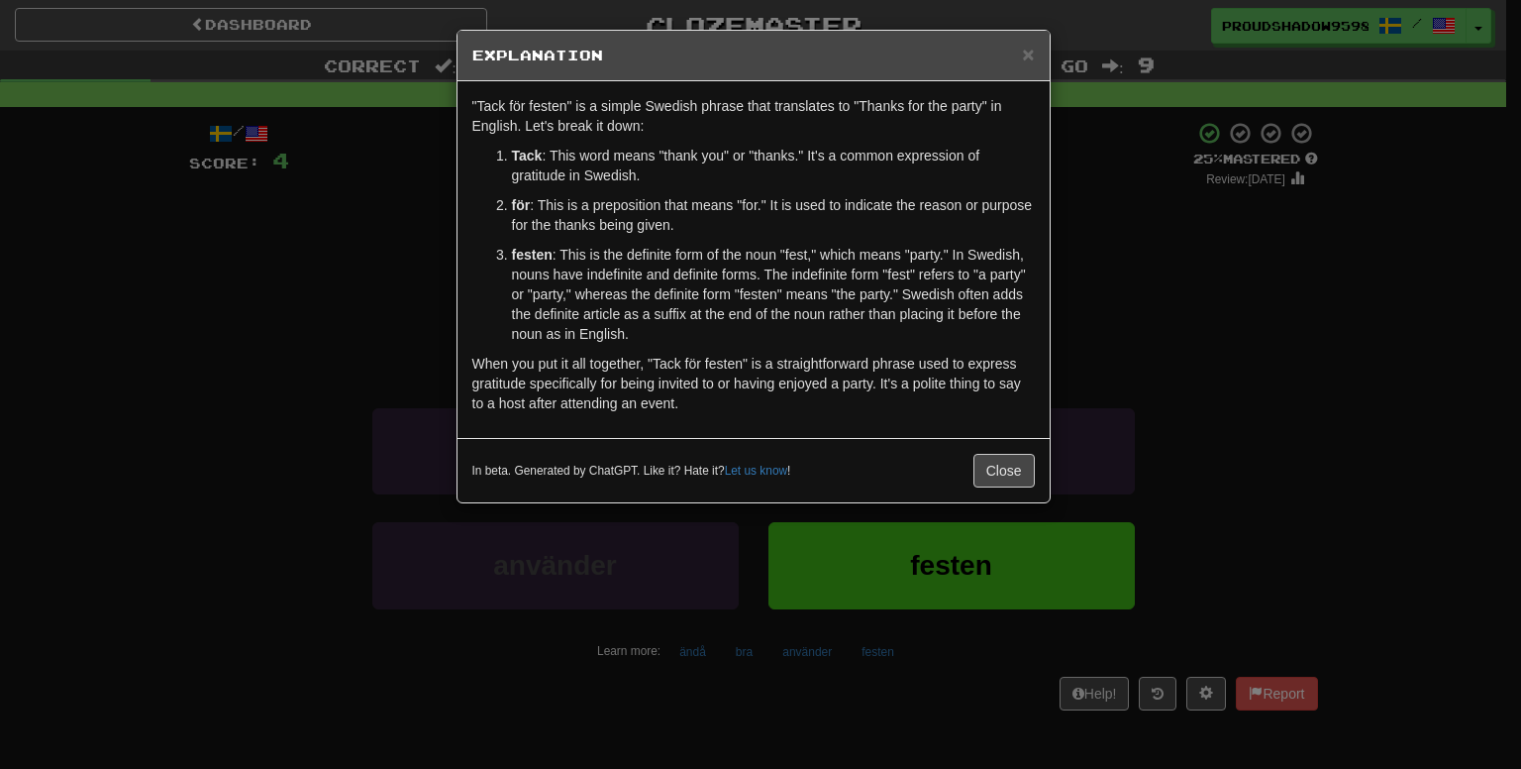
click at [1309, 313] on div "× Explanation "Tack för festen" is a simple Swedish phrase that translates to "…" at bounding box center [760, 384] width 1521 height 769
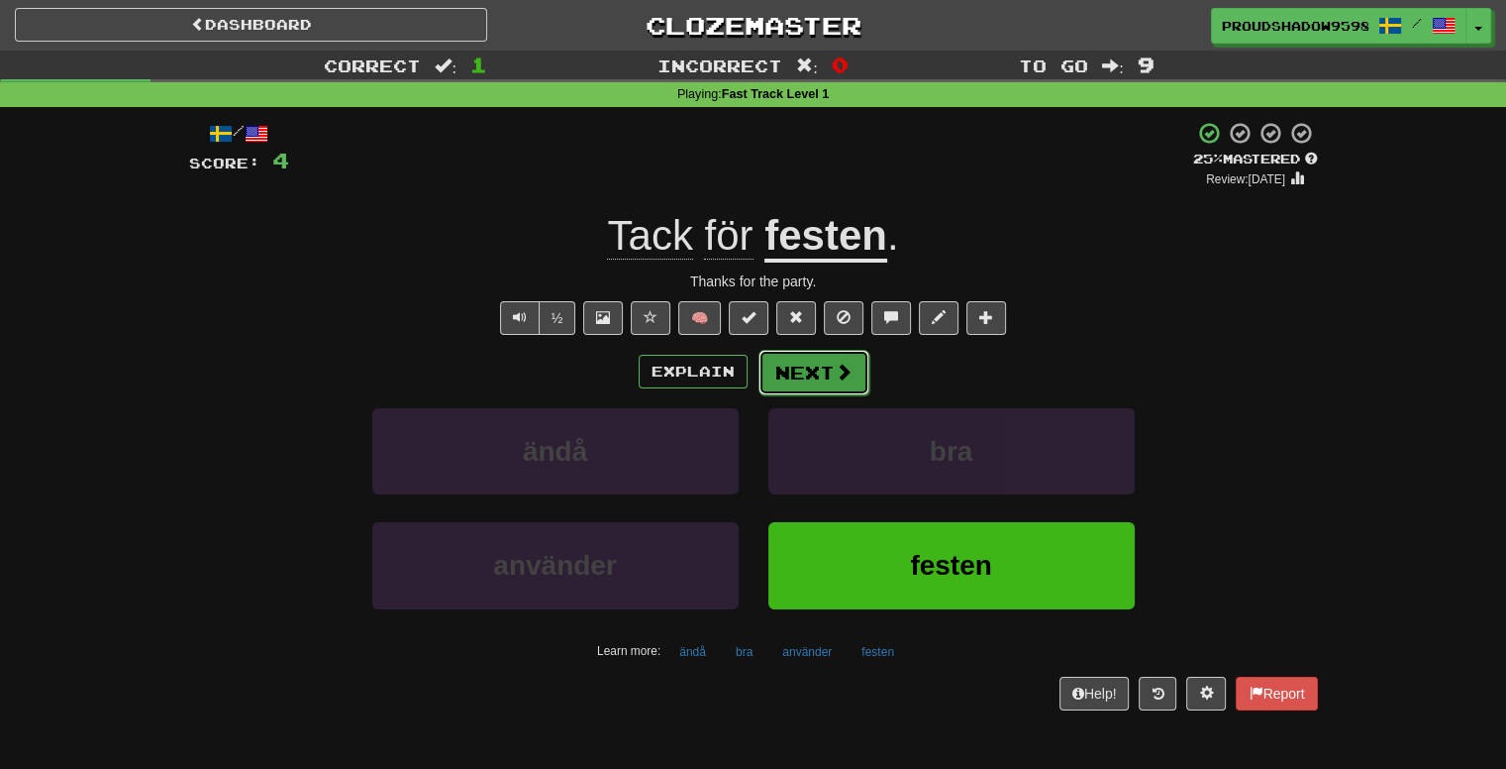
click at [784, 361] on button "Next" at bounding box center [814, 373] width 111 height 46
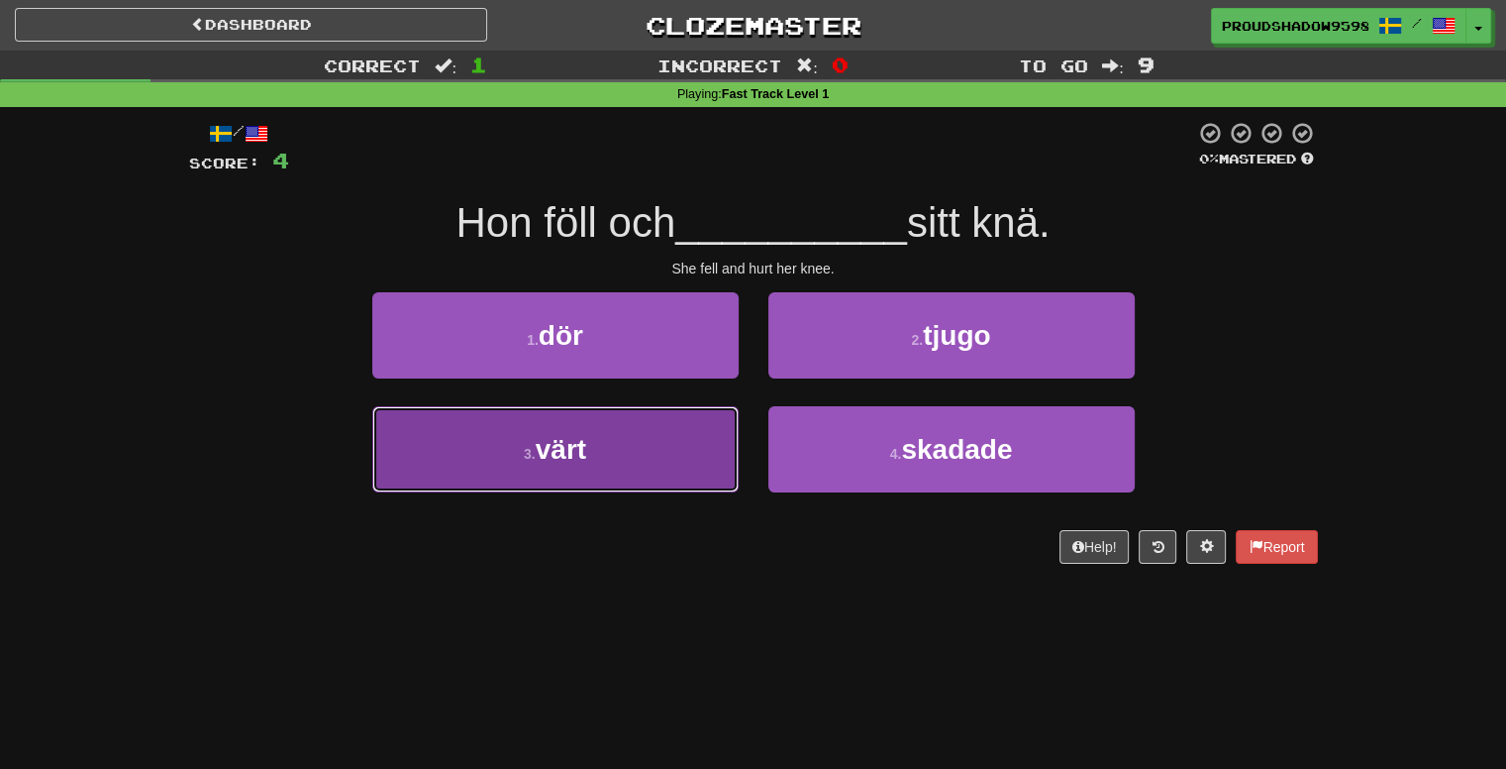
click at [694, 424] on button "3 . värt" at bounding box center [555, 449] width 366 height 86
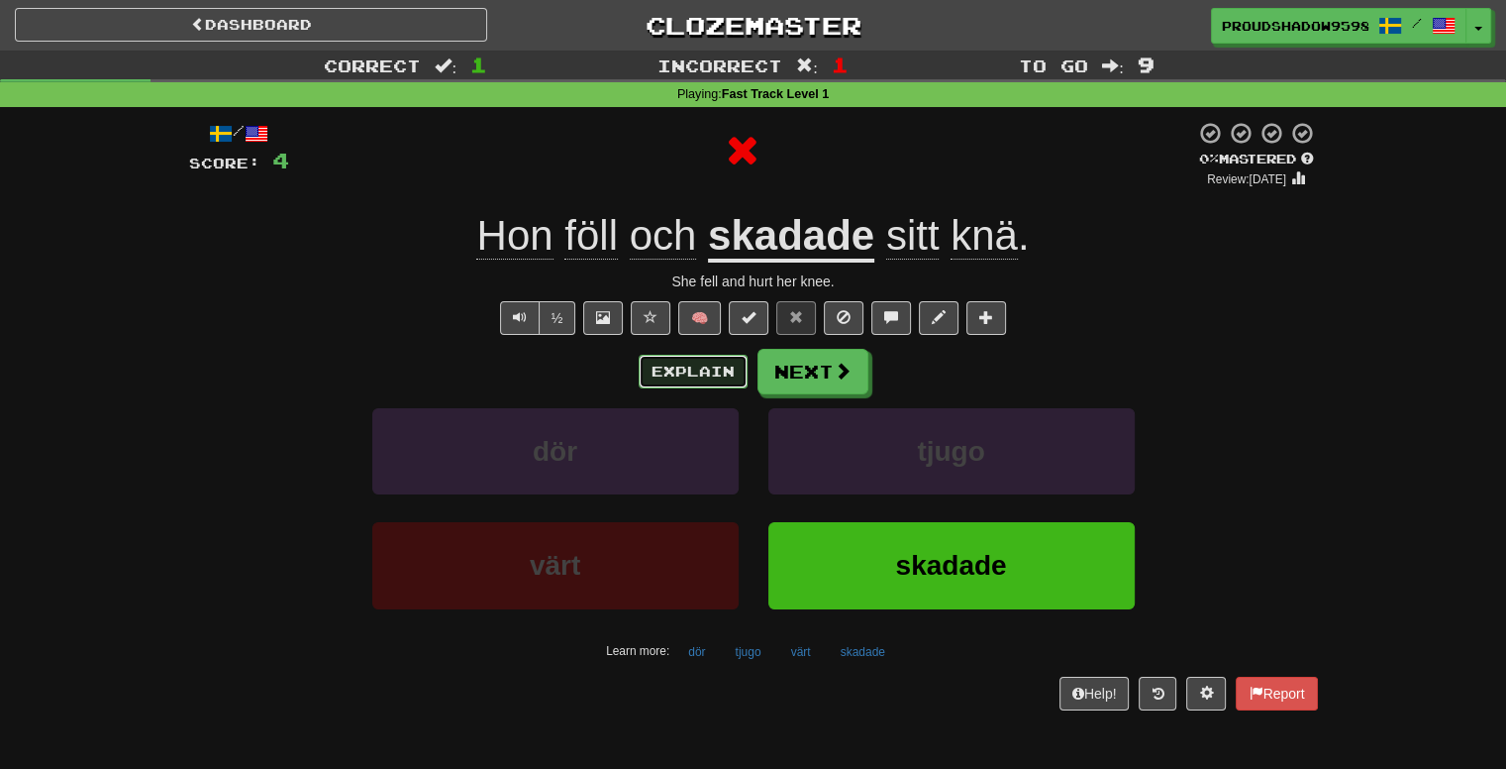
click at [674, 361] on button "Explain" at bounding box center [693, 372] width 109 height 34
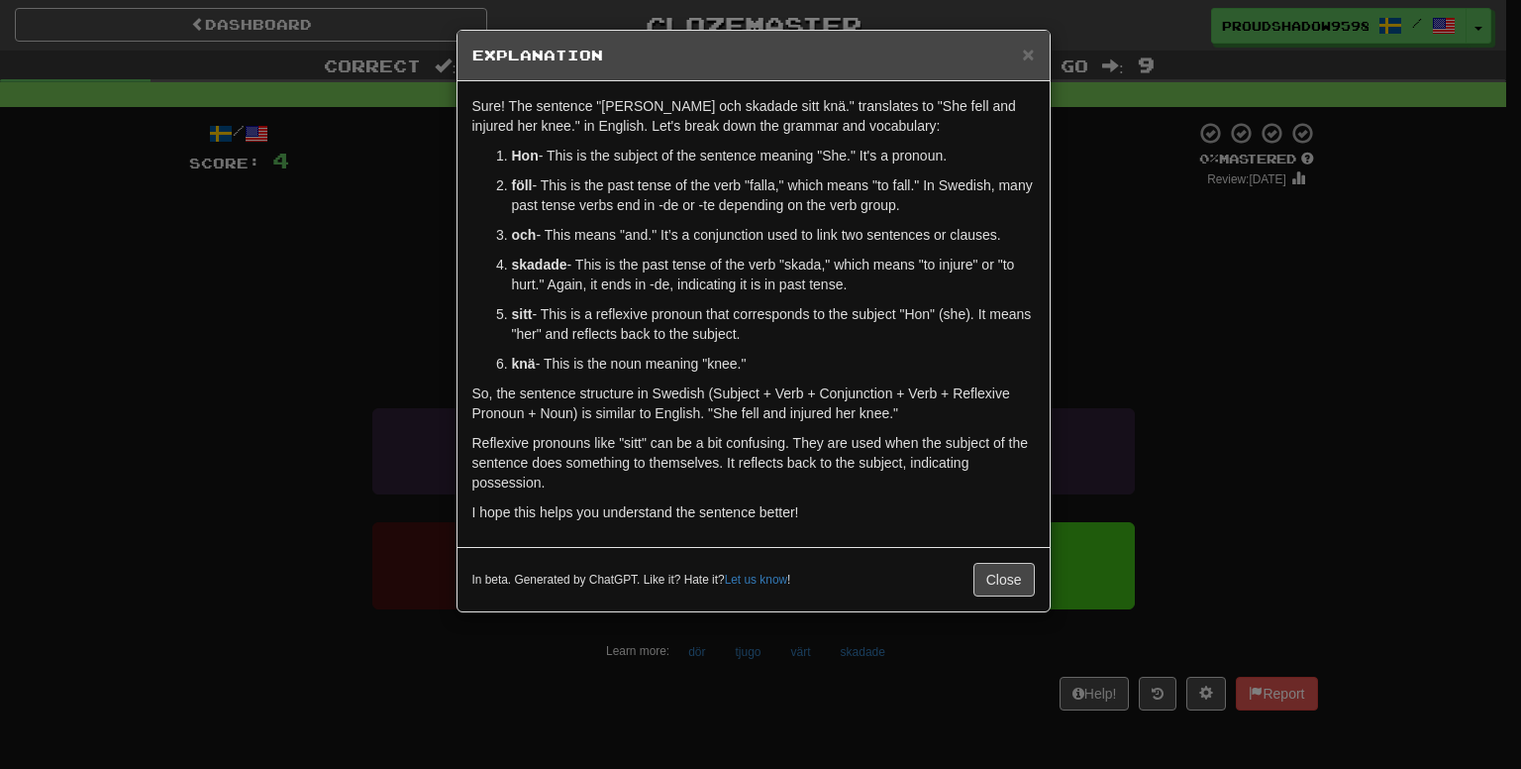
click at [1073, 318] on div "× Explanation Sure! The sentence "Hon föll och skadade sitt knä." translates to…" at bounding box center [760, 384] width 1521 height 769
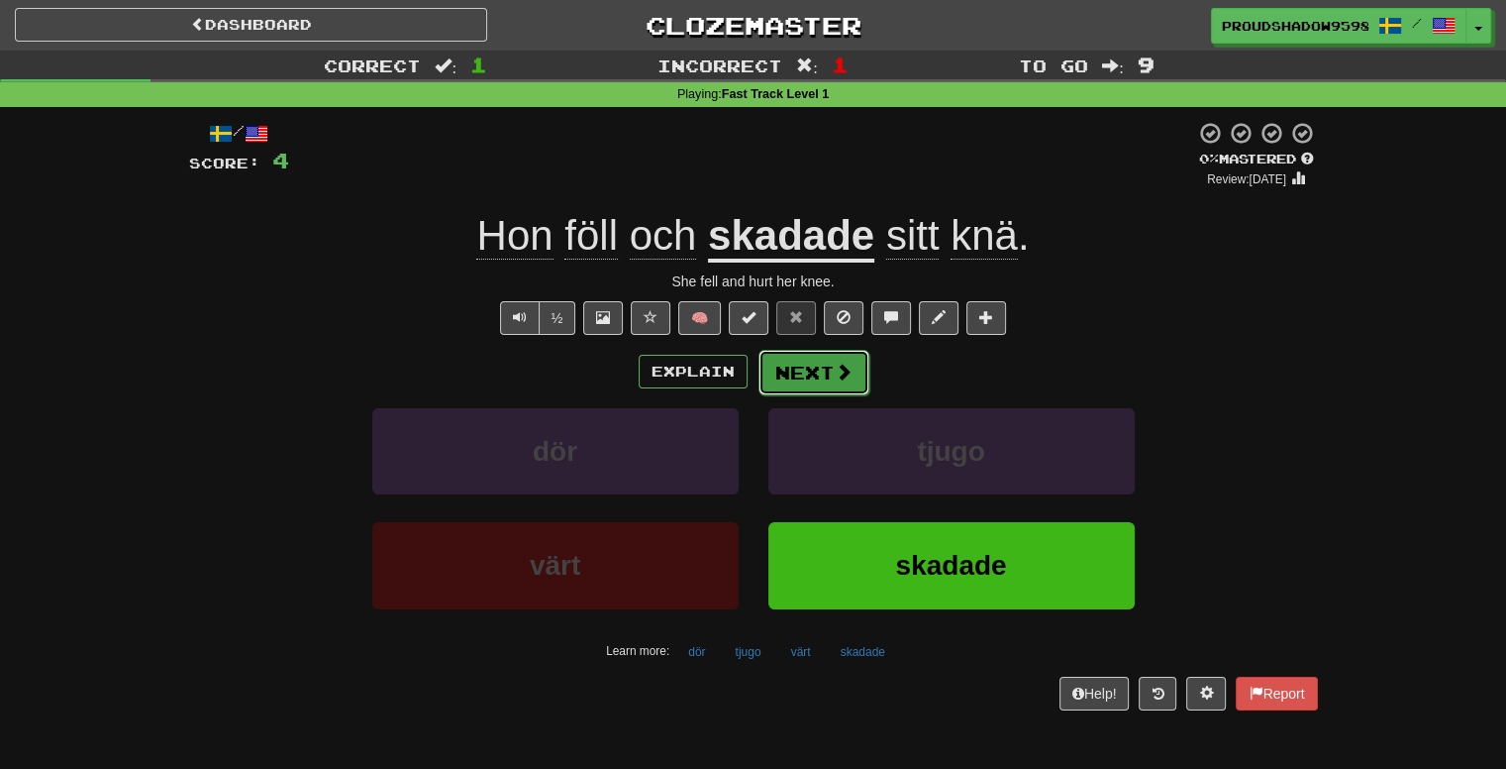
click at [783, 361] on button "Next" at bounding box center [814, 373] width 111 height 46
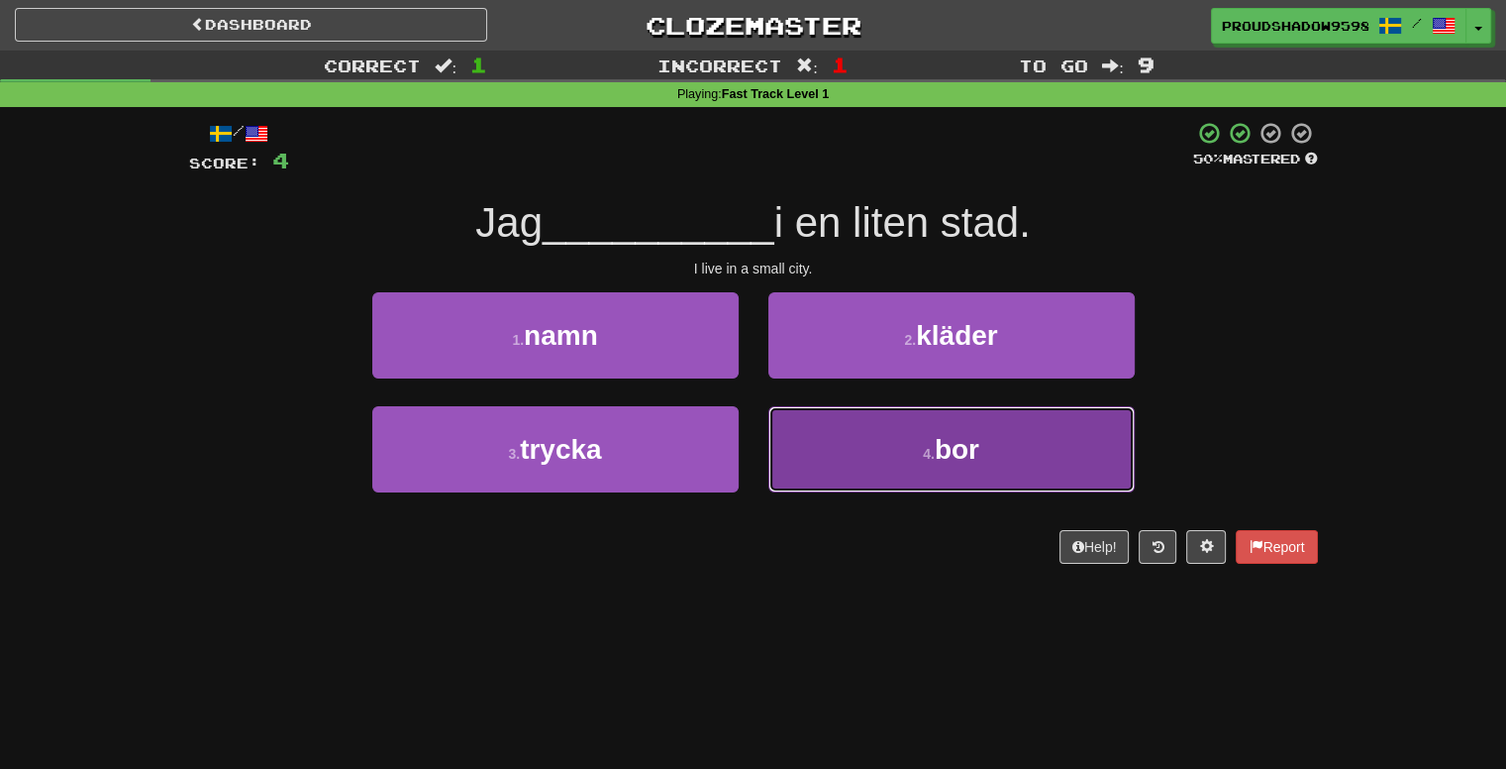
click at [807, 421] on button "4 . bor" at bounding box center [952, 449] width 366 height 86
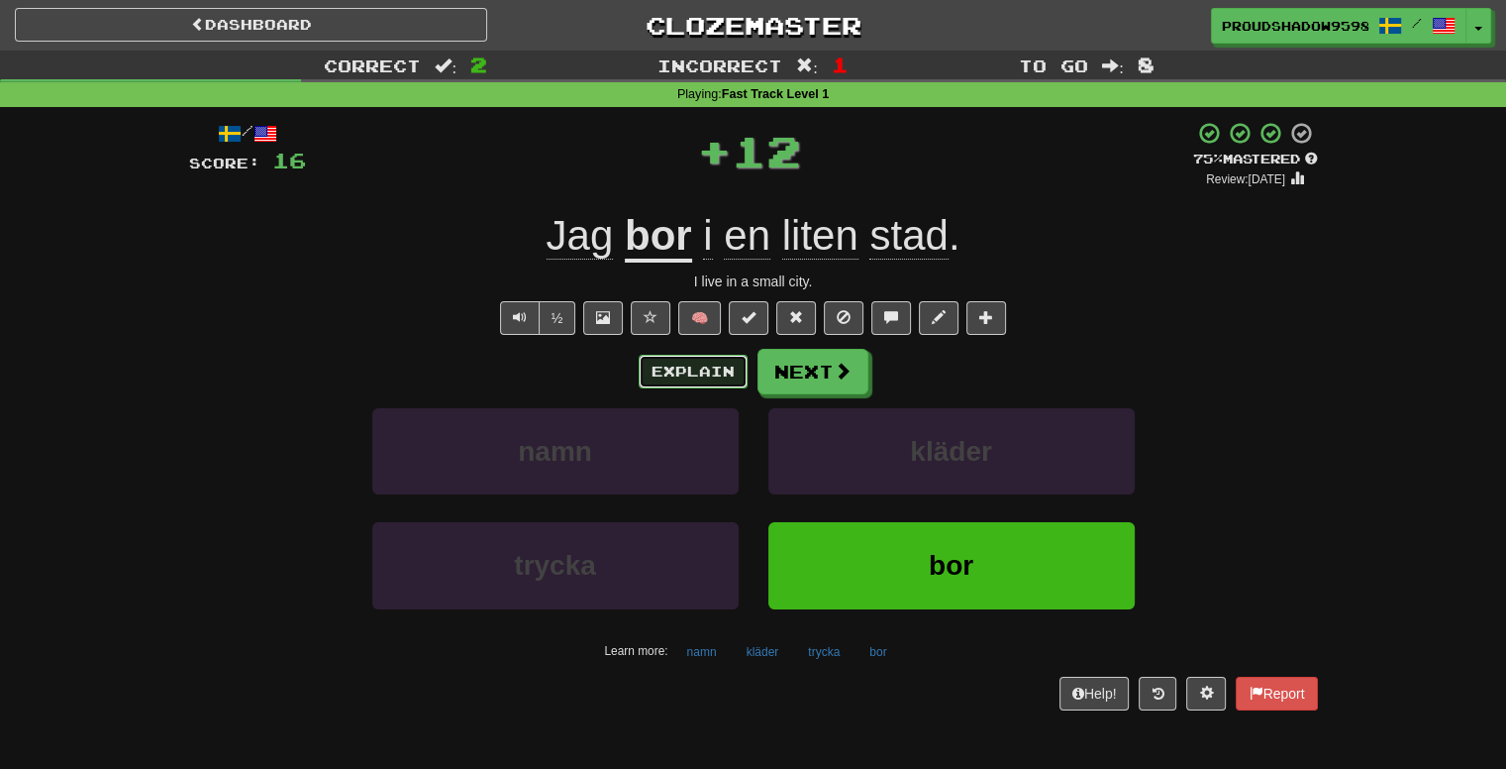
click at [720, 367] on button "Explain" at bounding box center [693, 372] width 109 height 34
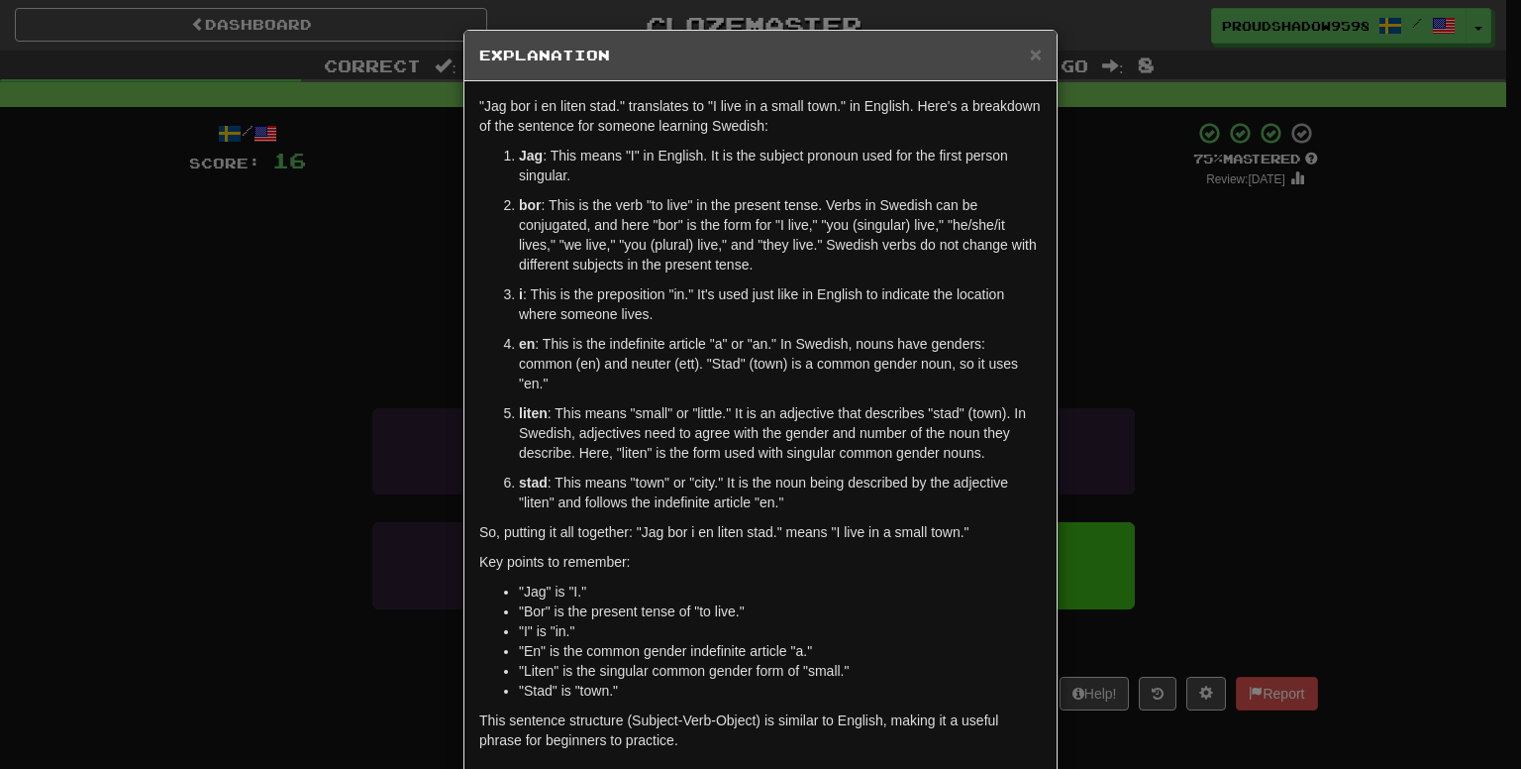
click at [1128, 290] on div "× Explanation "Jag bor i en liten stad." translates to "I live in a small town.…" at bounding box center [760, 384] width 1521 height 769
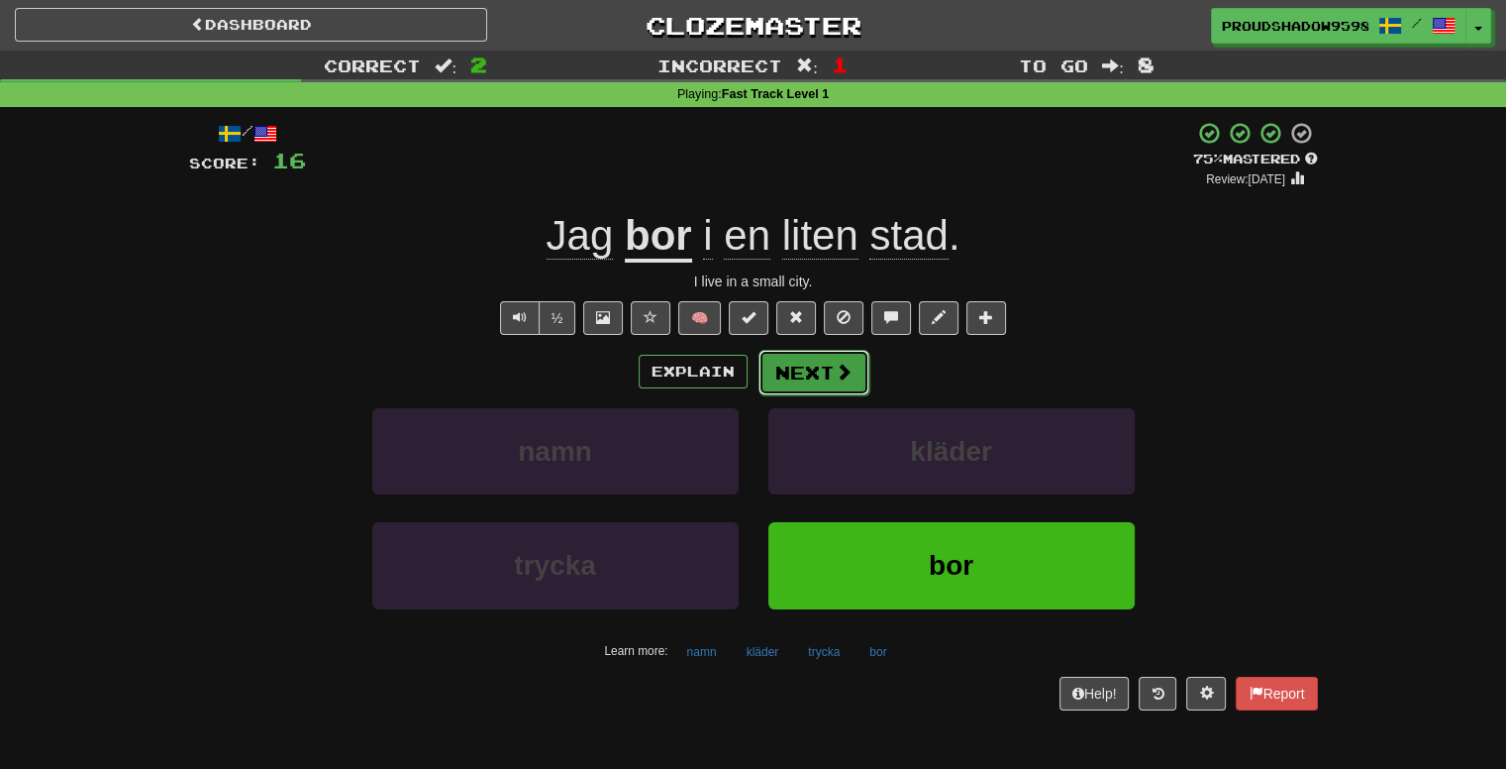
click at [855, 376] on button "Next" at bounding box center [814, 373] width 111 height 46
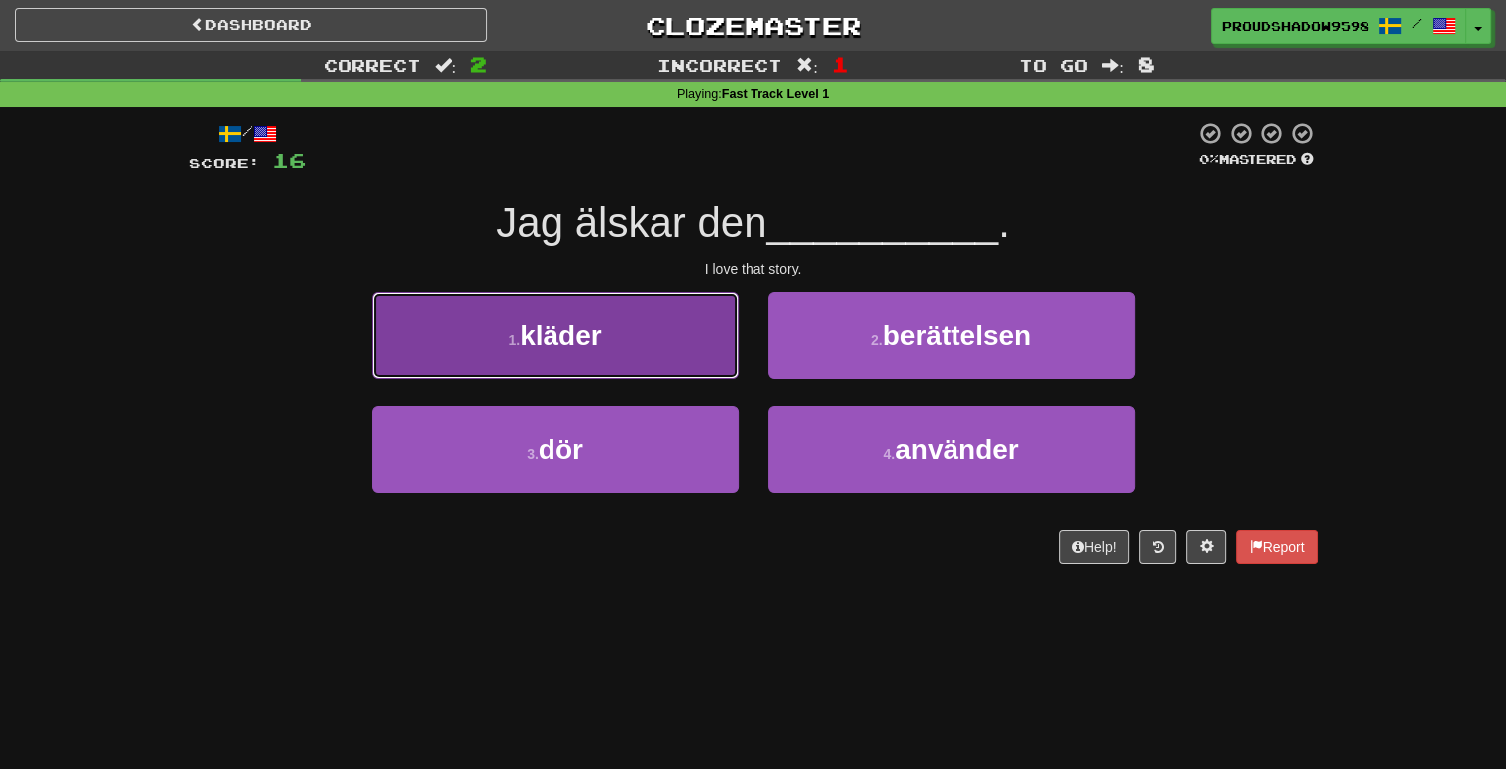
click at [673, 349] on button "1 . kläder" at bounding box center [555, 335] width 366 height 86
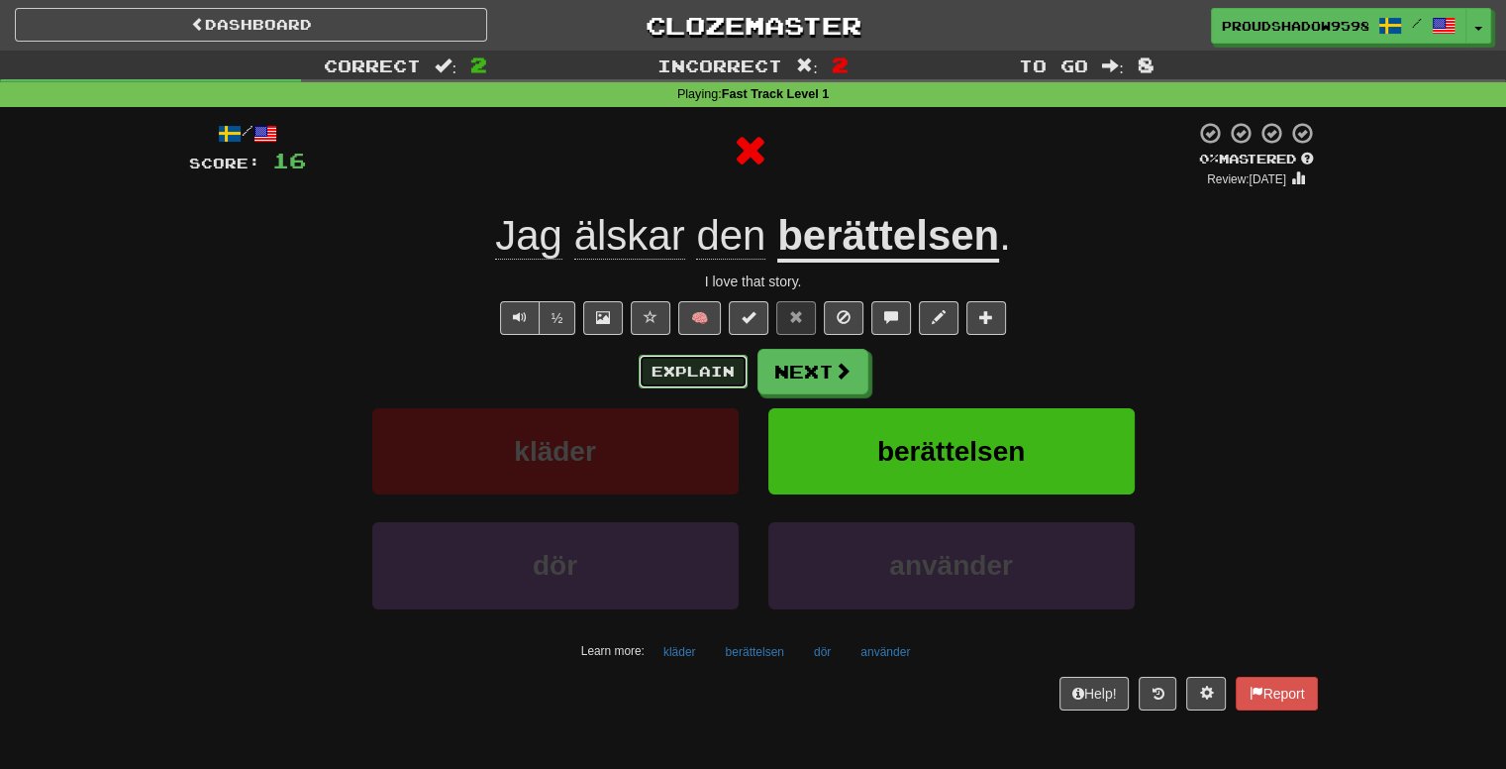
click at [736, 369] on button "Explain" at bounding box center [693, 372] width 109 height 34
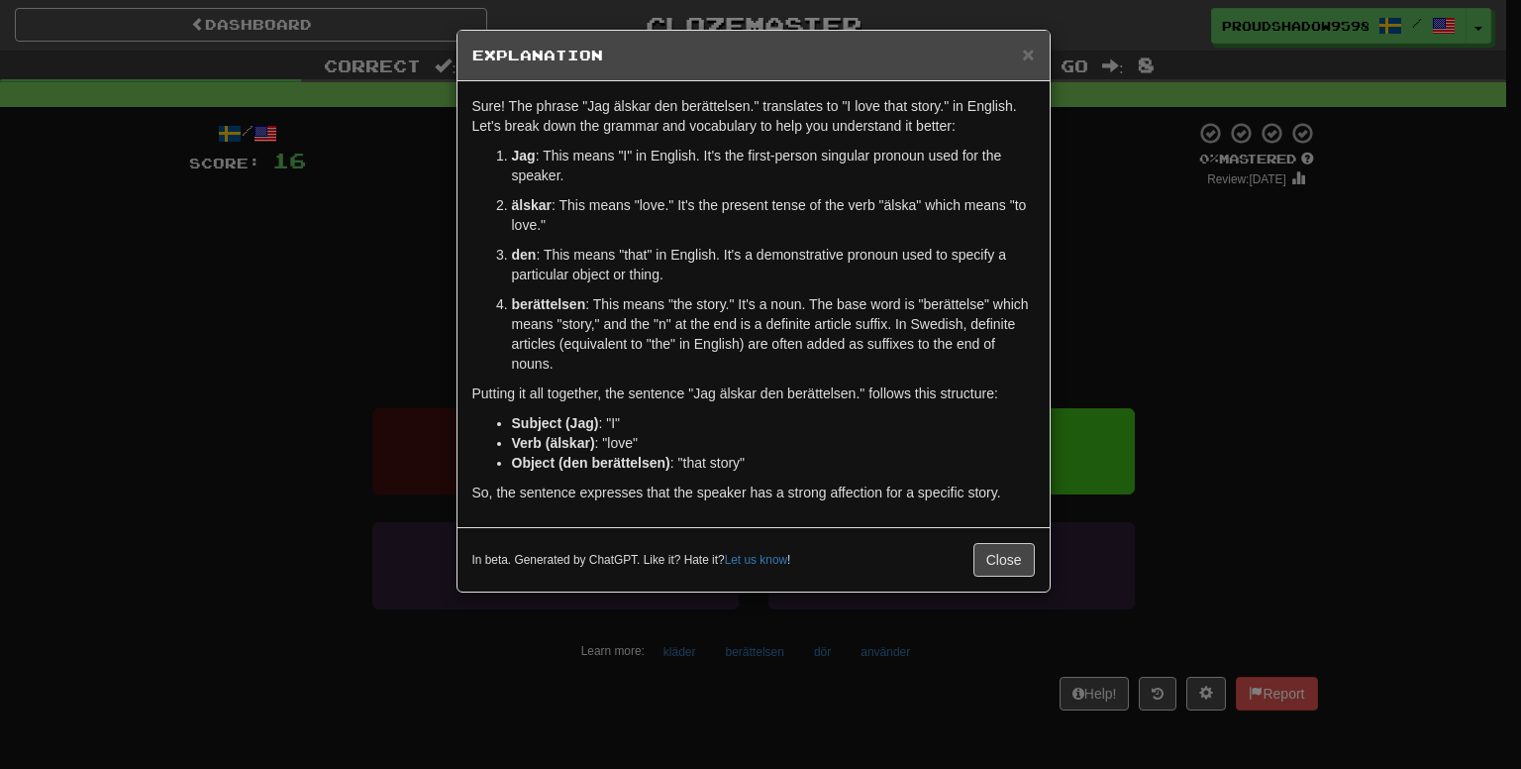
click at [1176, 352] on div "× Explanation Sure! The phrase "Jag älskar den berättelsen." translates to "I l…" at bounding box center [760, 384] width 1521 height 769
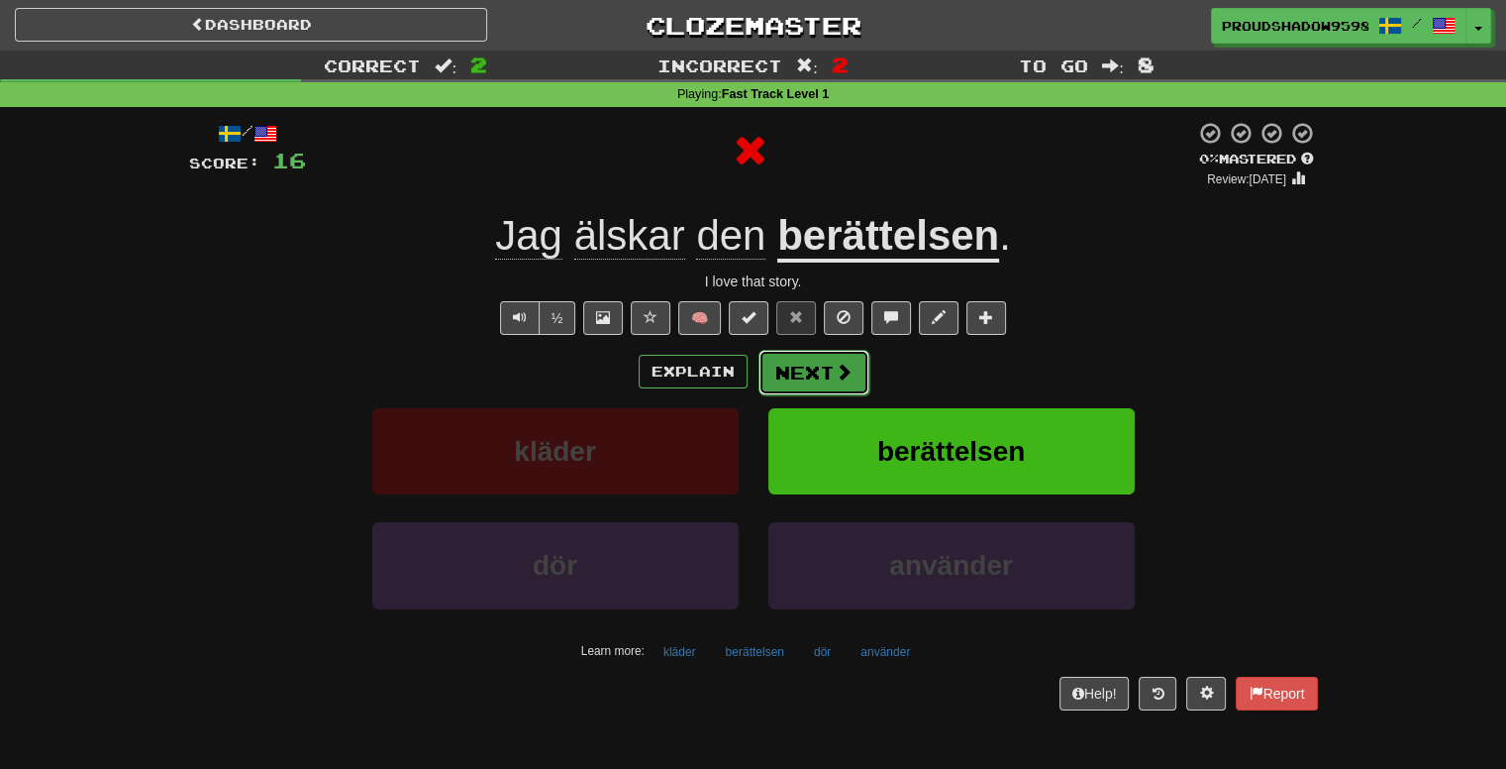
click at [831, 373] on button "Next" at bounding box center [814, 373] width 111 height 46
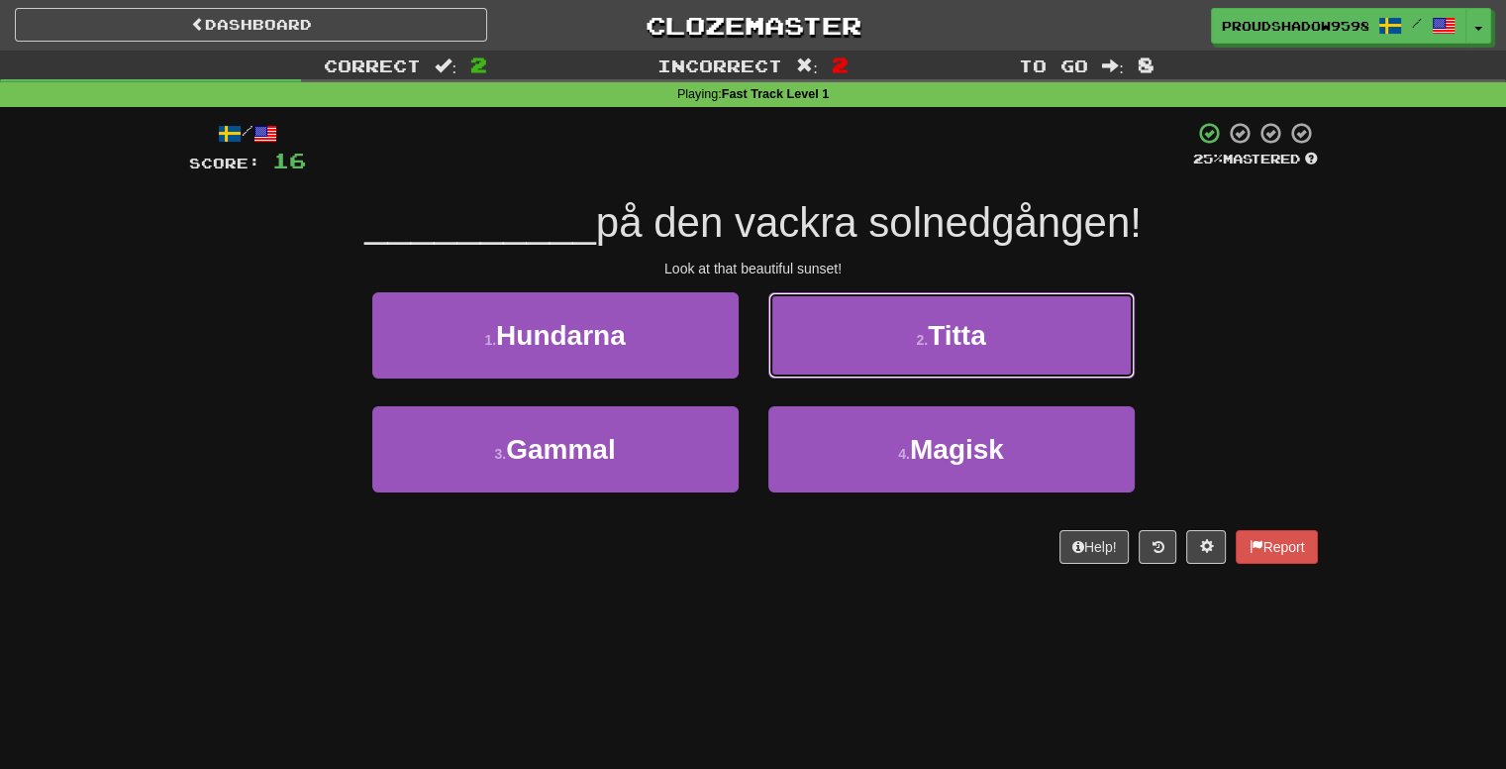
click at [831, 373] on button "2 . Titta" at bounding box center [952, 335] width 366 height 86
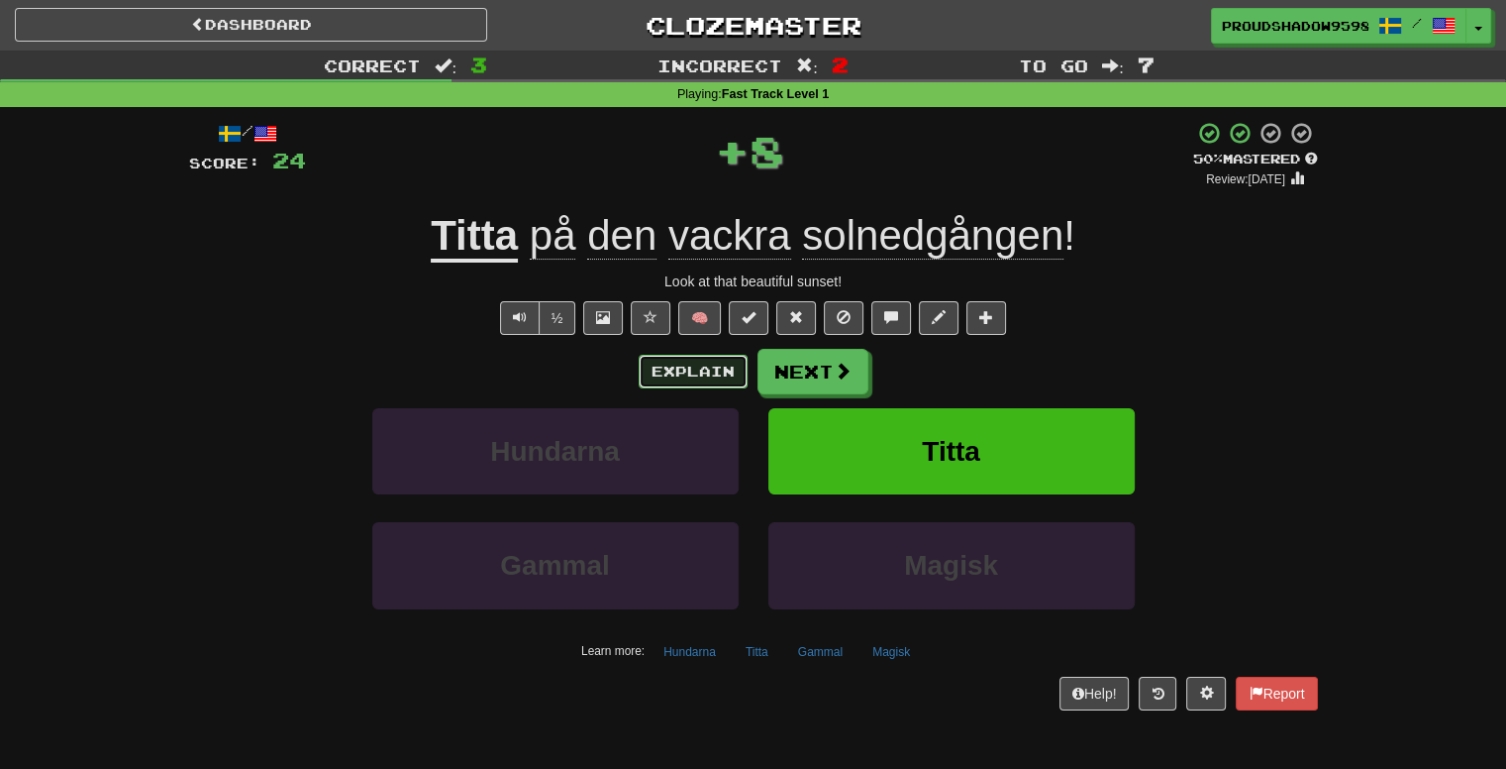
click at [717, 374] on button "Explain" at bounding box center [693, 372] width 109 height 34
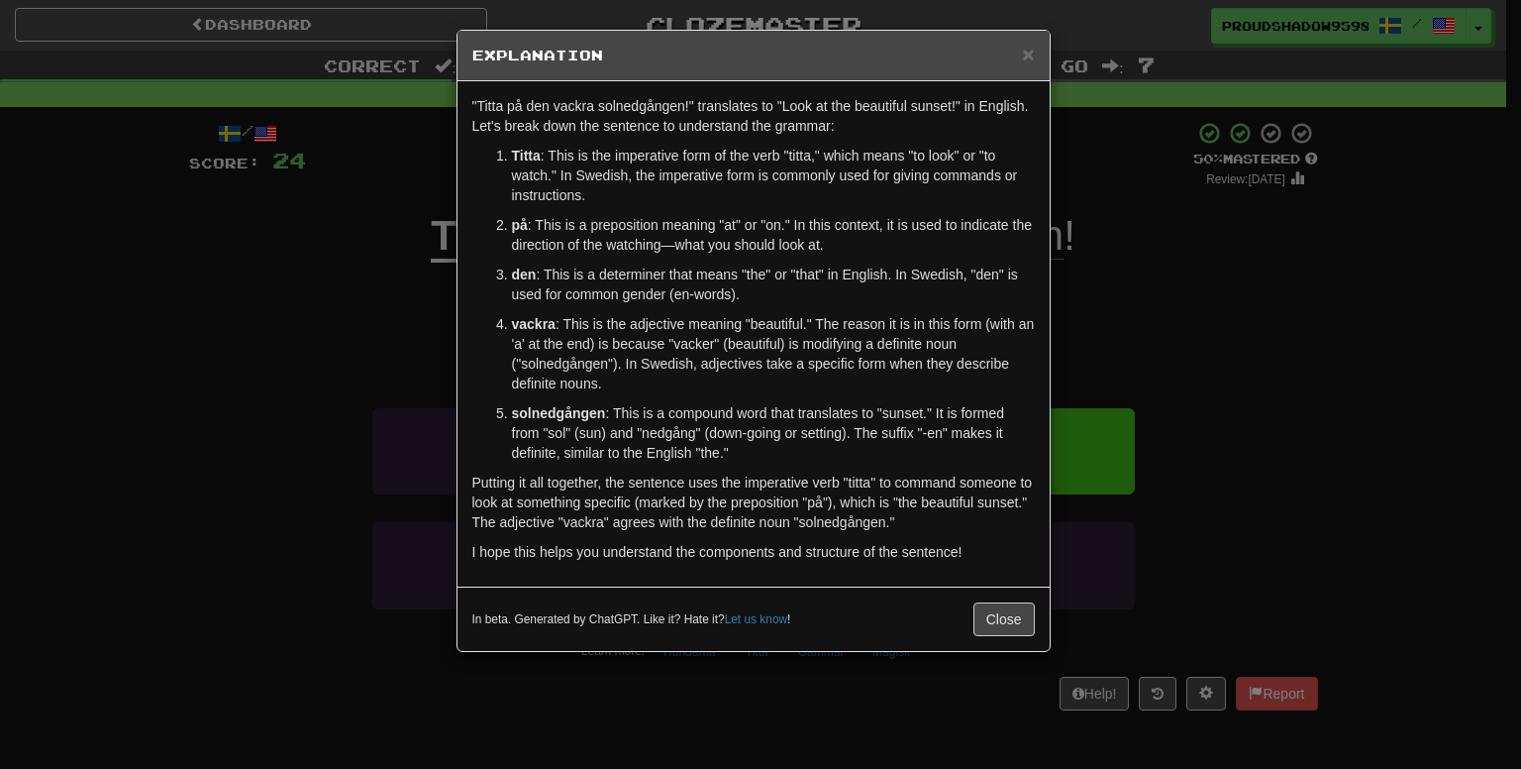
click at [1126, 320] on div "× Explanation "Titta på den vackra solnedgången!" translates to "Look at the be…" at bounding box center [760, 384] width 1521 height 769
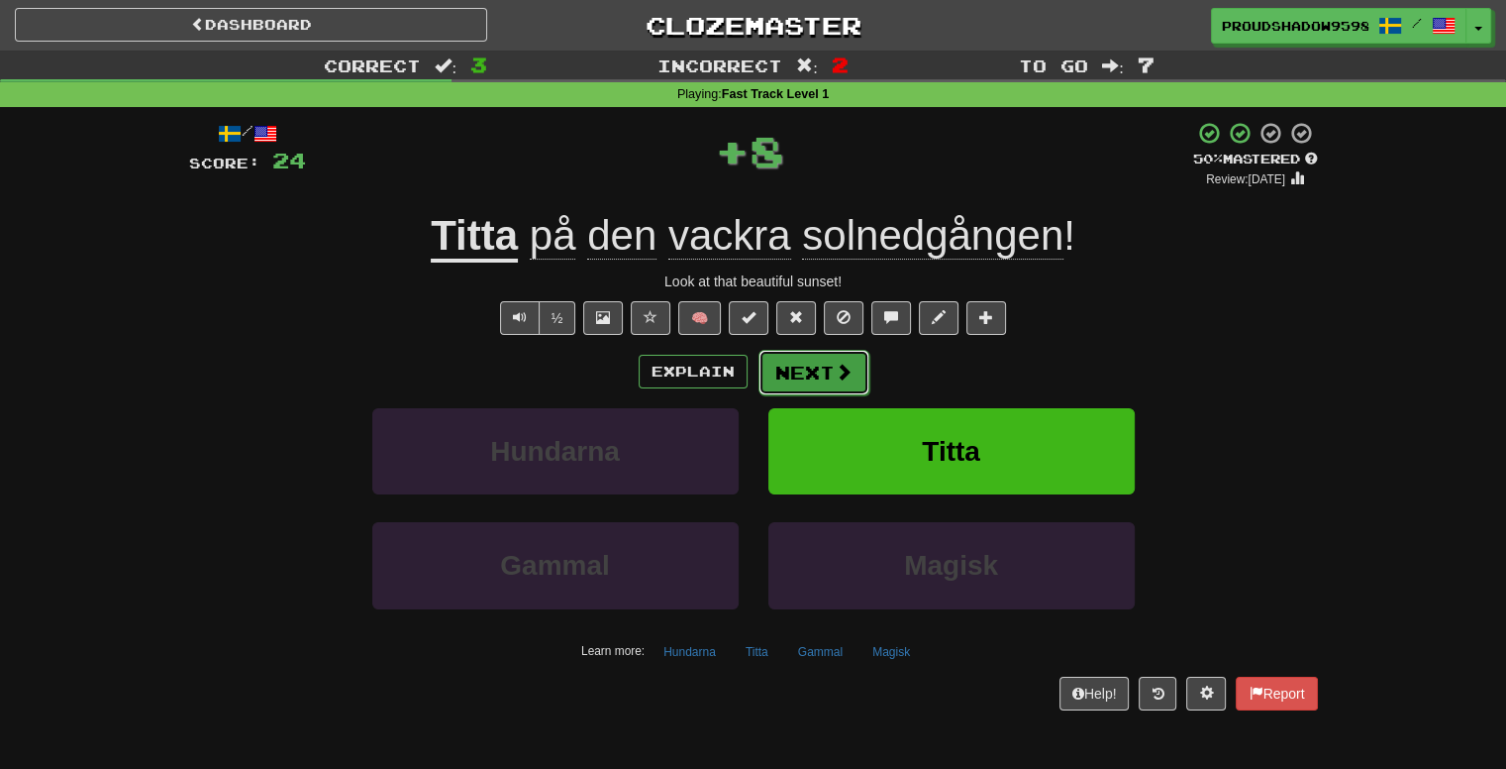
click at [759, 380] on button "Next" at bounding box center [814, 373] width 111 height 46
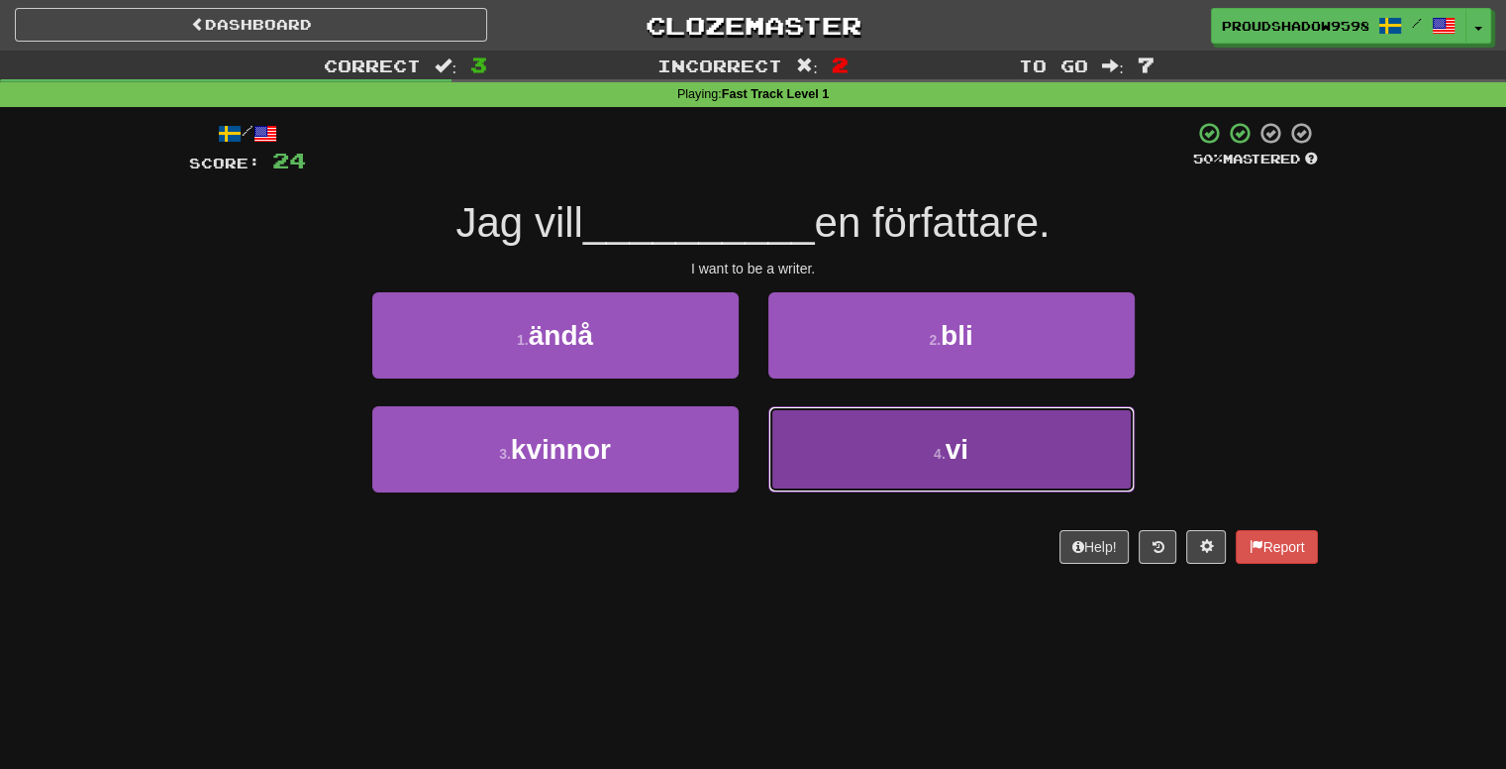
click at [843, 424] on button "4 . vi" at bounding box center [952, 449] width 366 height 86
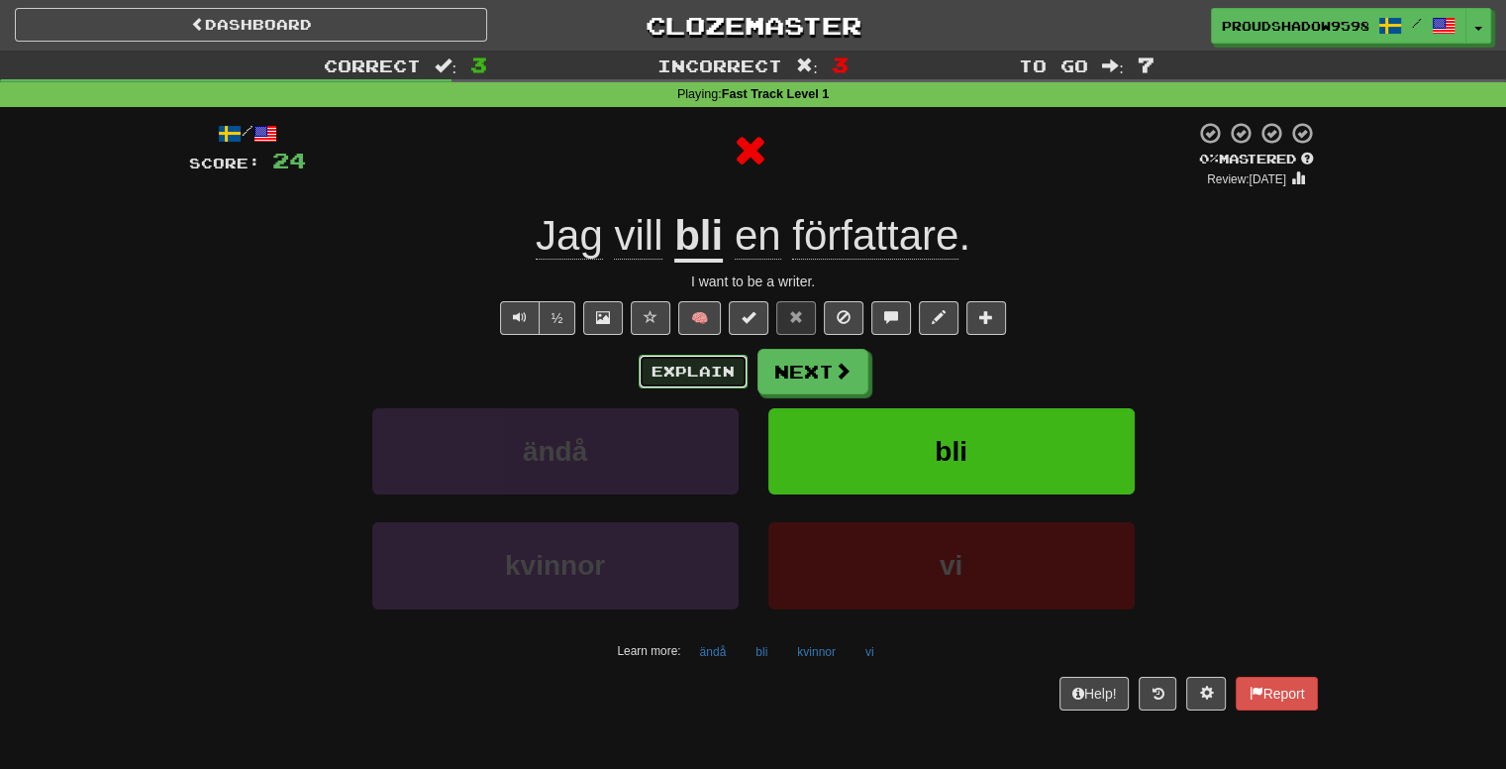
click at [732, 366] on button "Explain" at bounding box center [693, 372] width 109 height 34
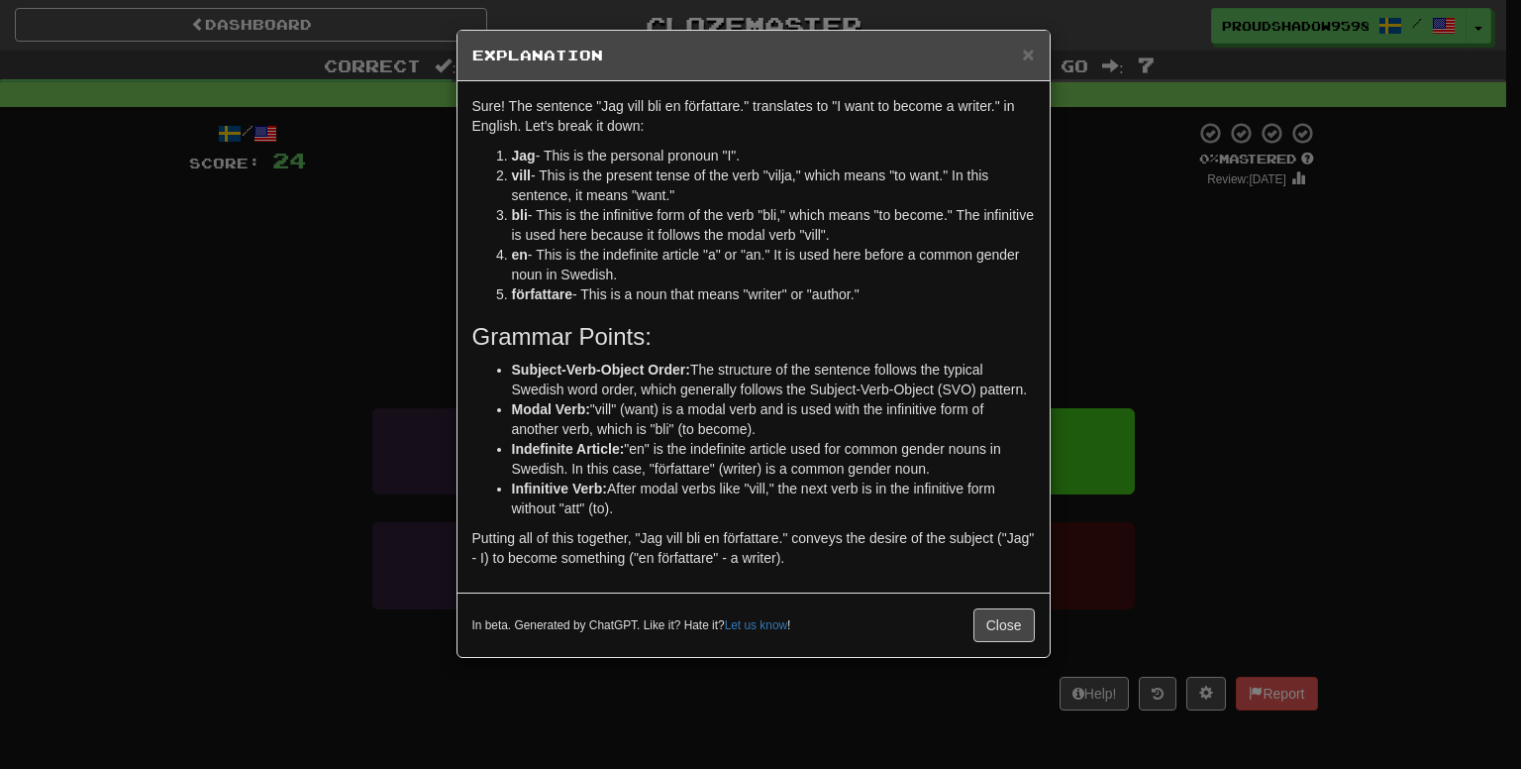
click at [1137, 342] on div "× Explanation Sure! The sentence "Jag vill bli en författare." translates to "I…" at bounding box center [760, 384] width 1521 height 769
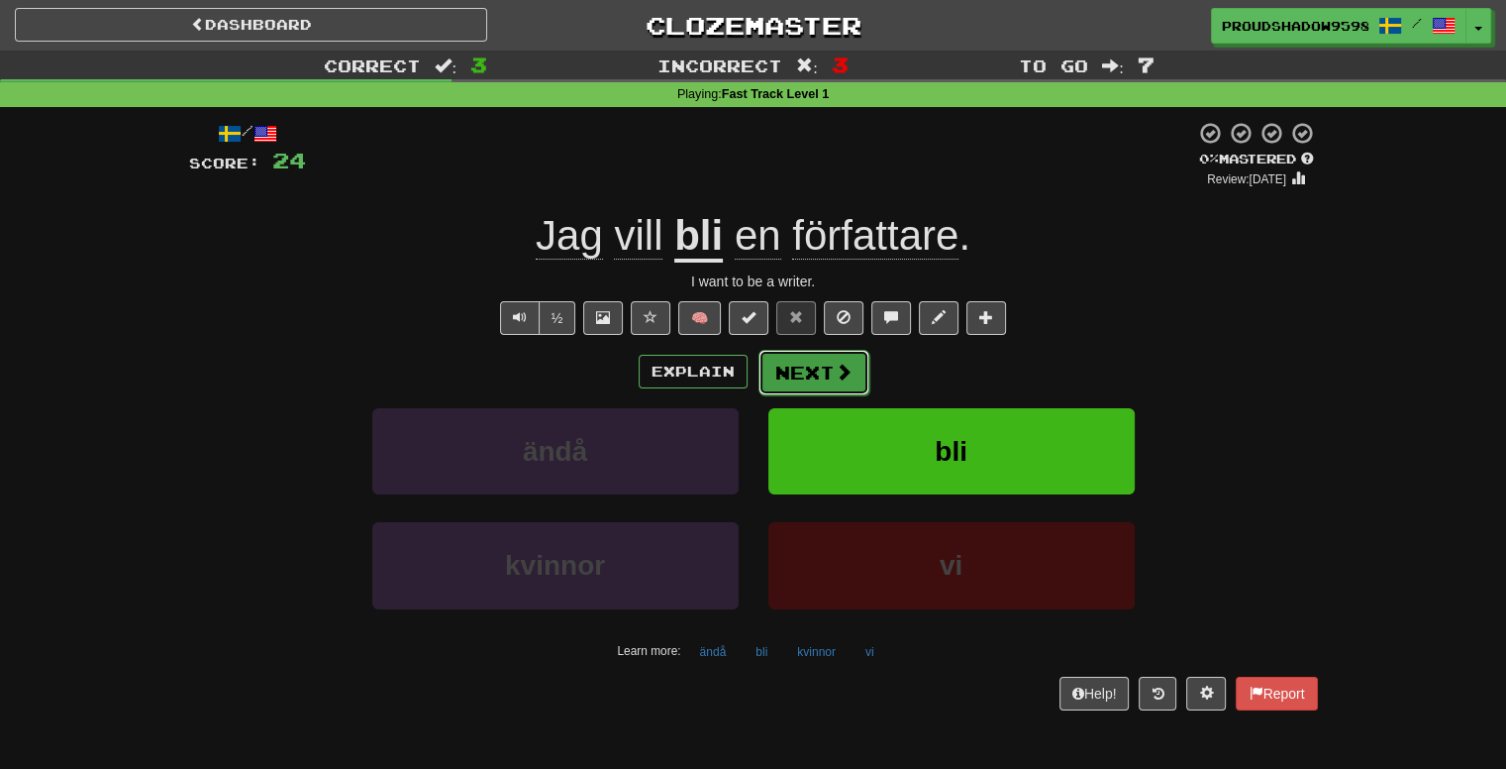
click at [768, 354] on button "Next" at bounding box center [814, 373] width 111 height 46
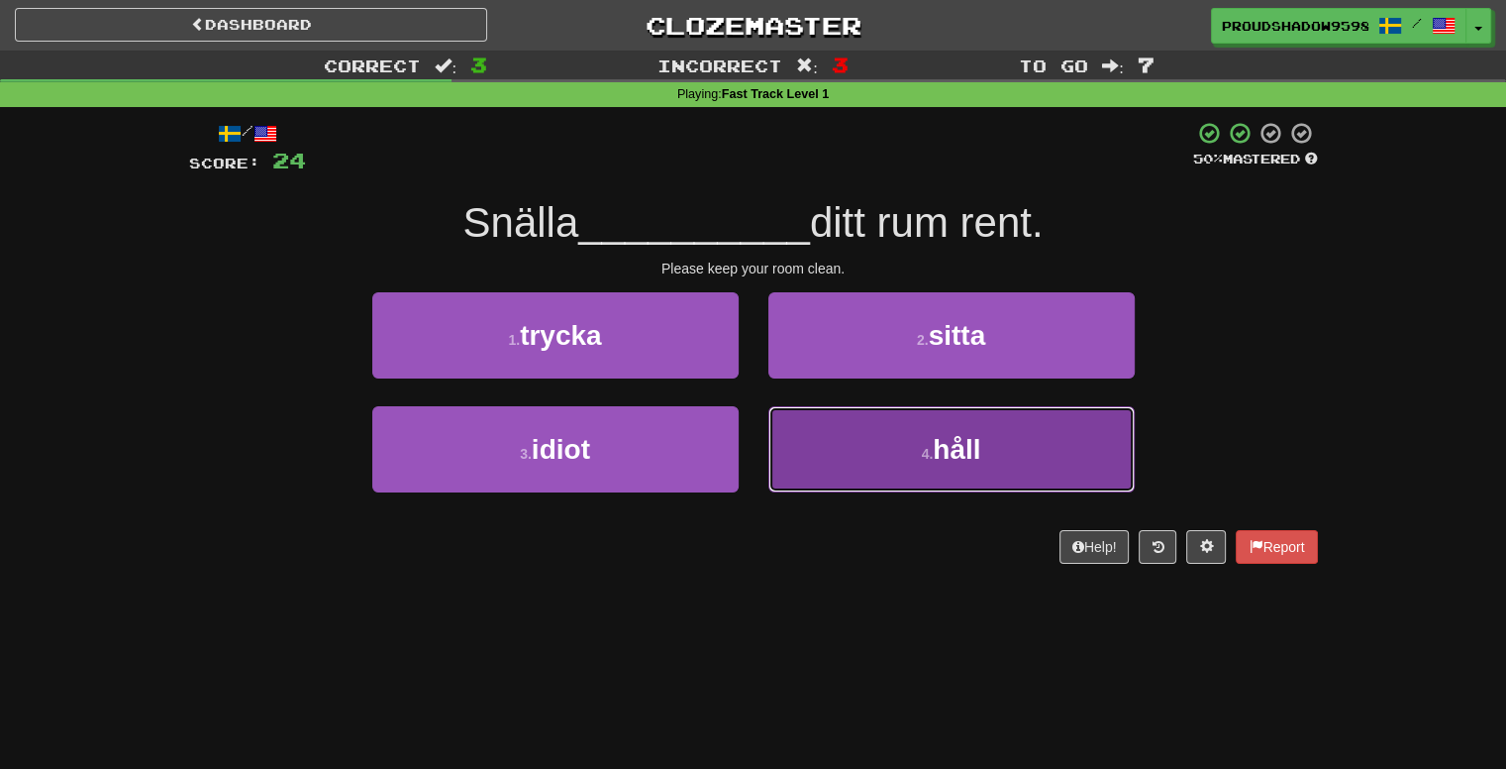
click at [807, 450] on button "4 . håll" at bounding box center [952, 449] width 366 height 86
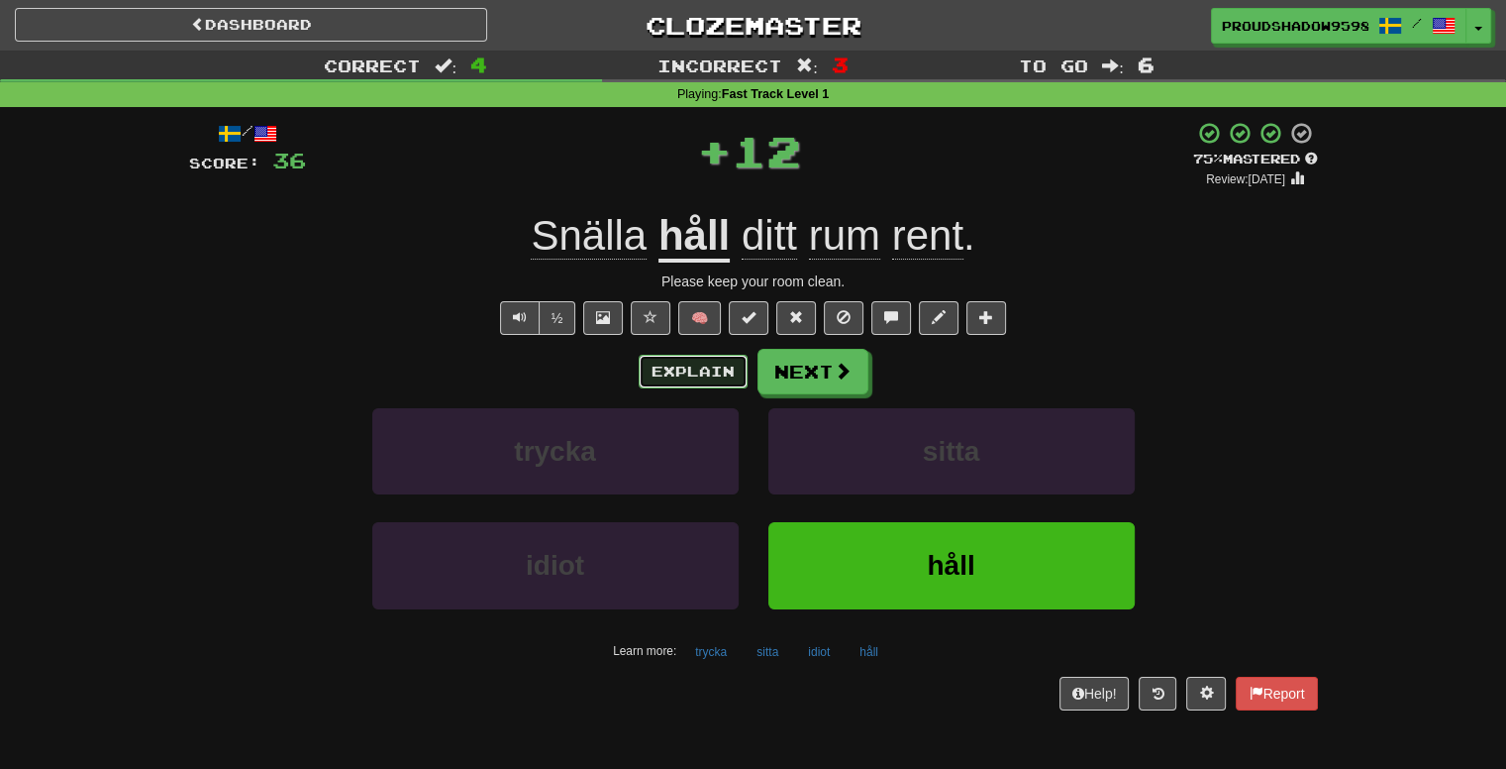
click at [733, 381] on button "Explain" at bounding box center [693, 372] width 109 height 34
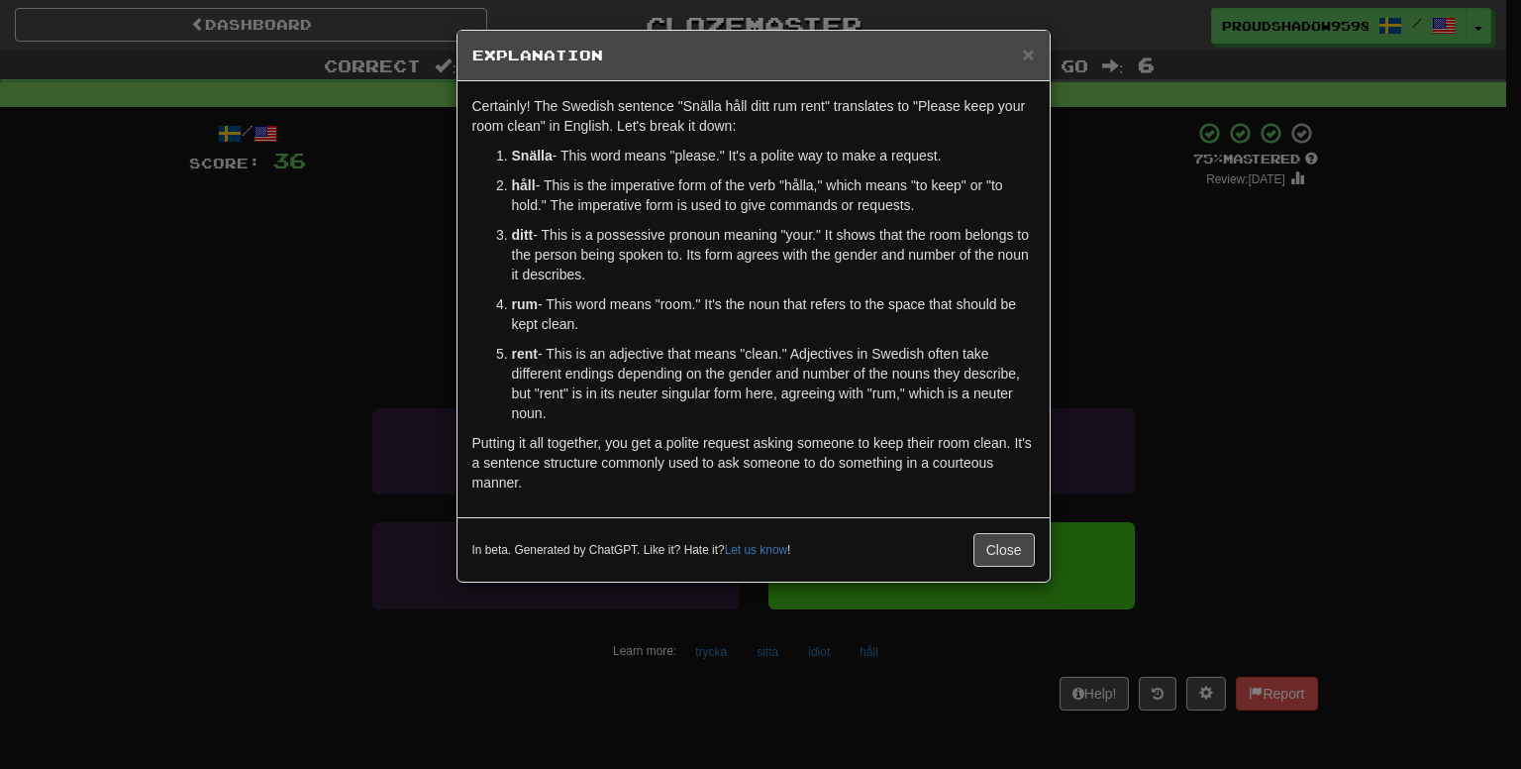
click at [1126, 365] on div "× Explanation Certainly! The Swedish sentence "Snälla håll ditt rum rent" trans…" at bounding box center [760, 384] width 1521 height 769
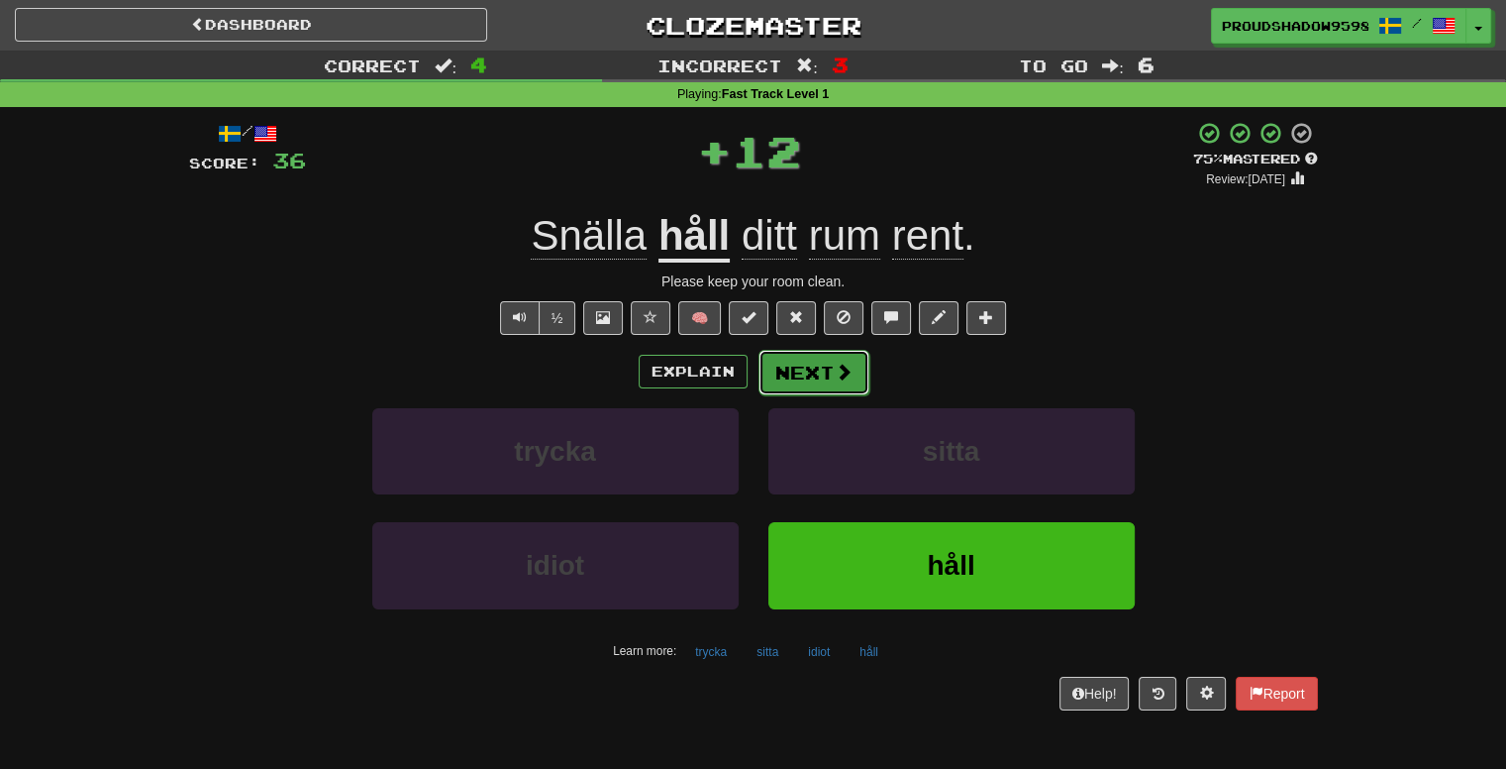
click at [805, 350] on button "Next" at bounding box center [814, 373] width 111 height 46
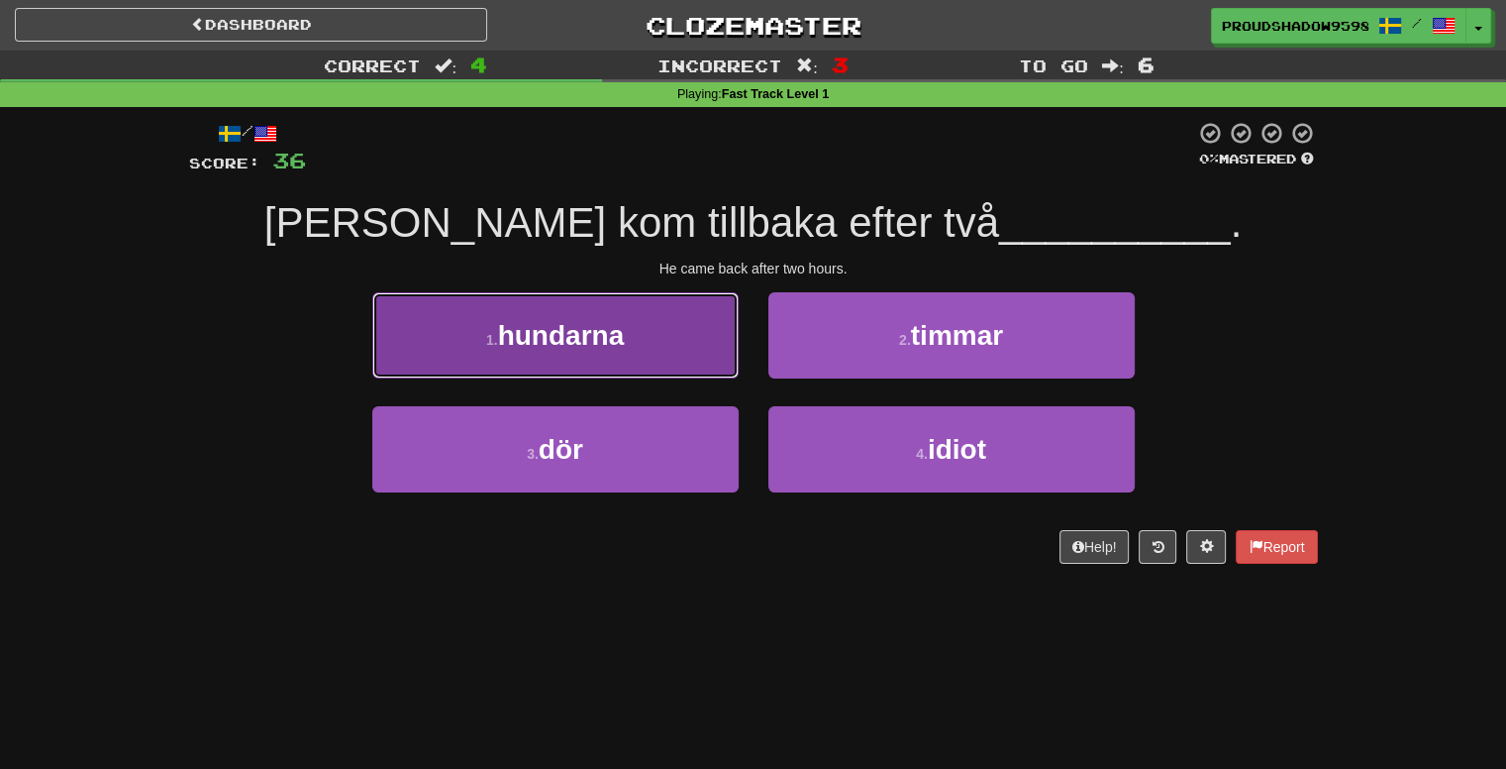
click at [578, 362] on button "1 . hundarna" at bounding box center [555, 335] width 366 height 86
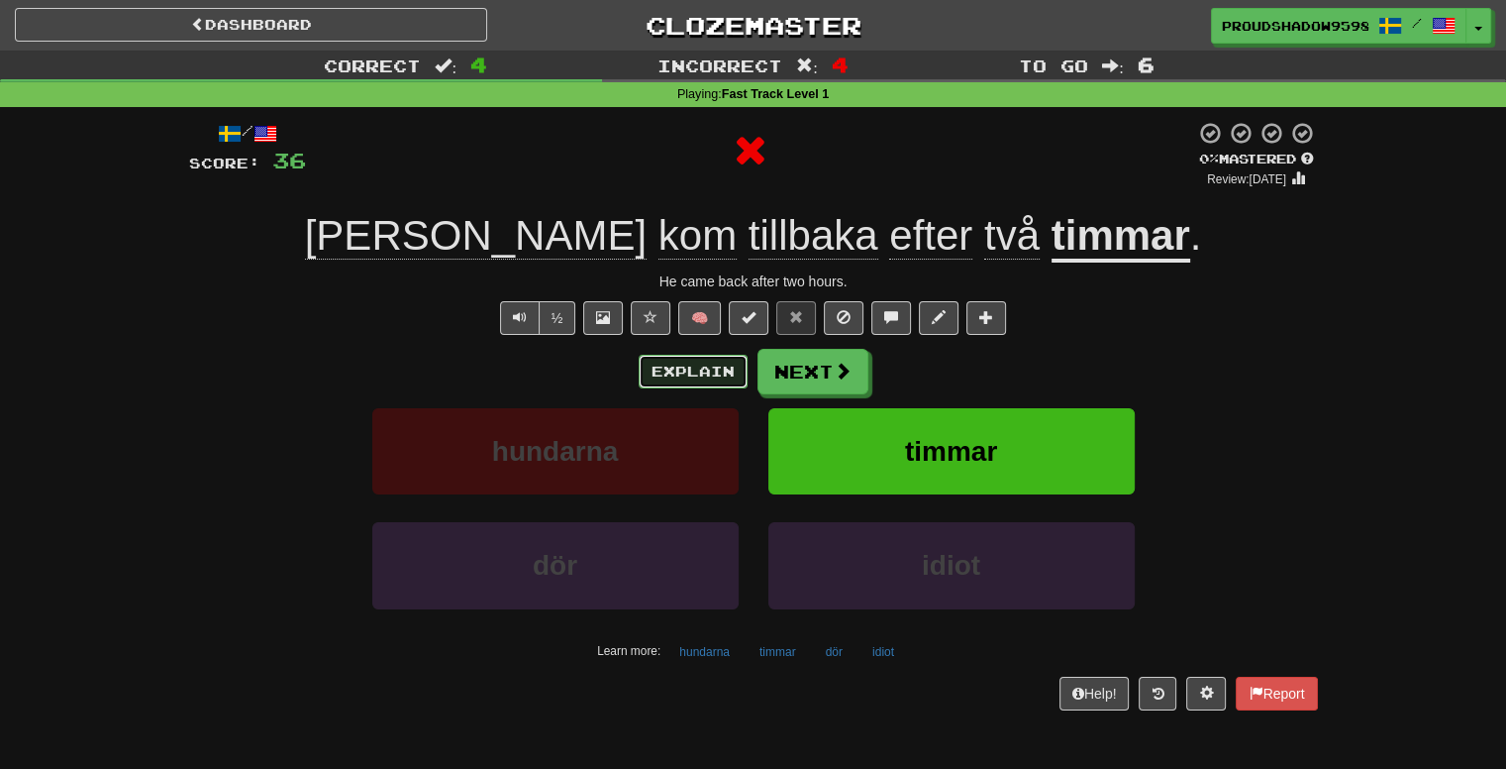
click at [694, 369] on button "Explain" at bounding box center [693, 372] width 109 height 34
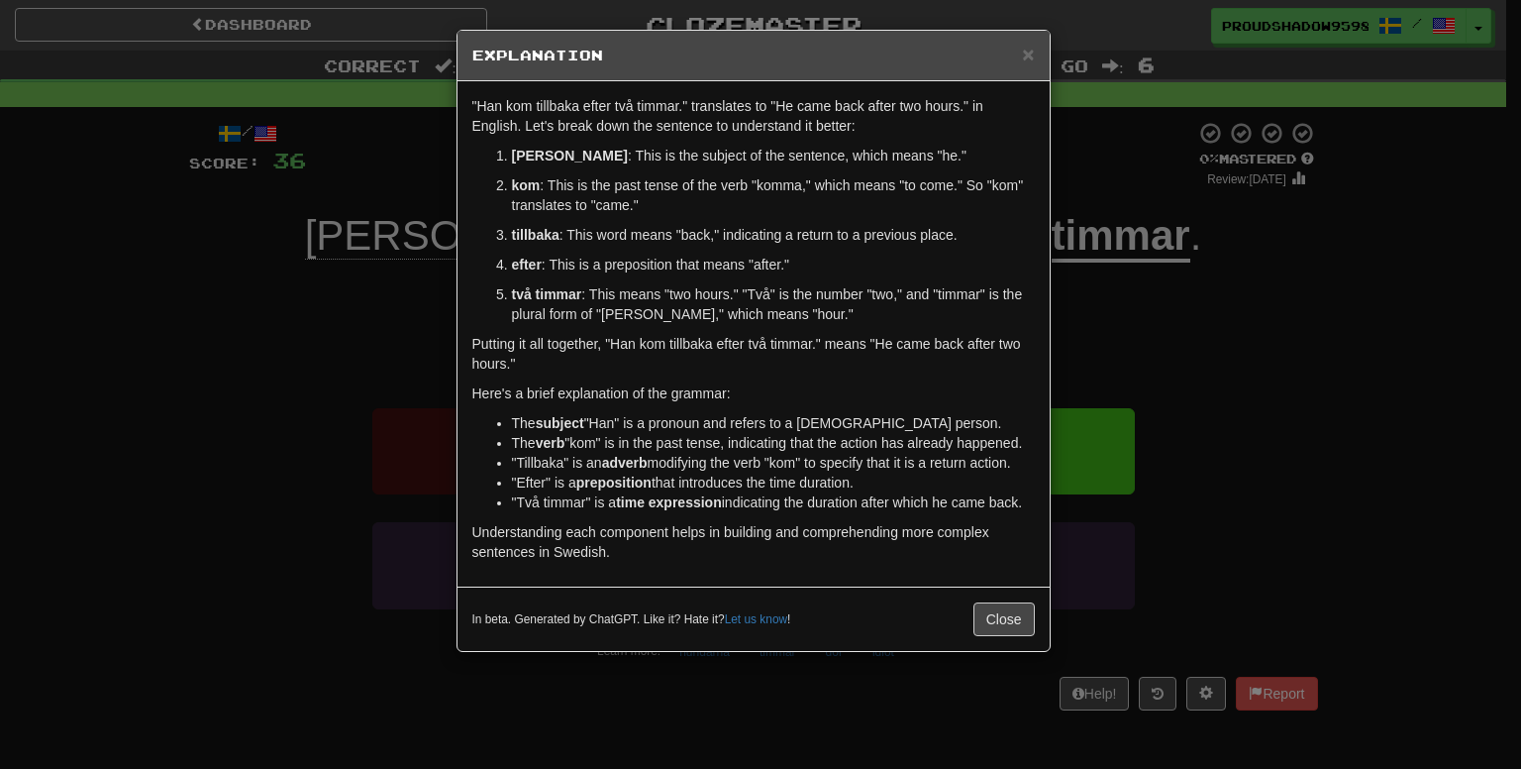
click at [1074, 339] on div "× Explanation "Han kom tillbaka efter två timmar." translates to "He came back …" at bounding box center [760, 384] width 1521 height 769
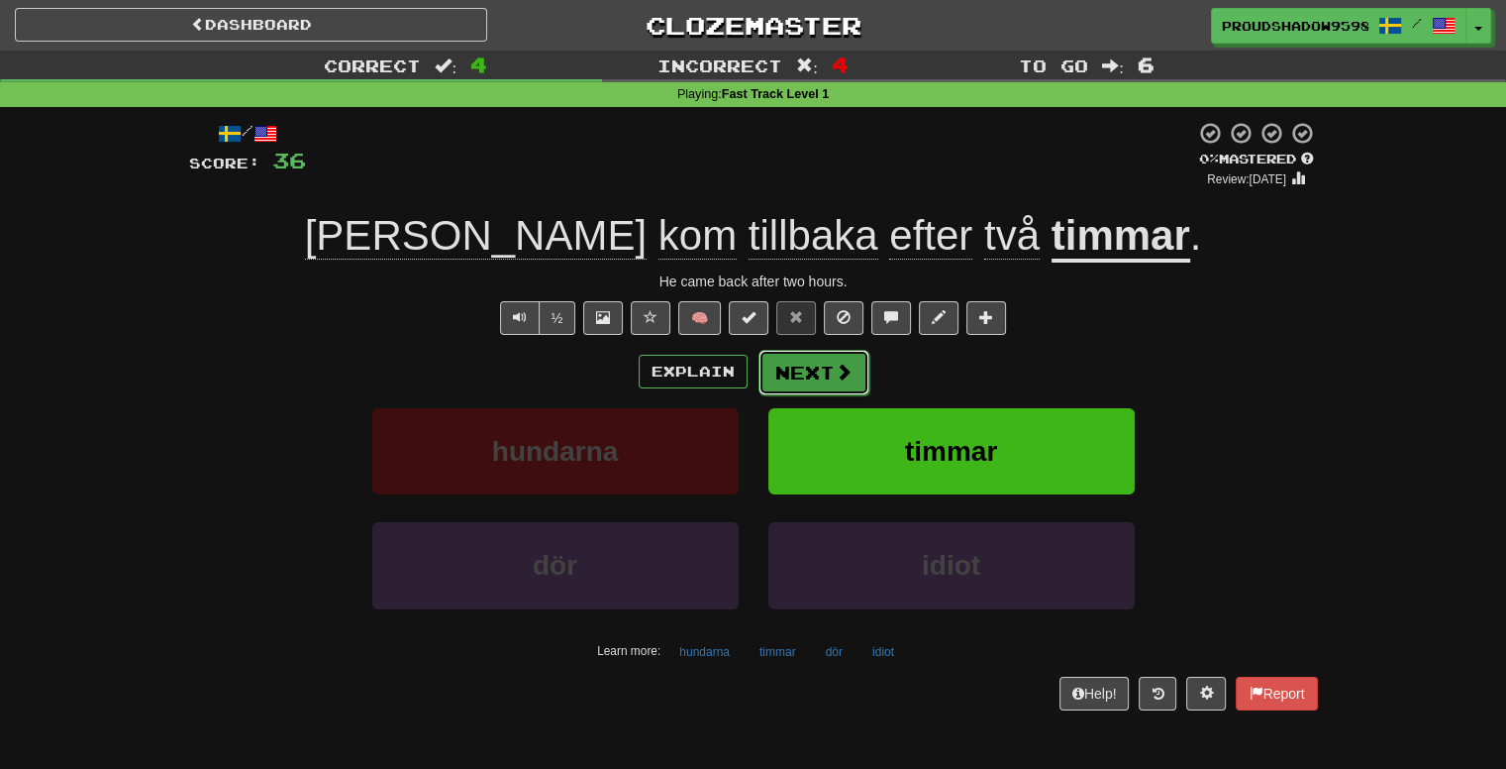
click at [828, 362] on button "Next" at bounding box center [814, 373] width 111 height 46
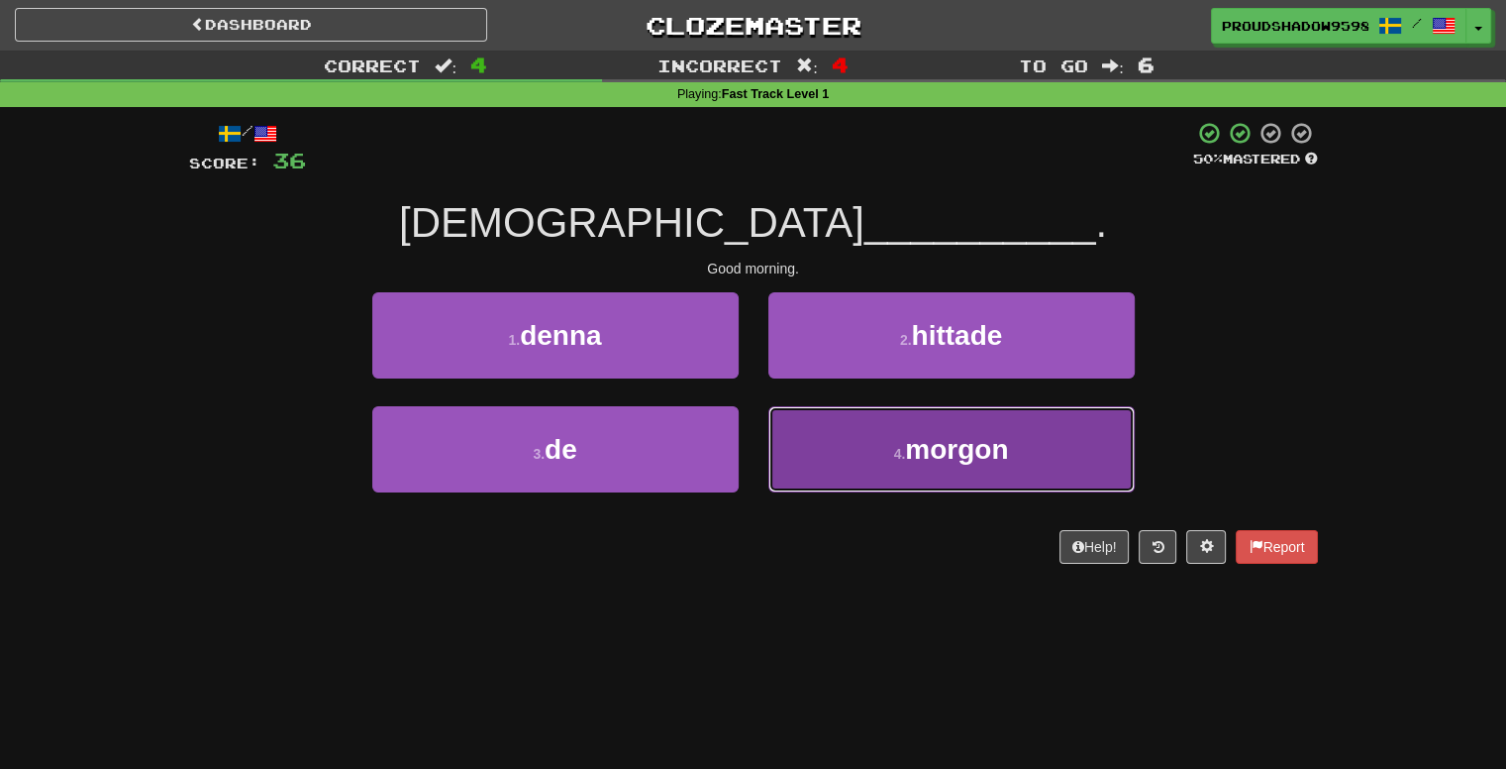
click at [815, 481] on button "4 . morgon" at bounding box center [952, 449] width 366 height 86
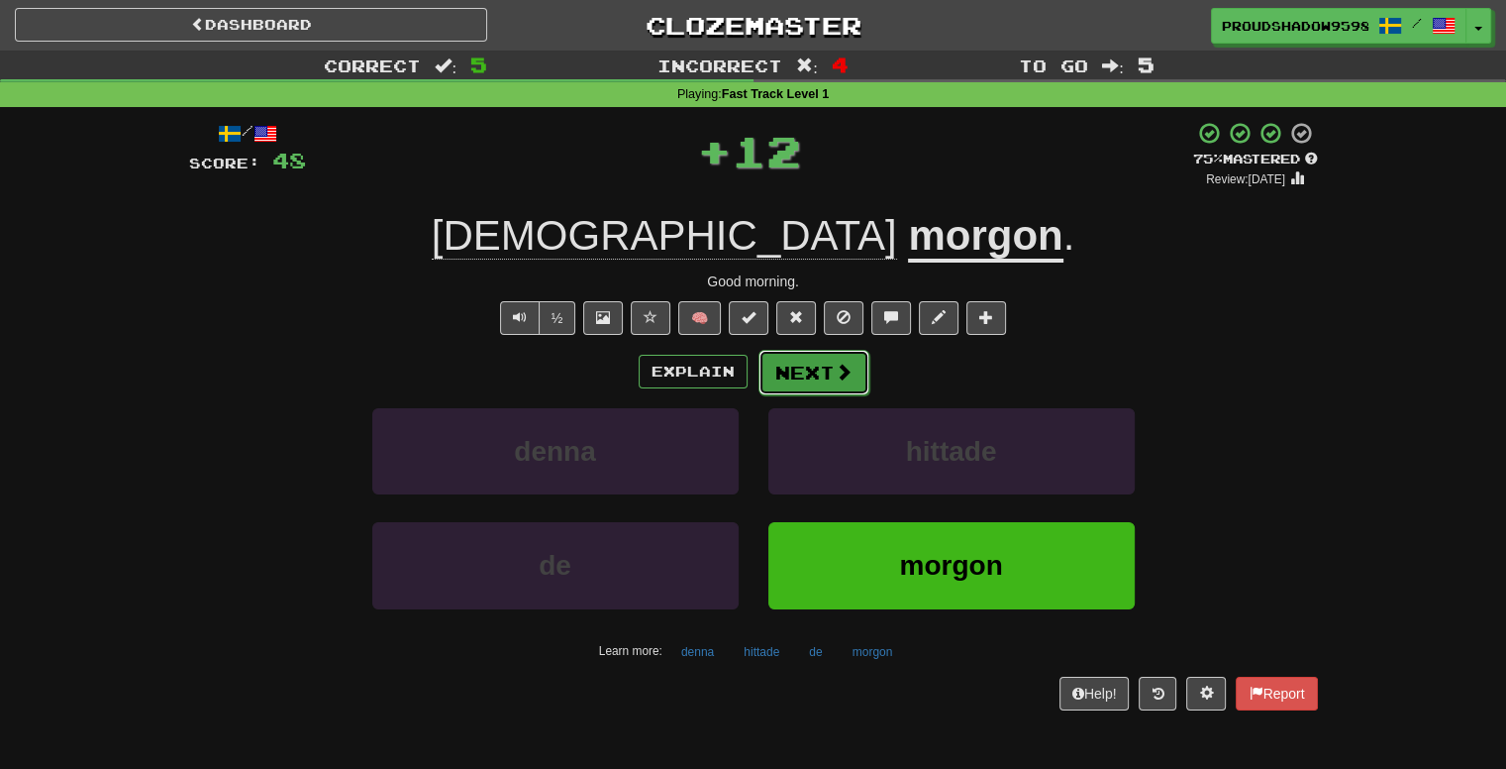
click at [803, 379] on button "Next" at bounding box center [814, 373] width 111 height 46
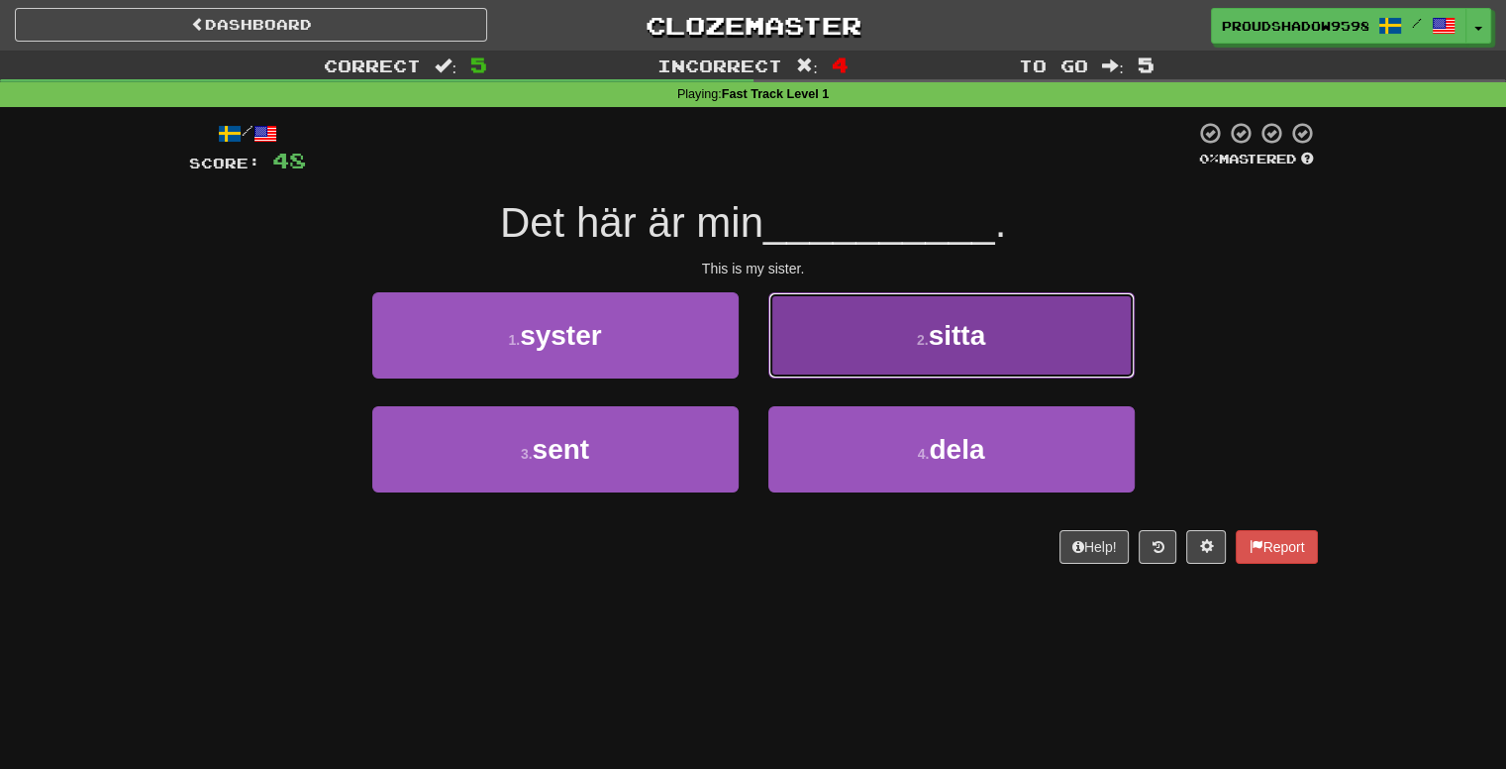
click at [837, 365] on button "2 . sitta" at bounding box center [952, 335] width 366 height 86
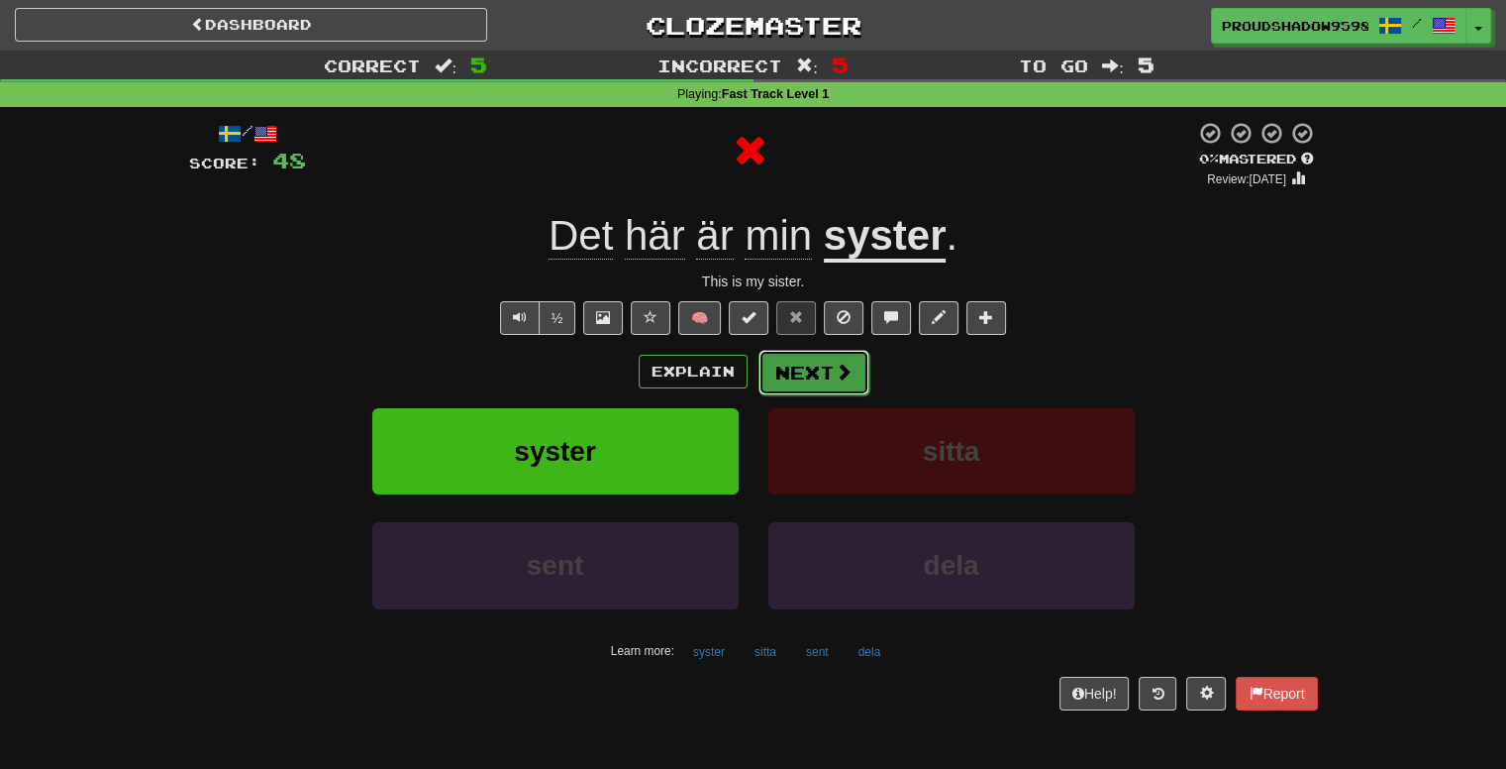
click at [783, 373] on button "Next" at bounding box center [814, 373] width 111 height 46
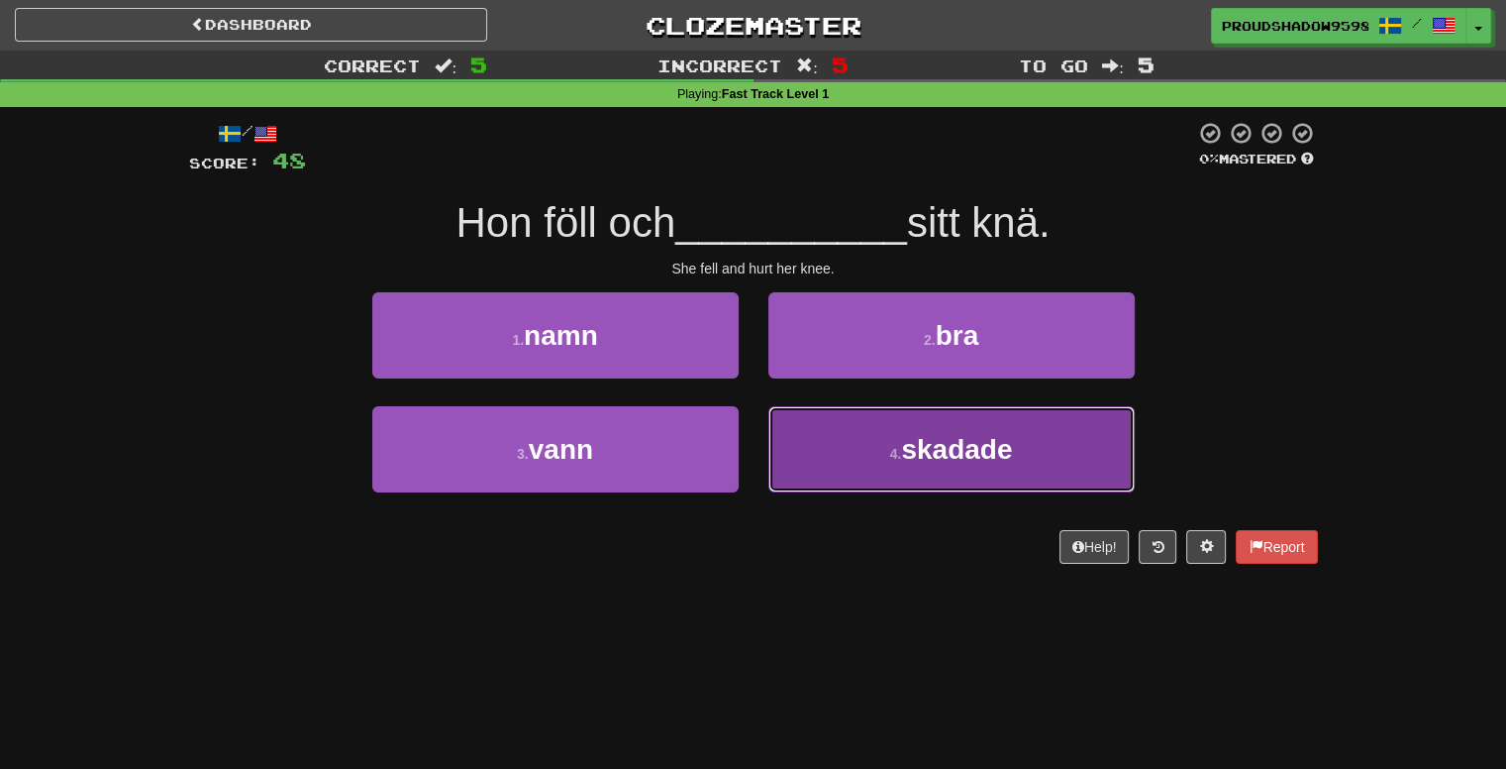
click at [800, 453] on button "4 . skadade" at bounding box center [952, 449] width 366 height 86
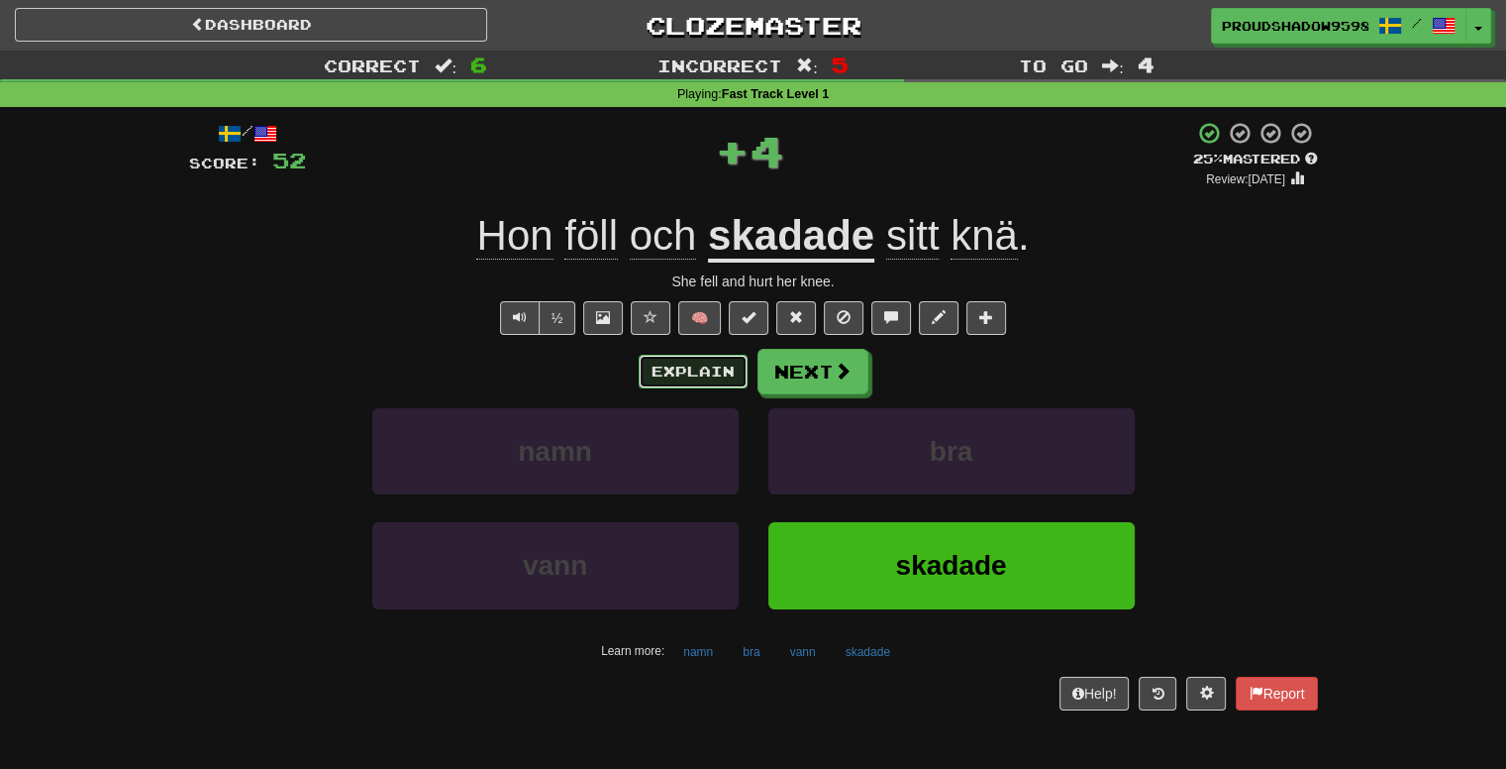
click at [721, 370] on button "Explain" at bounding box center [693, 372] width 109 height 34
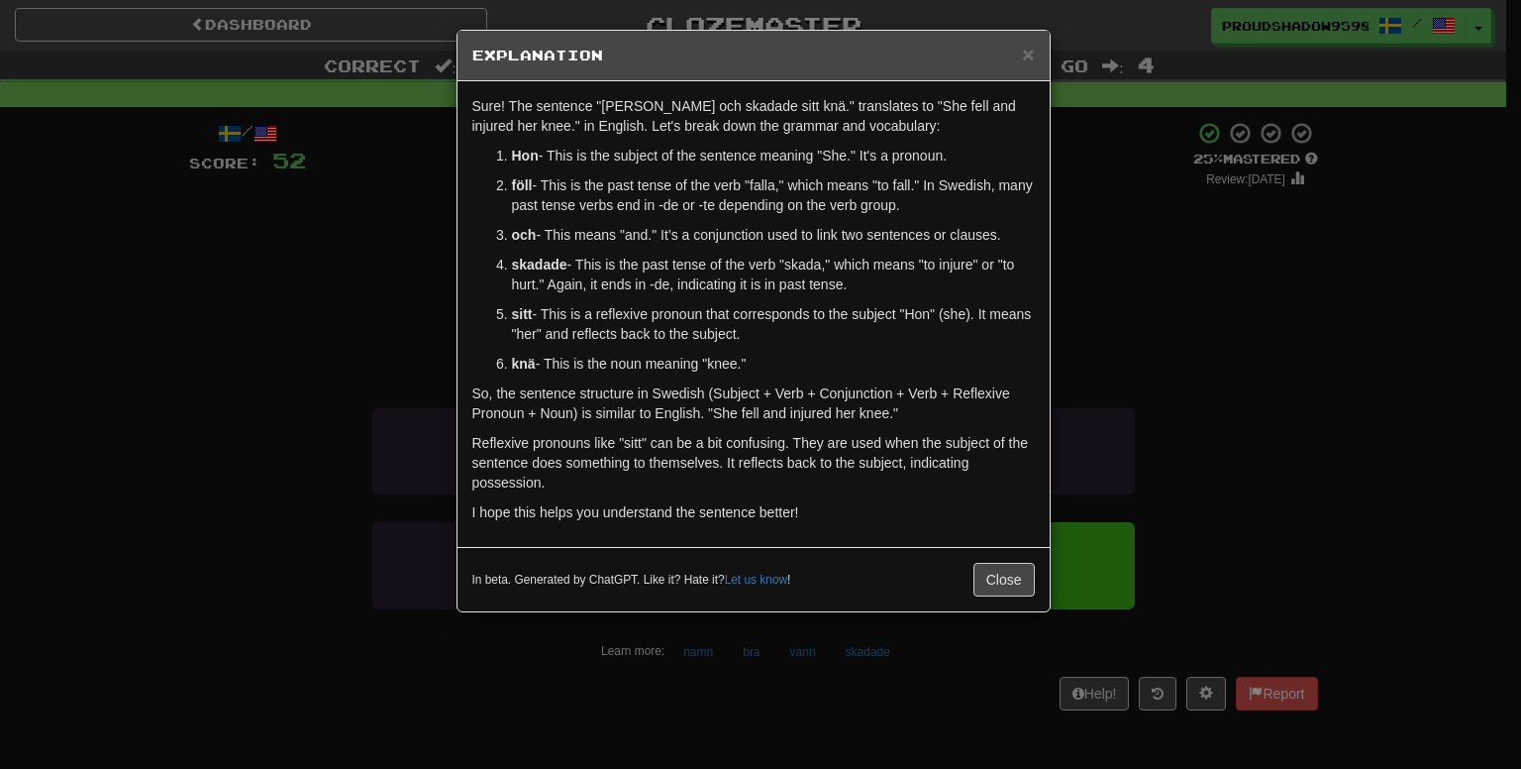
click at [1159, 330] on div "× Explanation Sure! The sentence "Hon föll och skadade sitt knä." translates to…" at bounding box center [760, 384] width 1521 height 769
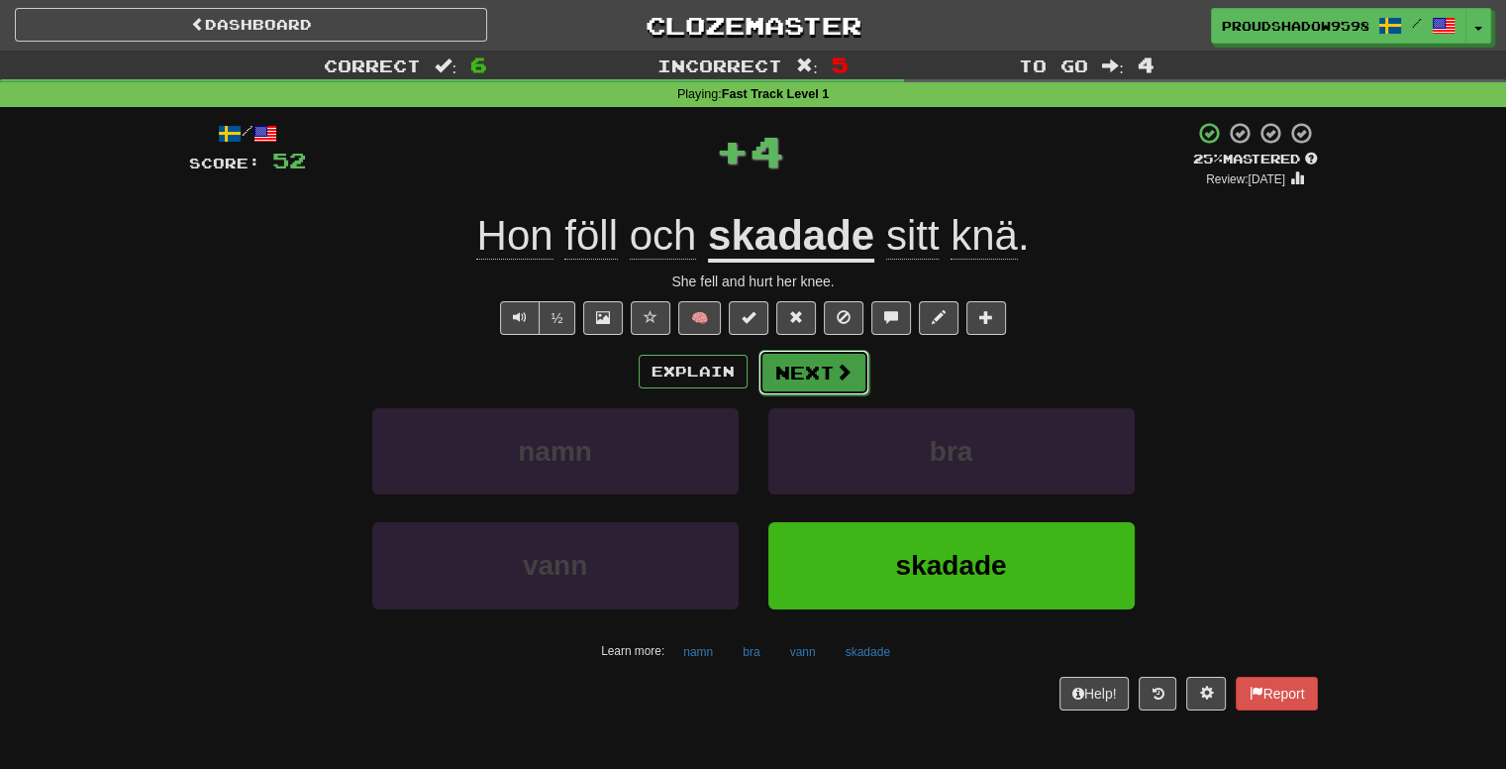
click at [824, 375] on button "Next" at bounding box center [814, 373] width 111 height 46
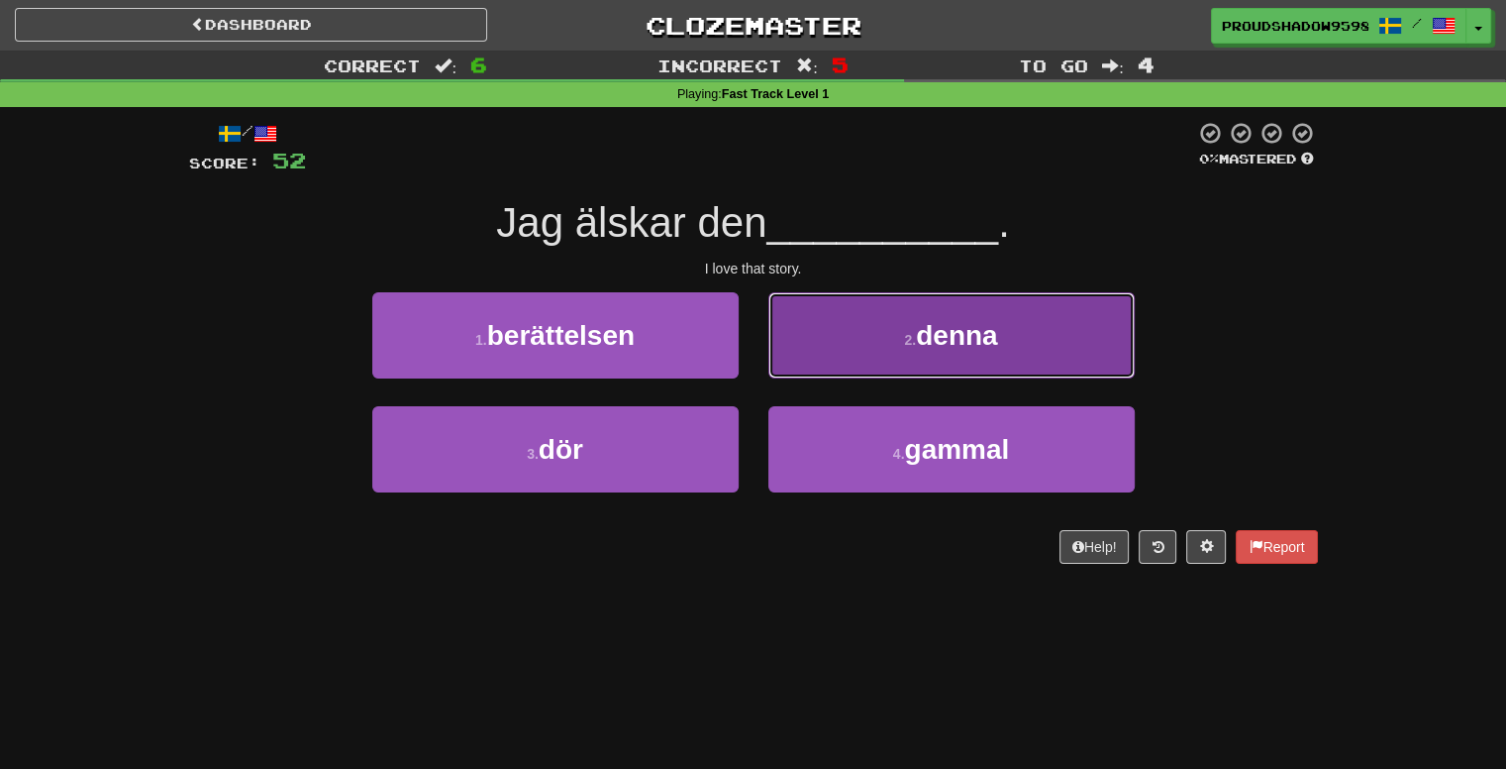
click at [795, 365] on button "2 . denna" at bounding box center [952, 335] width 366 height 86
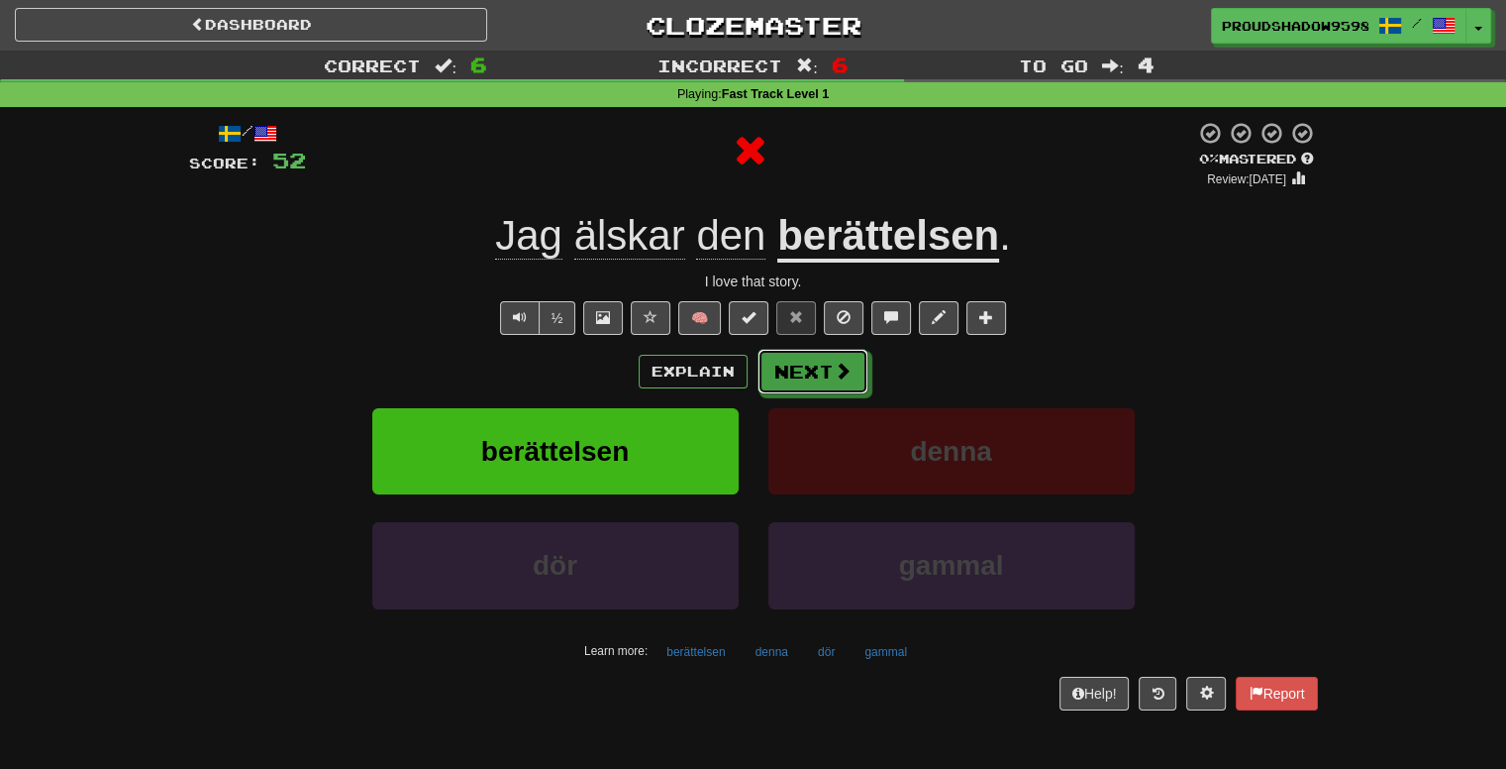
click at [795, 365] on button "Next" at bounding box center [813, 372] width 111 height 46
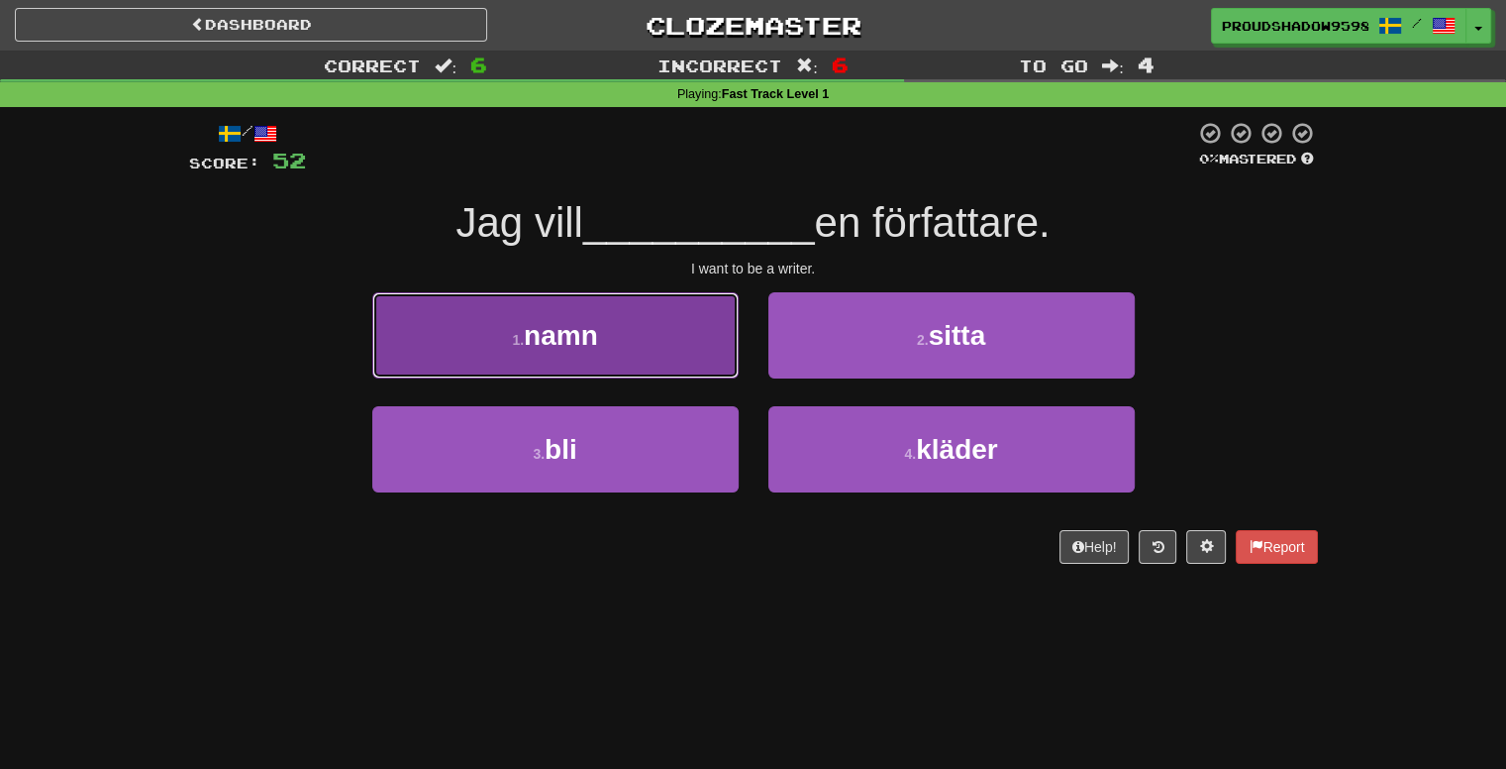
click at [724, 365] on button "1 . namn" at bounding box center [555, 335] width 366 height 86
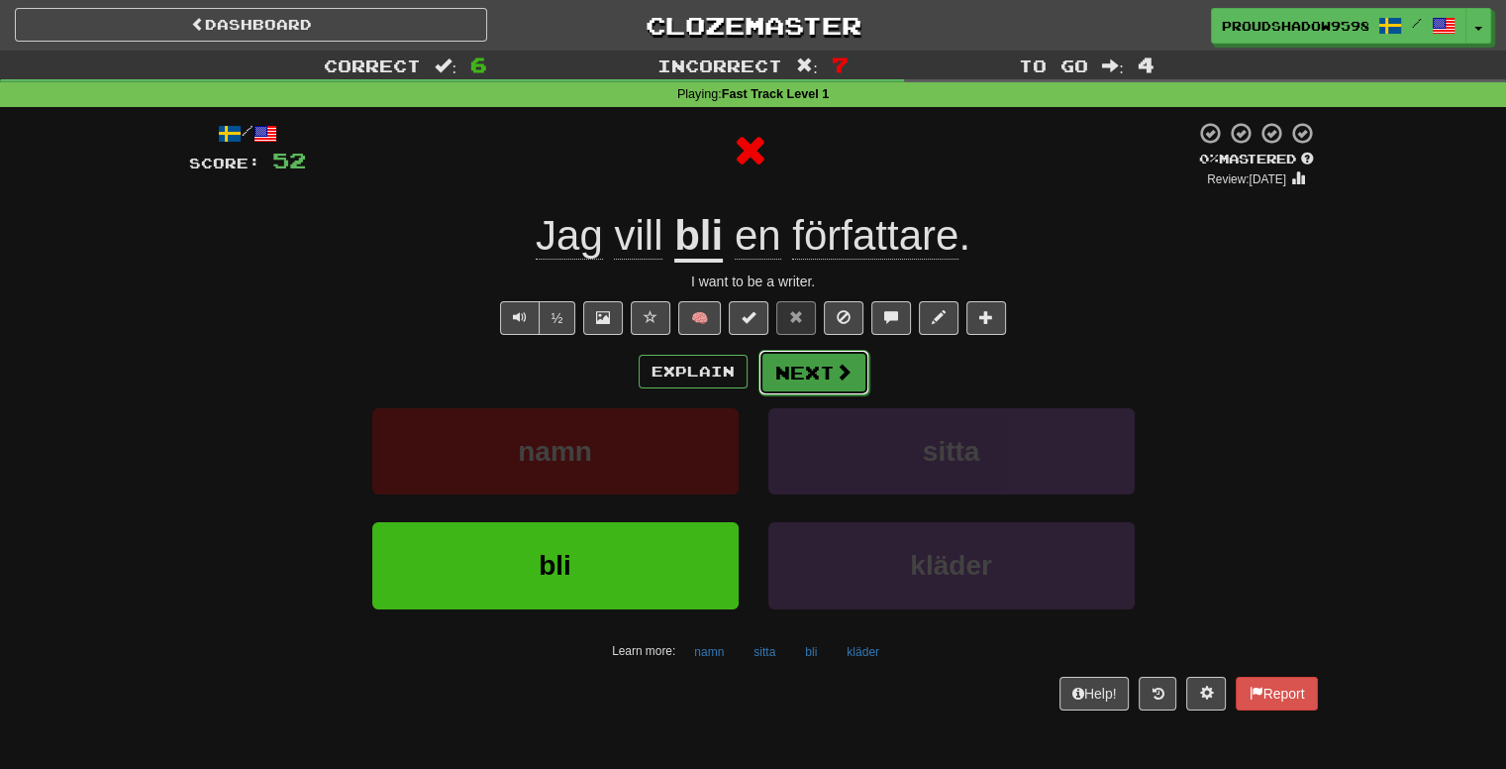
click at [838, 372] on span at bounding box center [844, 371] width 18 height 18
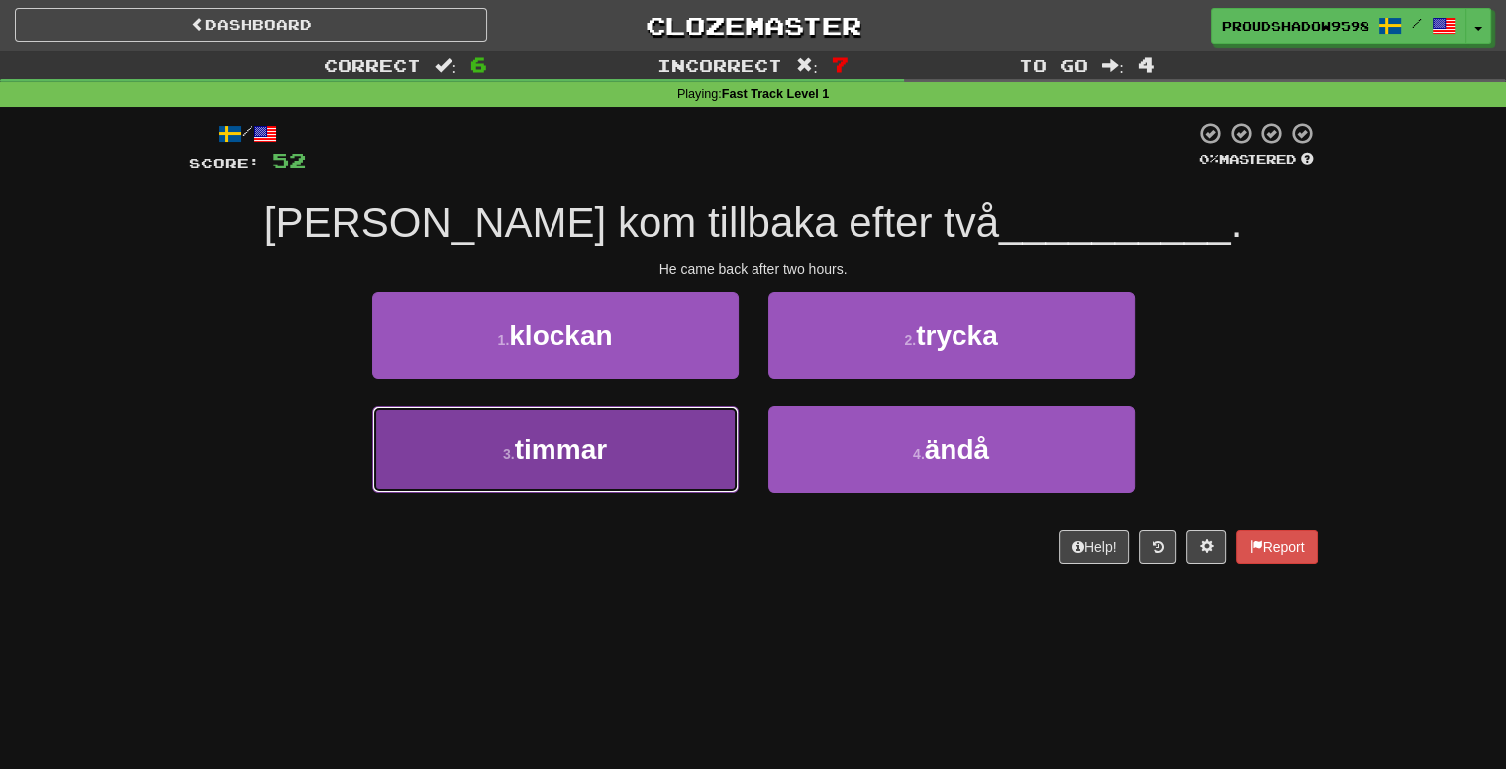
click at [684, 442] on button "3 . timmar" at bounding box center [555, 449] width 366 height 86
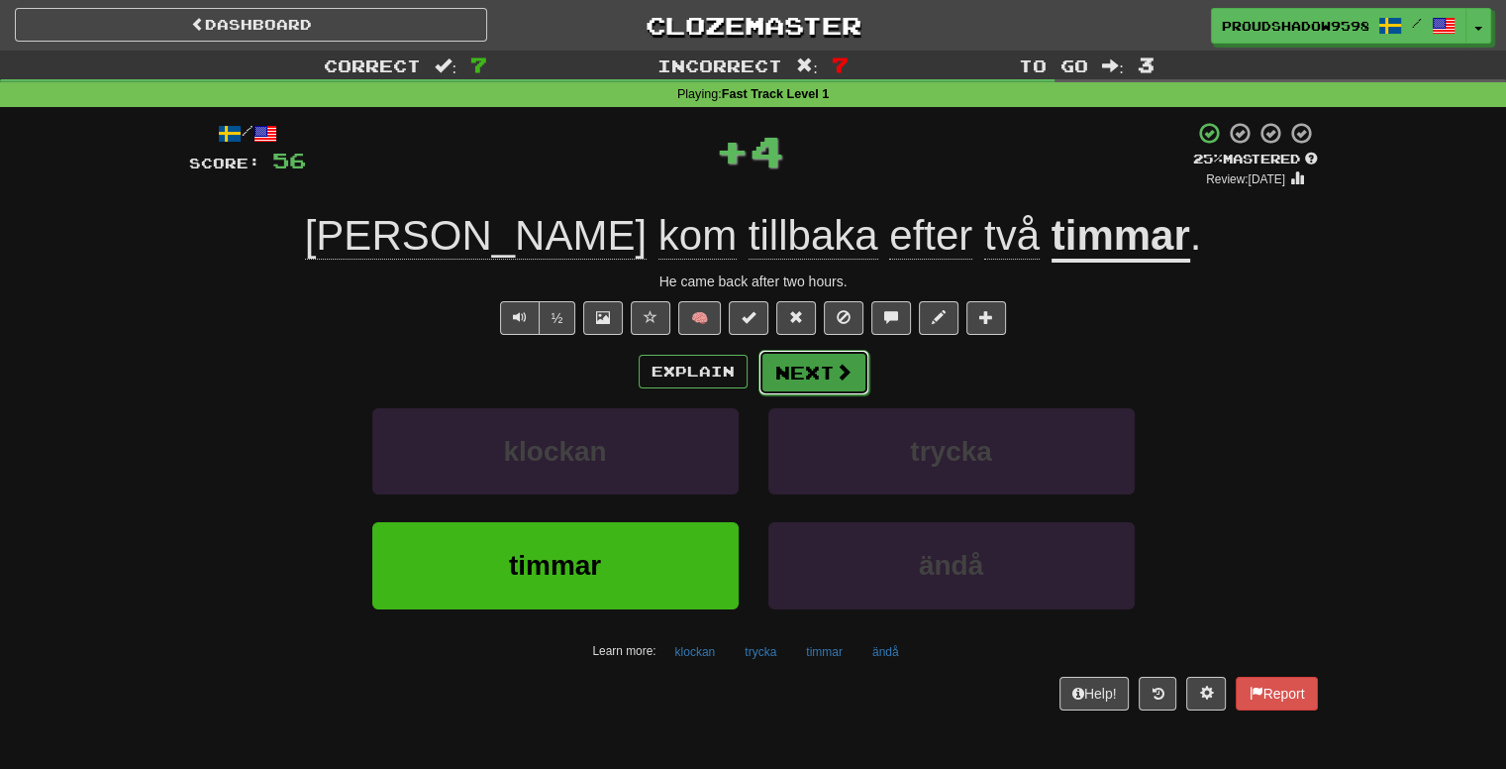
click at [814, 377] on button "Next" at bounding box center [814, 373] width 111 height 46
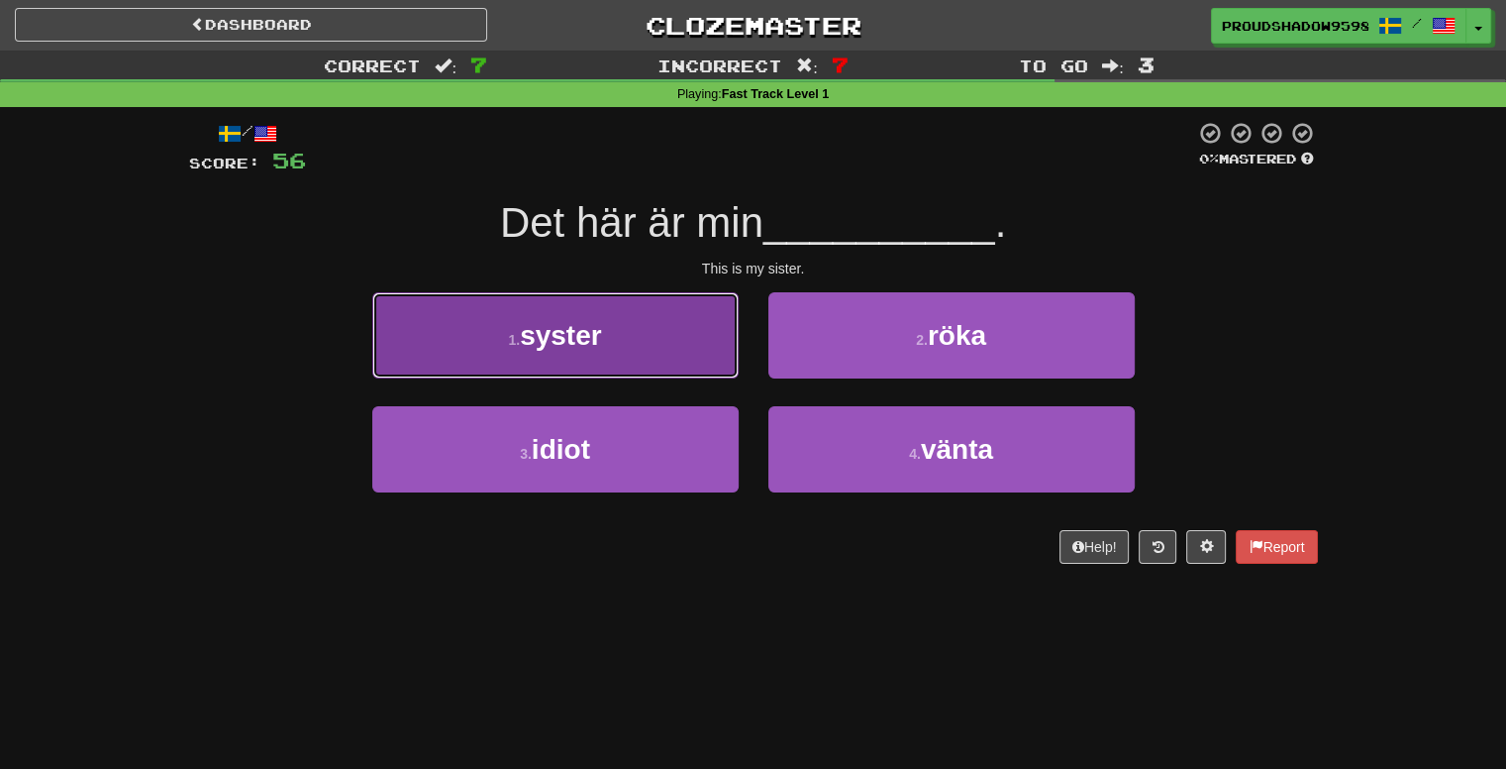
click at [700, 364] on button "1 . syster" at bounding box center [555, 335] width 366 height 86
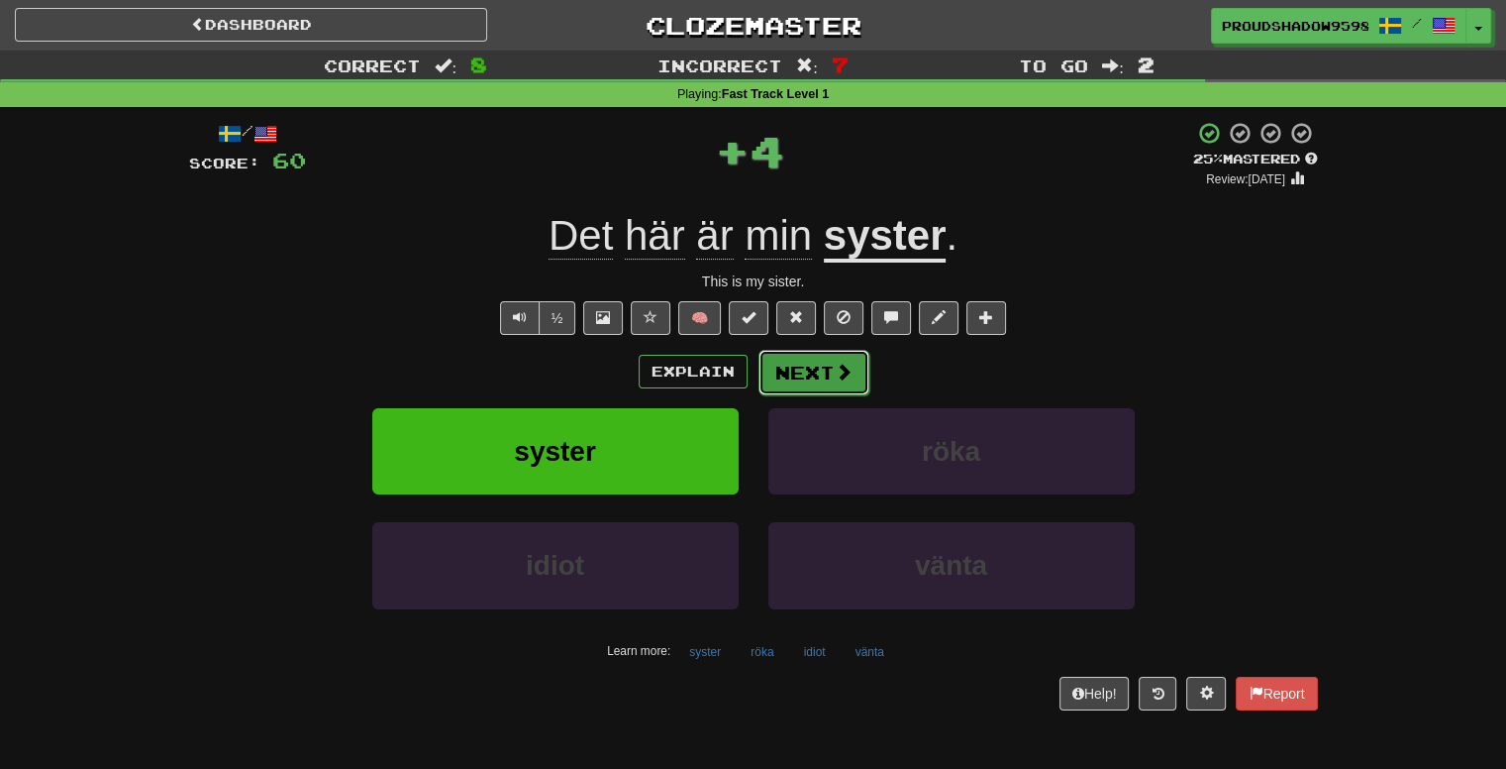
click at [828, 351] on button "Next" at bounding box center [814, 373] width 111 height 46
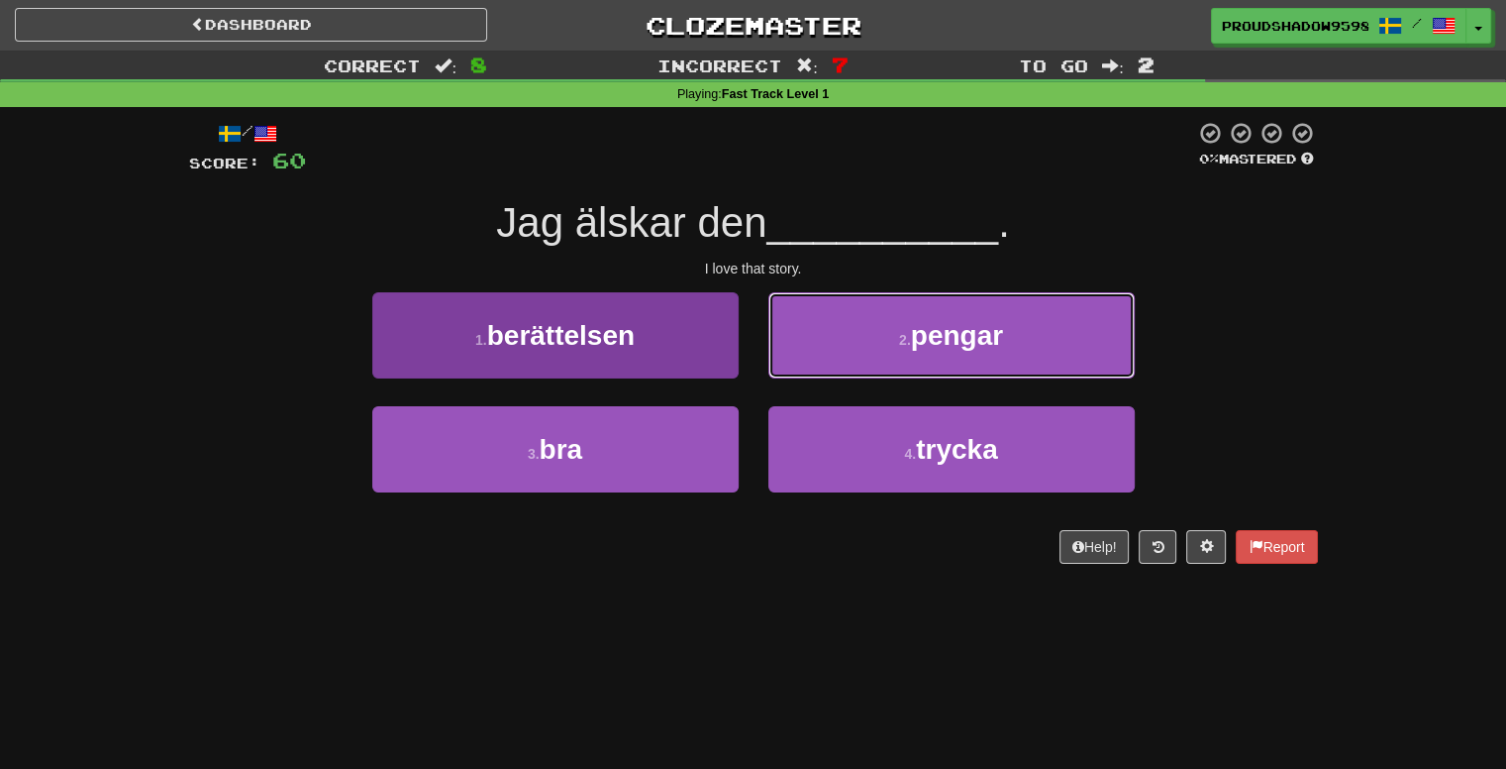
drag, startPoint x: 824, startPoint y: 368, endPoint x: 693, endPoint y: 365, distance: 130.8
click at [749, 395] on div "1 . berättelsen 2 . pengar" at bounding box center [753, 349] width 1188 height 114
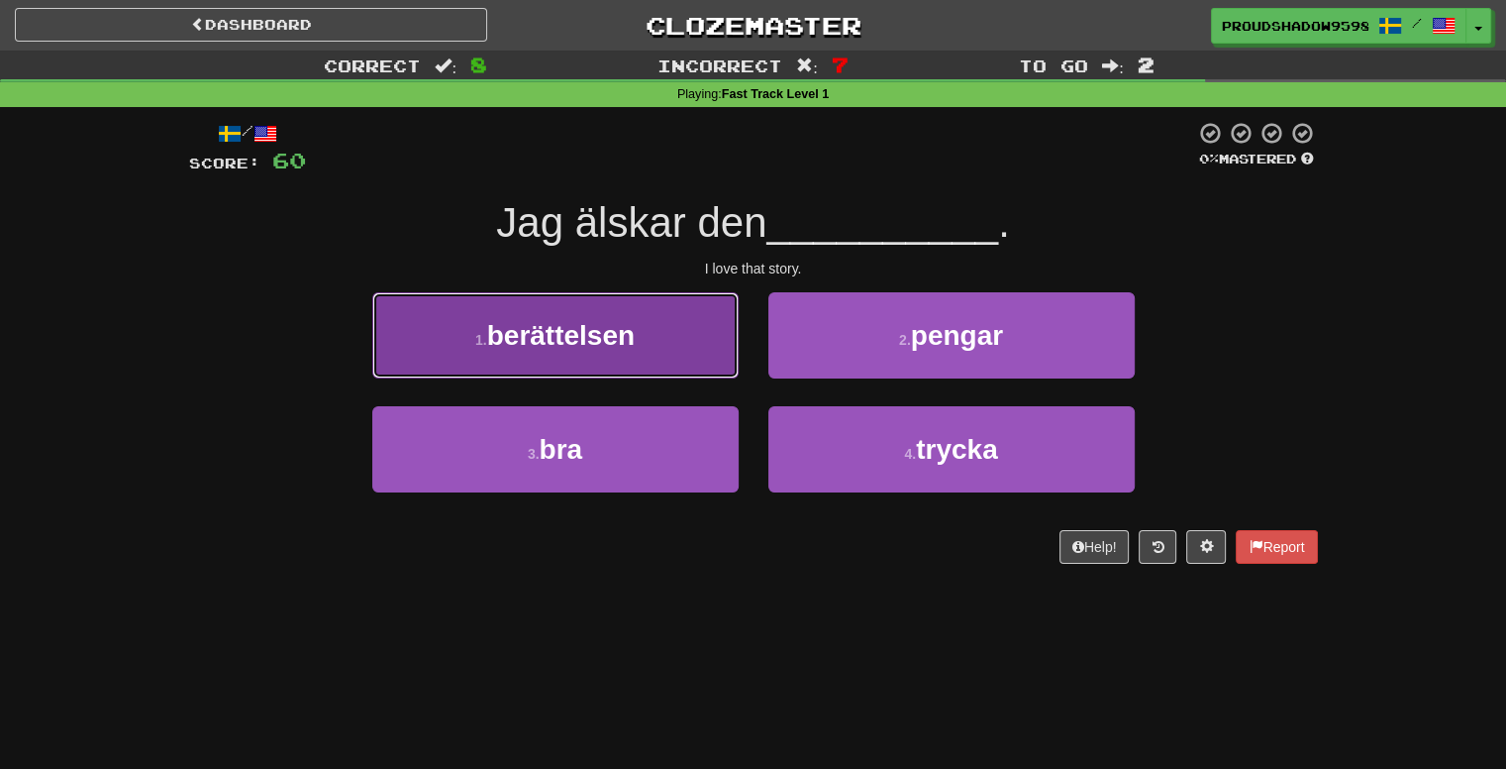
click at [692, 358] on button "1 . berättelsen" at bounding box center [555, 335] width 366 height 86
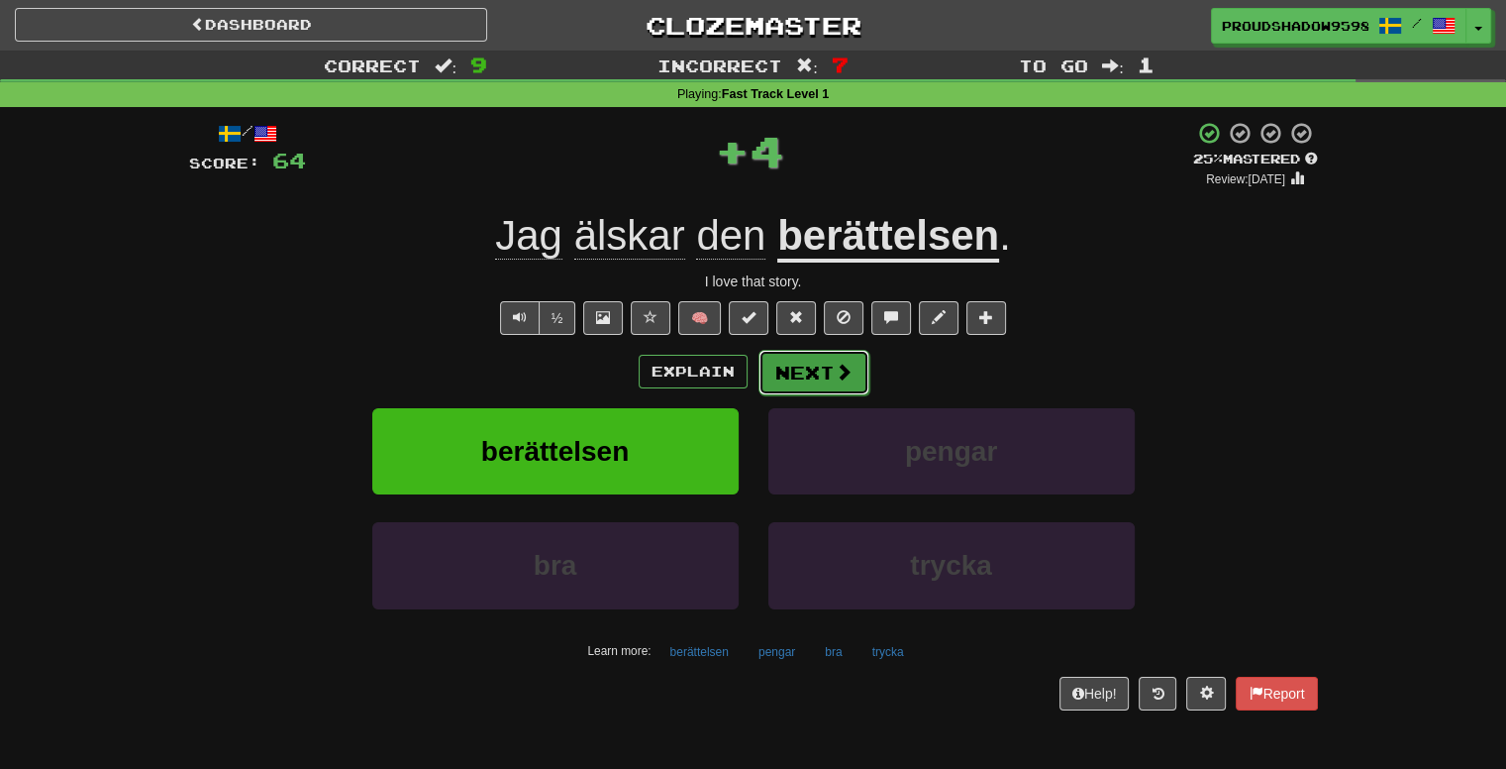
click at [765, 369] on button "Next" at bounding box center [814, 373] width 111 height 46
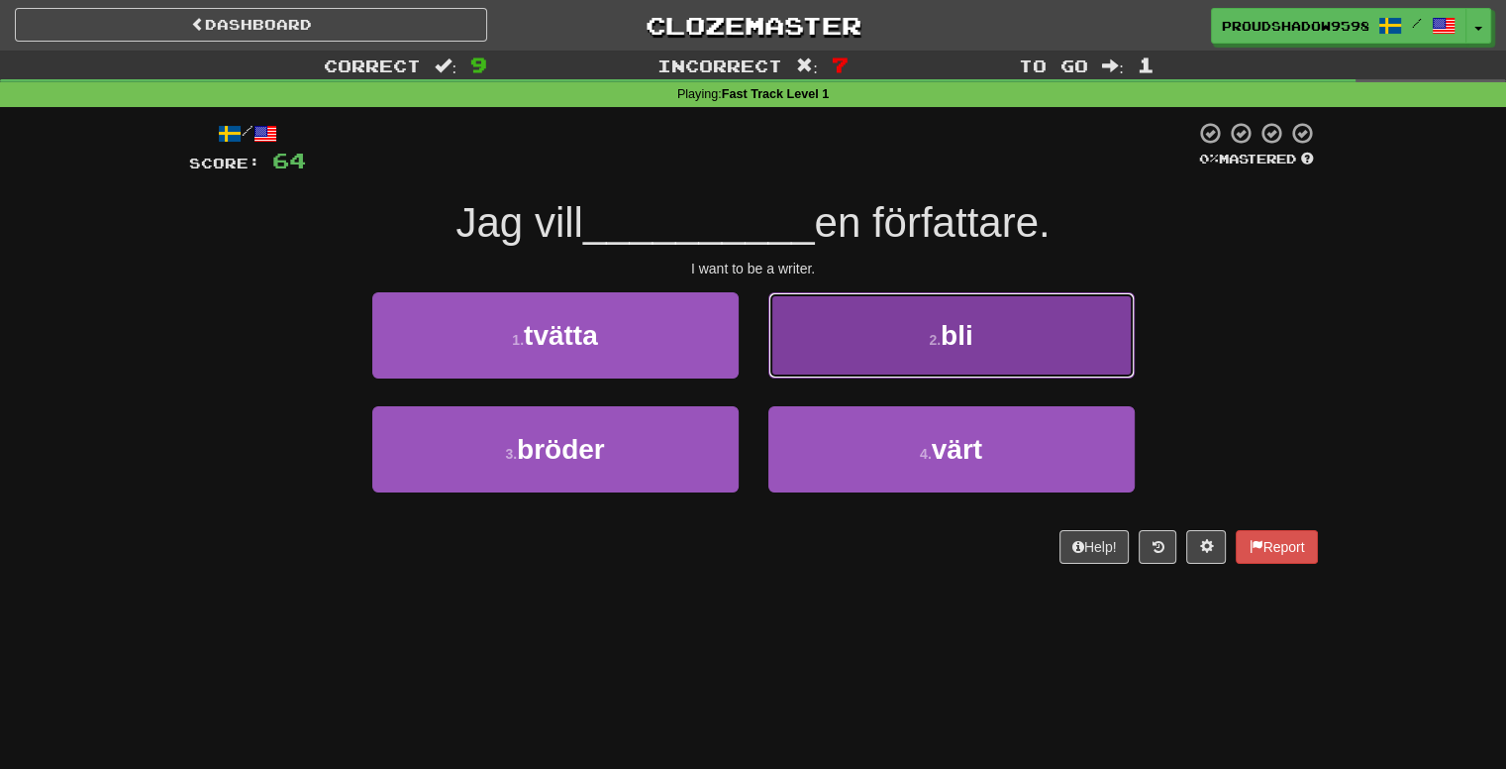
click at [830, 357] on button "2 . bli" at bounding box center [952, 335] width 366 height 86
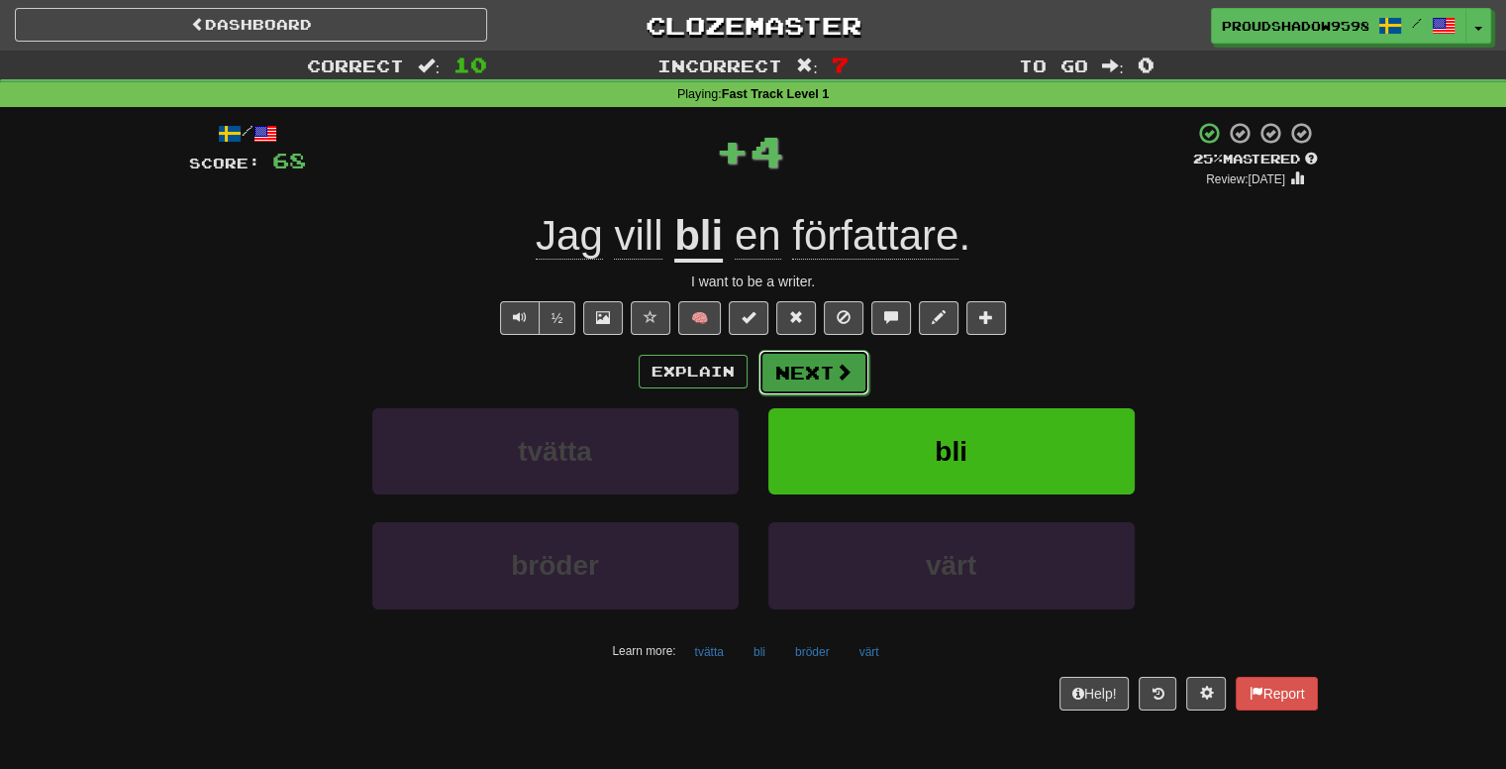
click at [812, 373] on button "Next" at bounding box center [814, 373] width 111 height 46
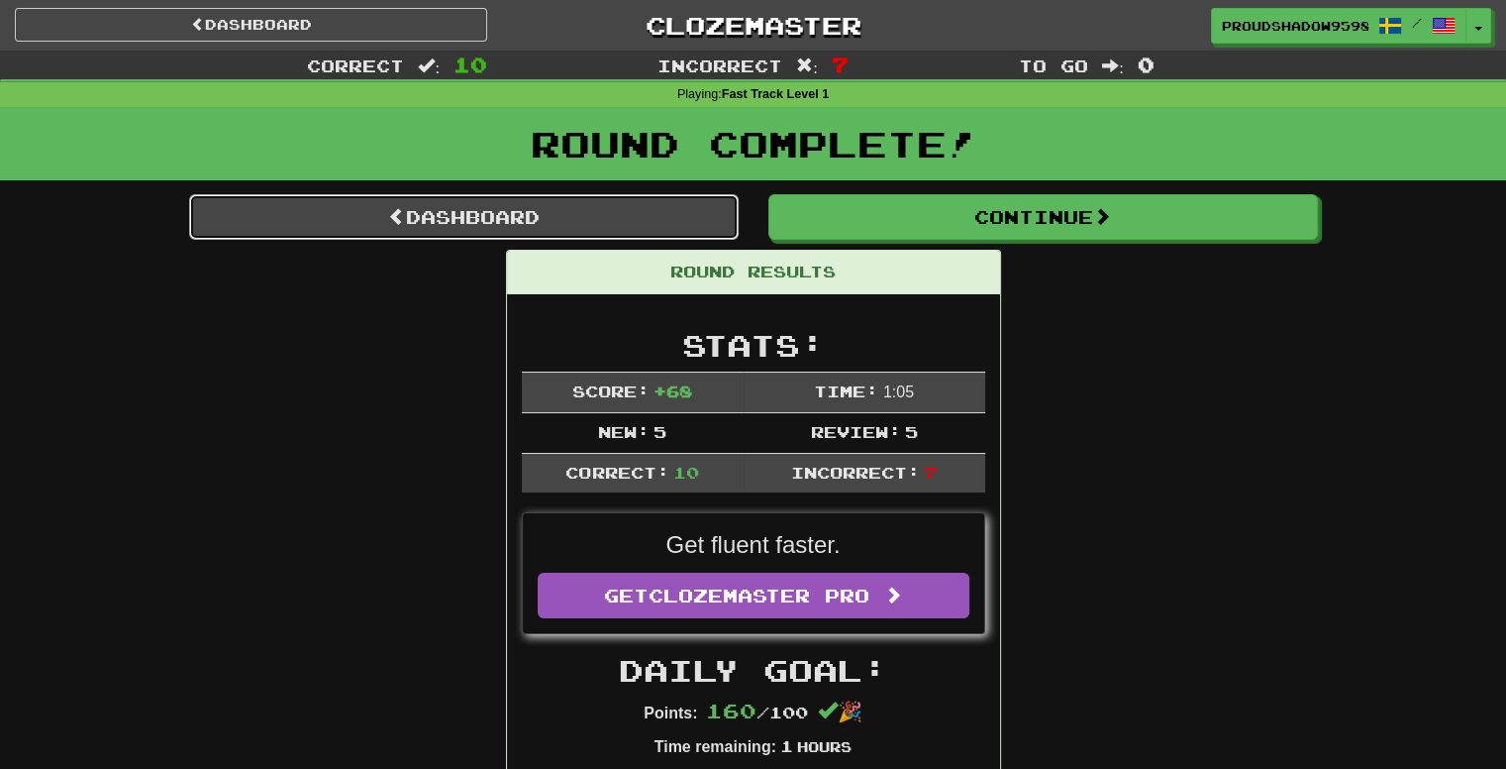
click at [673, 234] on link "Dashboard" at bounding box center [464, 217] width 550 height 46
